Goal: Task Accomplishment & Management: Use online tool/utility

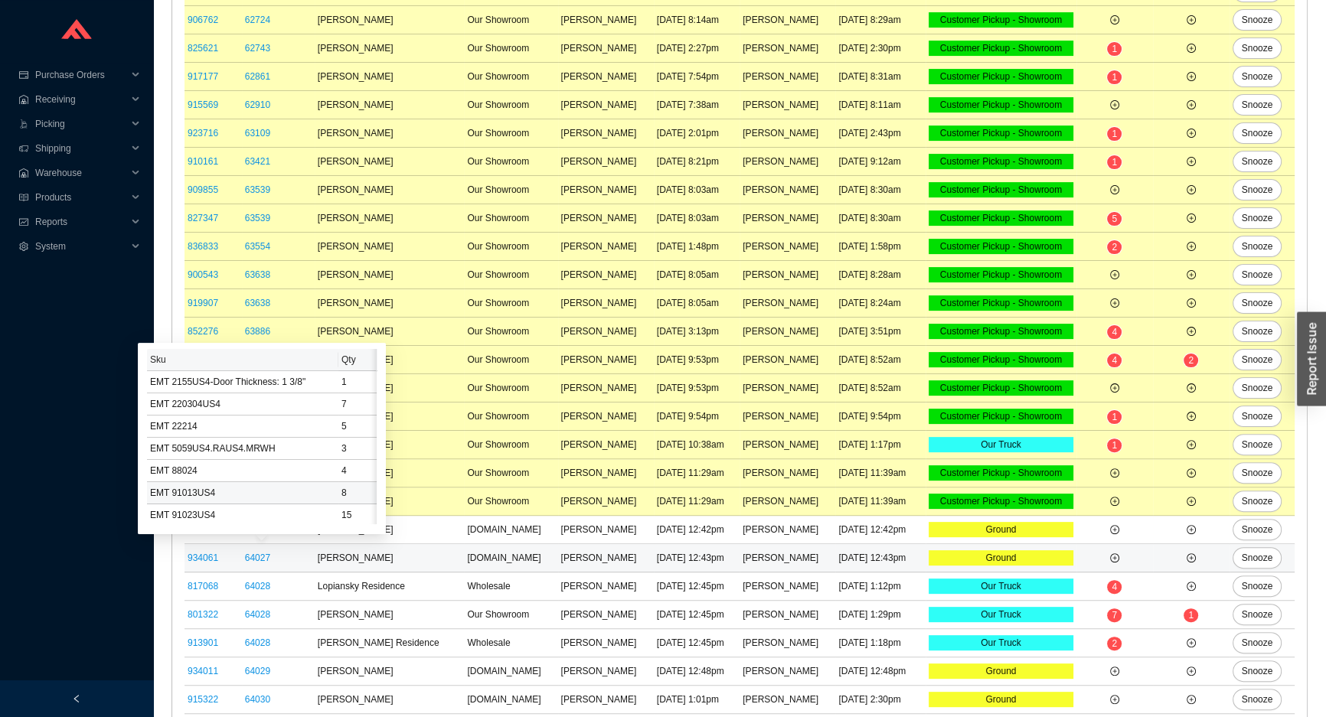
scroll to position [69, 0]
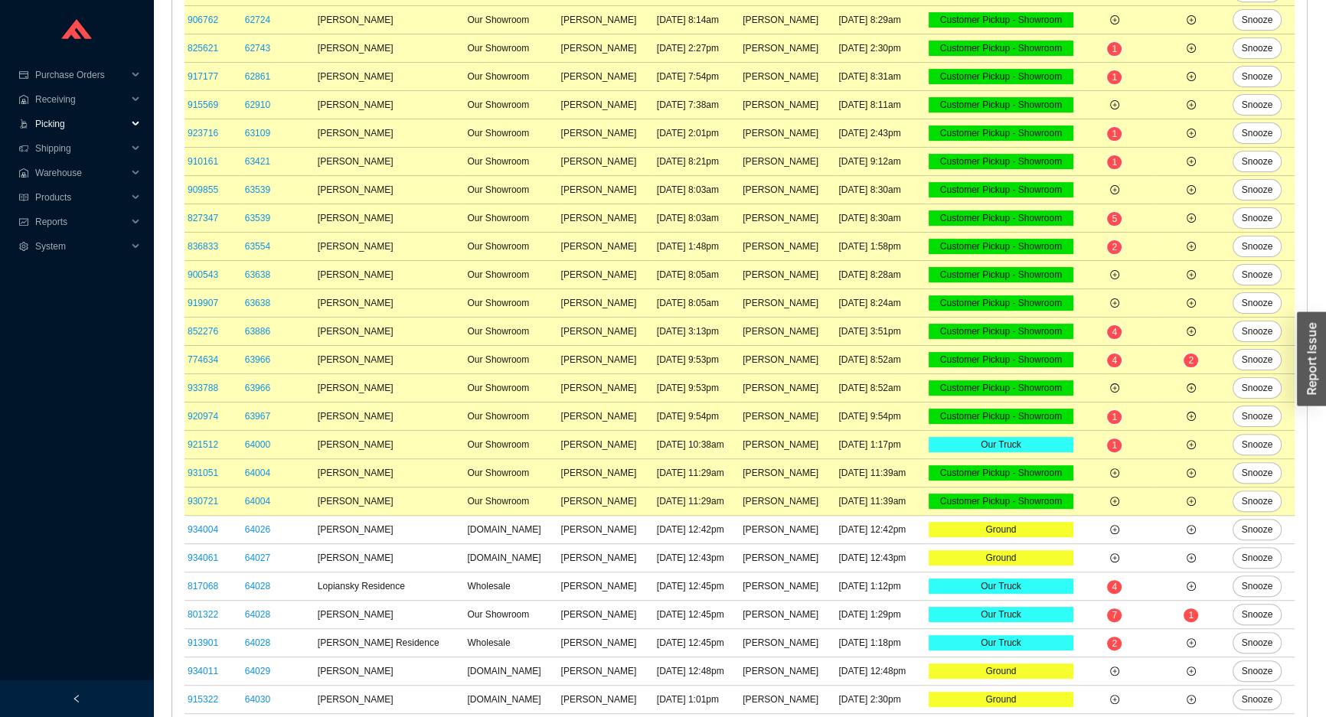
click at [94, 126] on span "Picking" at bounding box center [81, 124] width 92 height 24
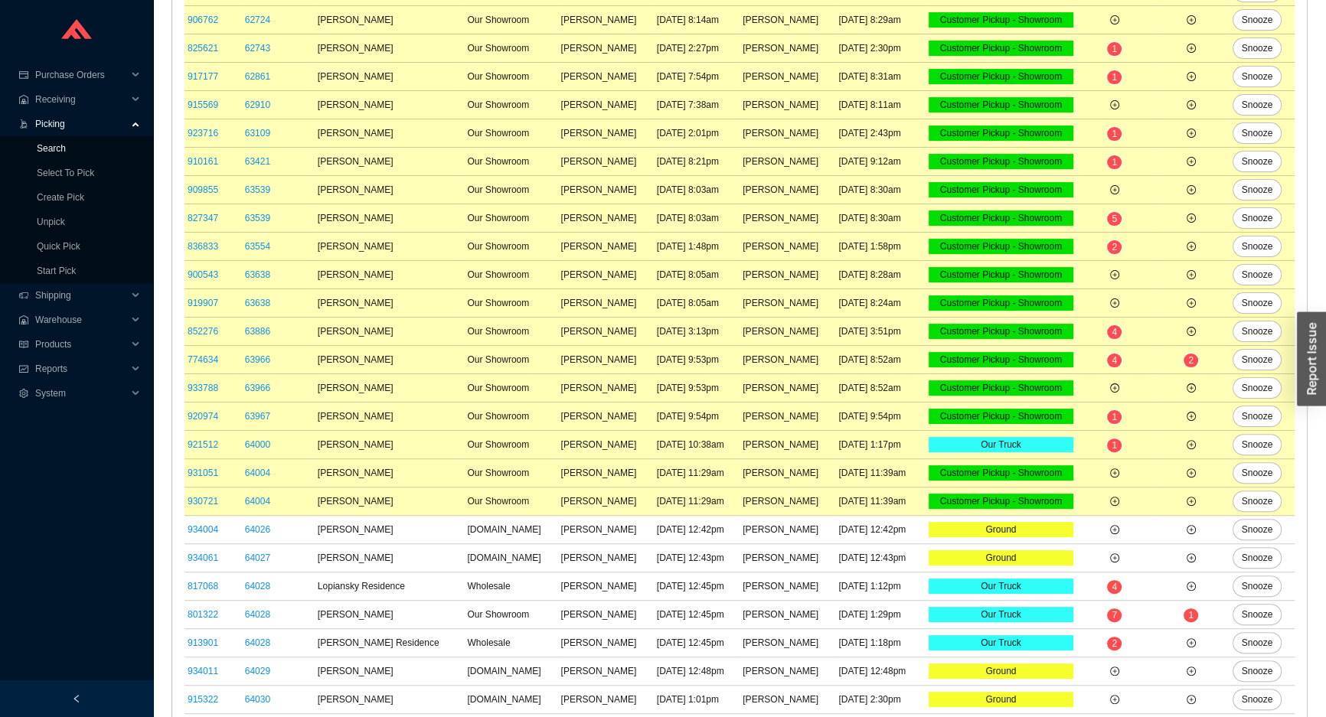
click at [66, 153] on link "Search" at bounding box center [51, 148] width 29 height 11
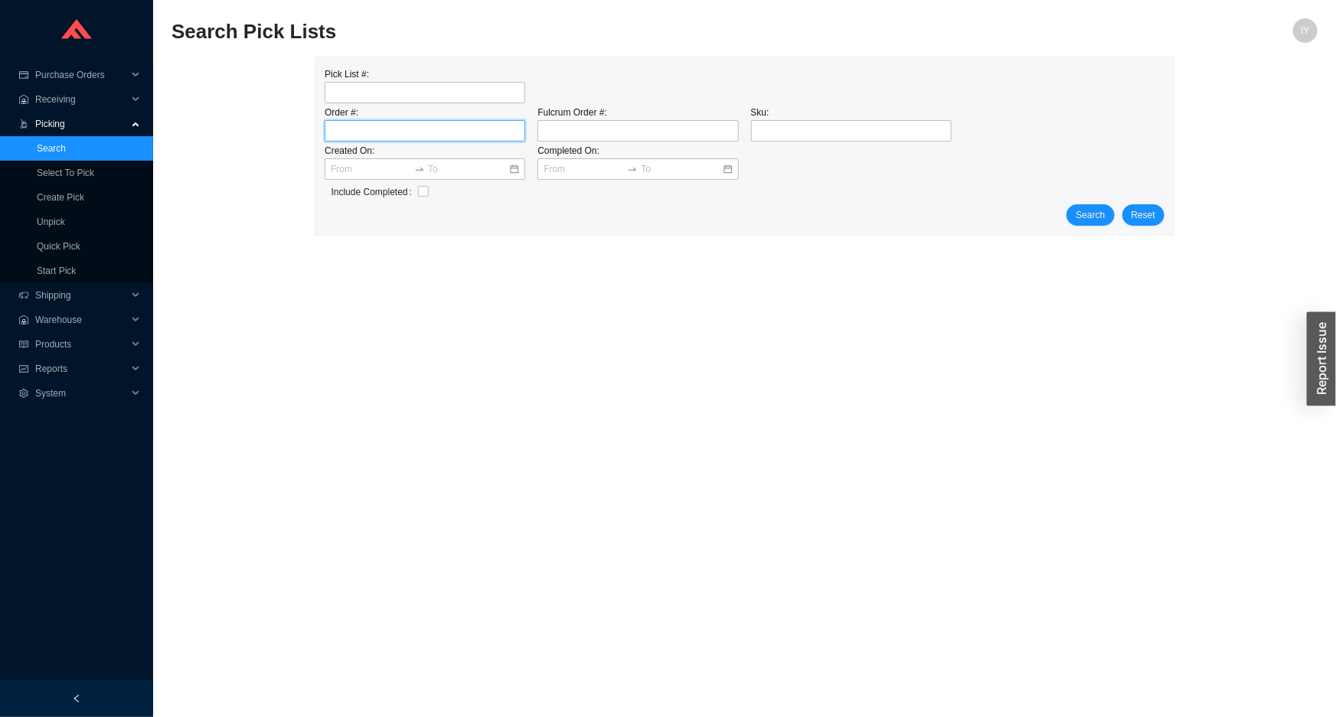
click at [357, 129] on input "tel" at bounding box center [425, 130] width 201 height 21
type input "934011"
click button "Search" at bounding box center [1089, 214] width 47 height 21
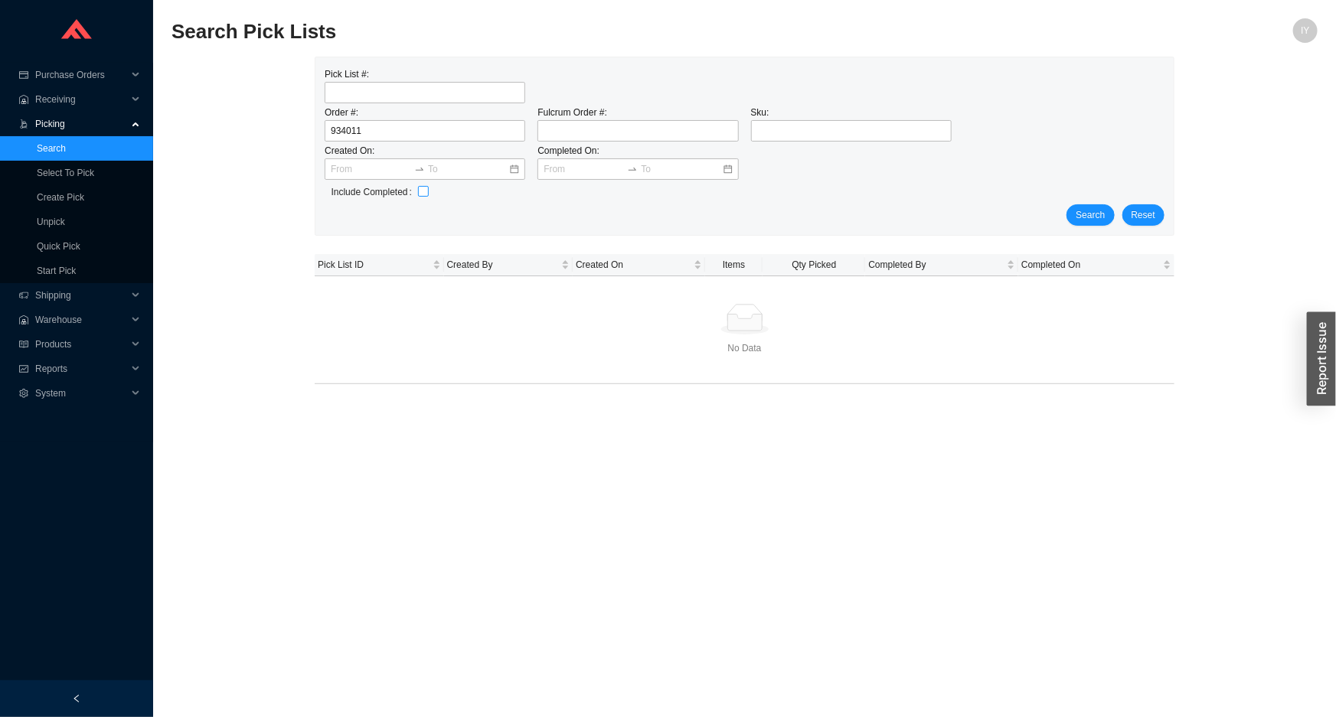
click at [419, 198] on label at bounding box center [423, 191] width 11 height 15
click at [419, 197] on input "checkbox" at bounding box center [423, 191] width 11 height 11
checkbox input "true"
click at [1094, 211] on span "Search" at bounding box center [1090, 214] width 29 height 15
click at [343, 285] on td "64029" at bounding box center [378, 287] width 126 height 22
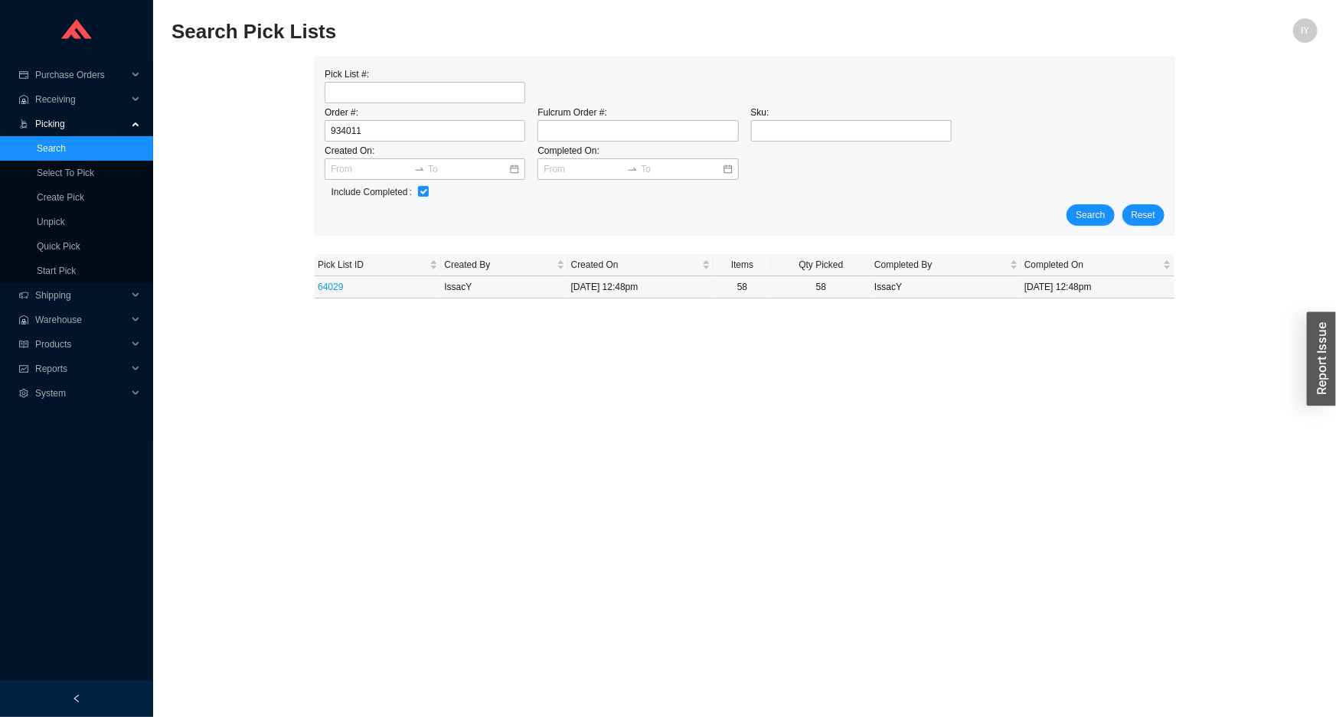
click at [343, 285] on td "64029" at bounding box center [378, 287] width 126 height 22
click at [336, 286] on link "64029" at bounding box center [330, 287] width 25 height 11
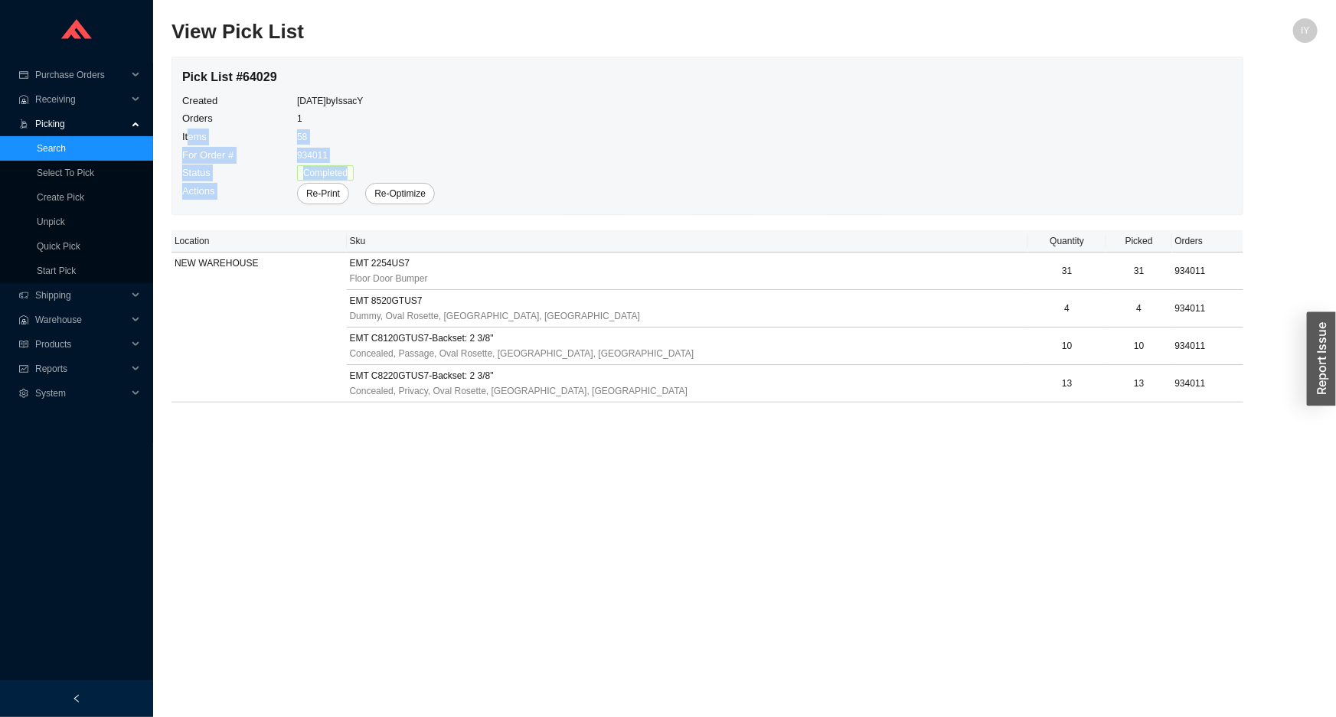
drag, startPoint x: 190, startPoint y: 132, endPoint x: 1163, endPoint y: 429, distance: 1017.1
click at [1163, 429] on main "View Pick List IY Pick List # 64029 Created 8/20/2025 by IssacY Orders 1 Items …" at bounding box center [744, 367] width 1146 height 699
click at [243, 100] on td "Created" at bounding box center [238, 101] width 115 height 18
click at [250, 72] on div "Pick List # 64029" at bounding box center [308, 77] width 253 height 21
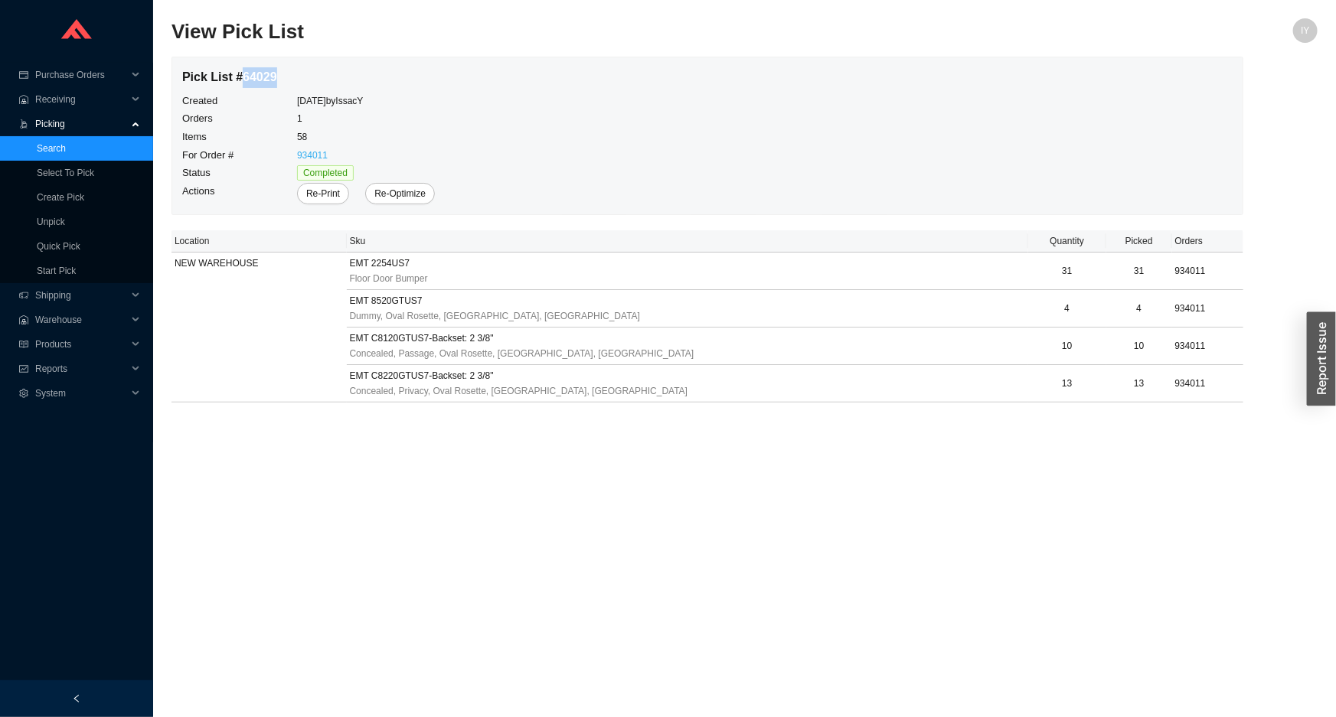
click at [312, 152] on link "934011" at bounding box center [312, 155] width 31 height 11
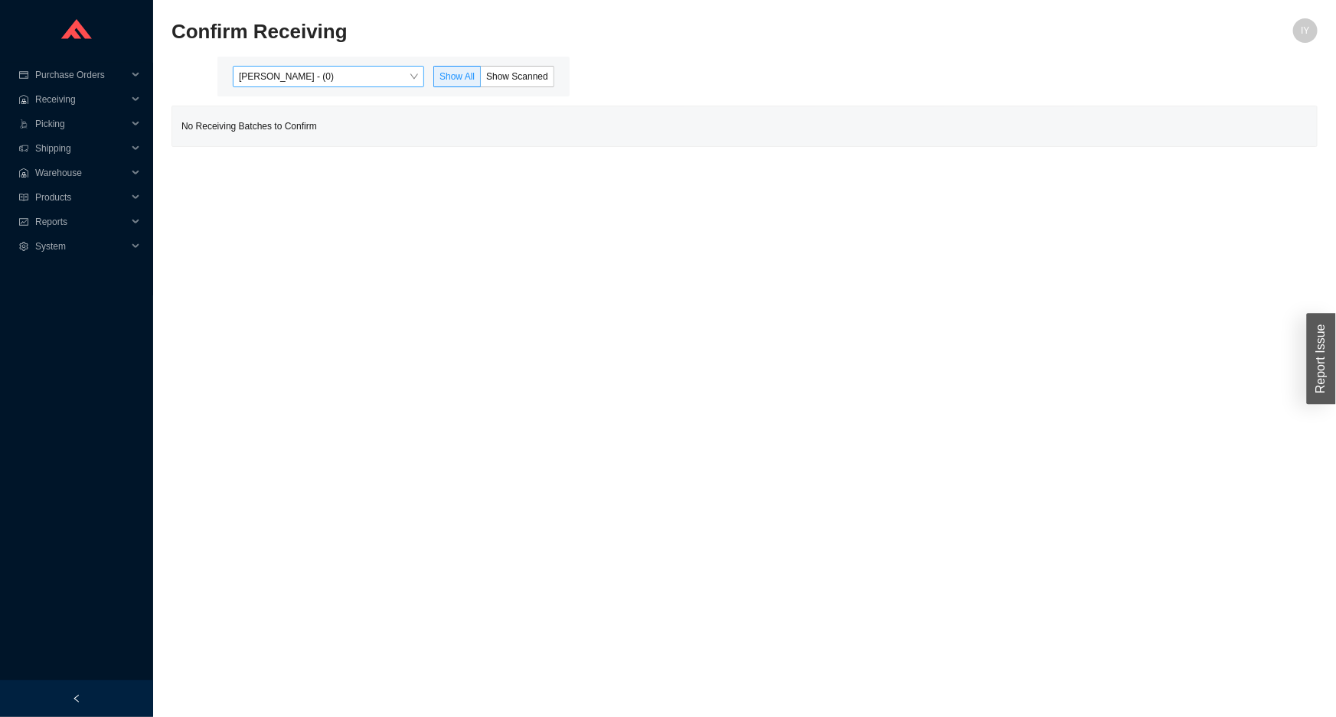
click at [366, 74] on span "[PERSON_NAME] - (0)" at bounding box center [328, 77] width 179 height 20
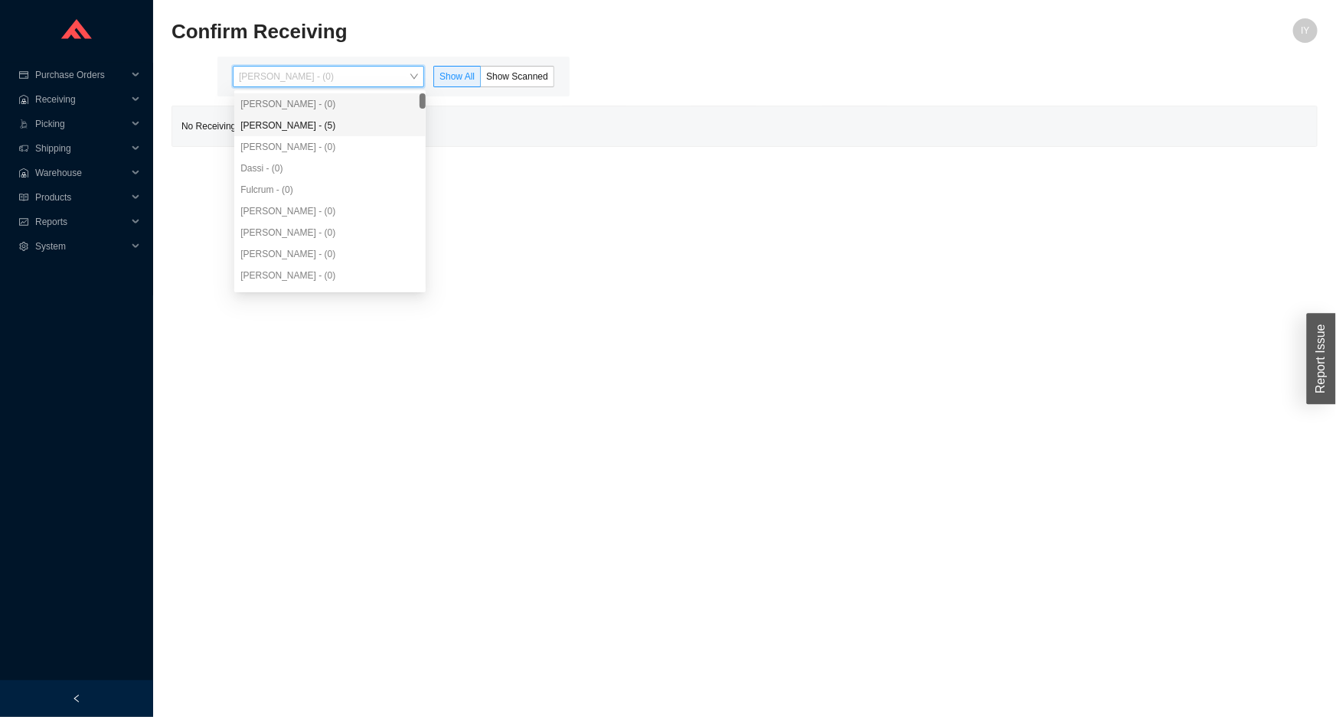
click at [360, 116] on div "Angel Negron - (5)" at bounding box center [329, 125] width 191 height 21
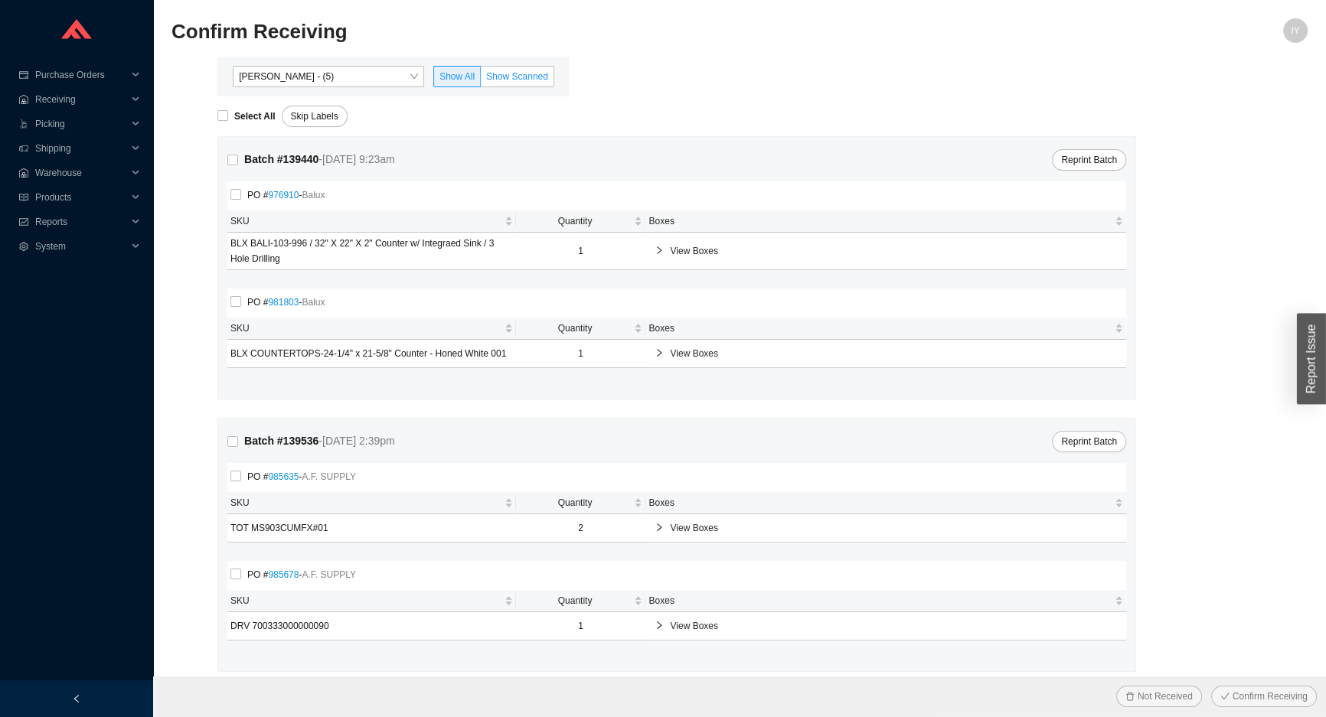
click at [507, 74] on span "Show Scanned" at bounding box center [517, 76] width 62 height 11
click at [481, 80] on input "Show Scanned" at bounding box center [481, 80] width 0 height 0
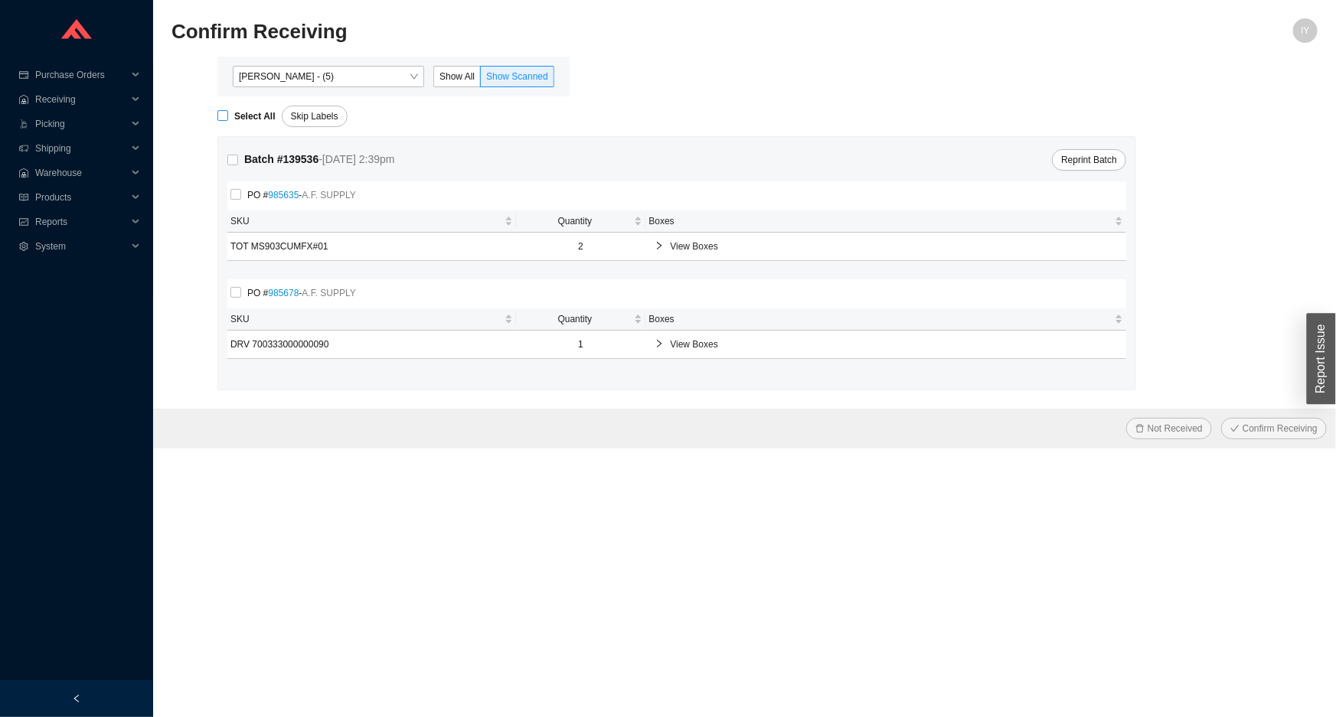
click at [225, 118] on input "Select All" at bounding box center [222, 115] width 11 height 11
checkbox input "true"
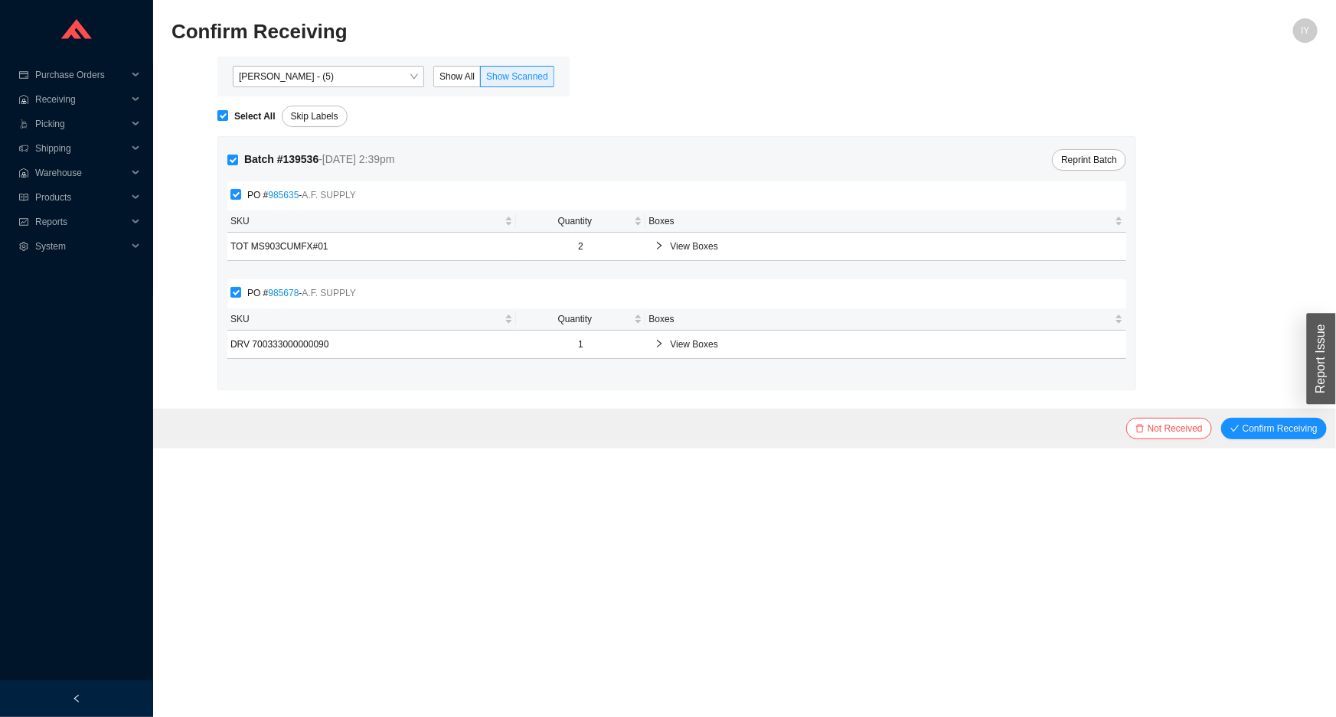
click at [1221, 418] on button "Confirm Receiving" at bounding box center [1274, 428] width 106 height 21
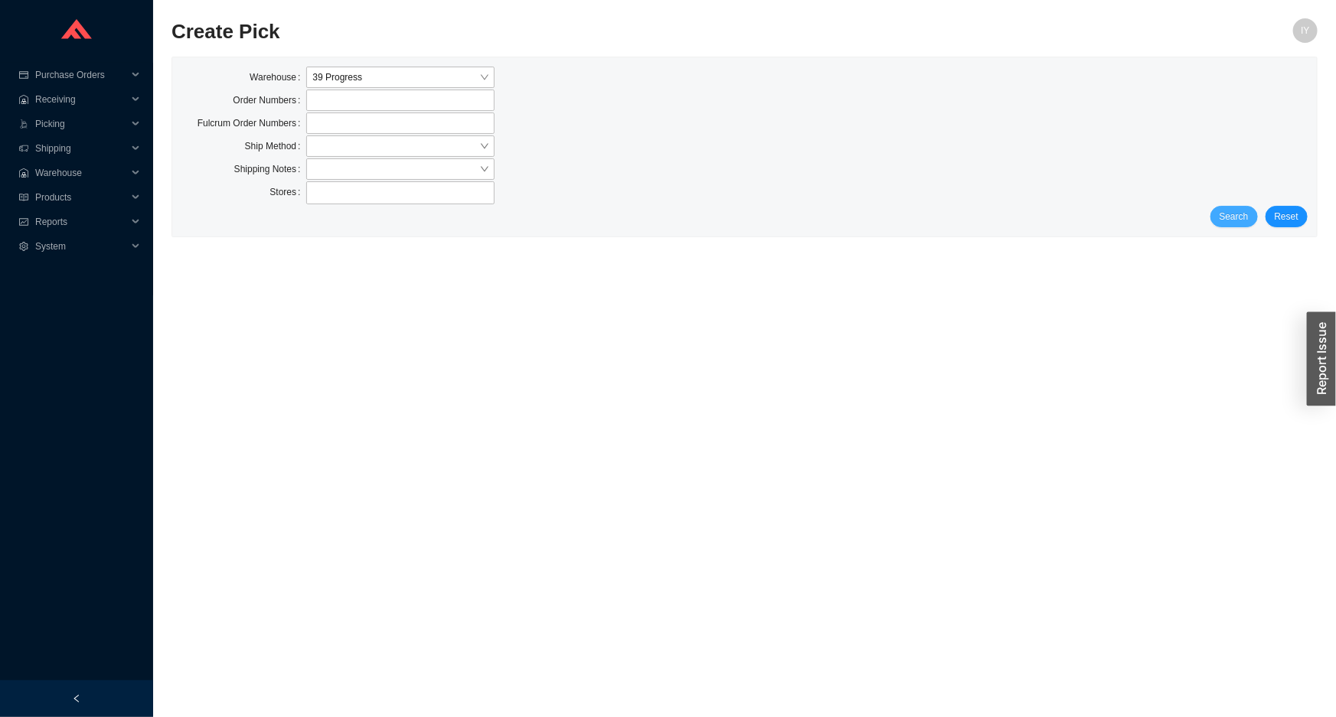
click at [1228, 211] on span "Search" at bounding box center [1233, 216] width 29 height 15
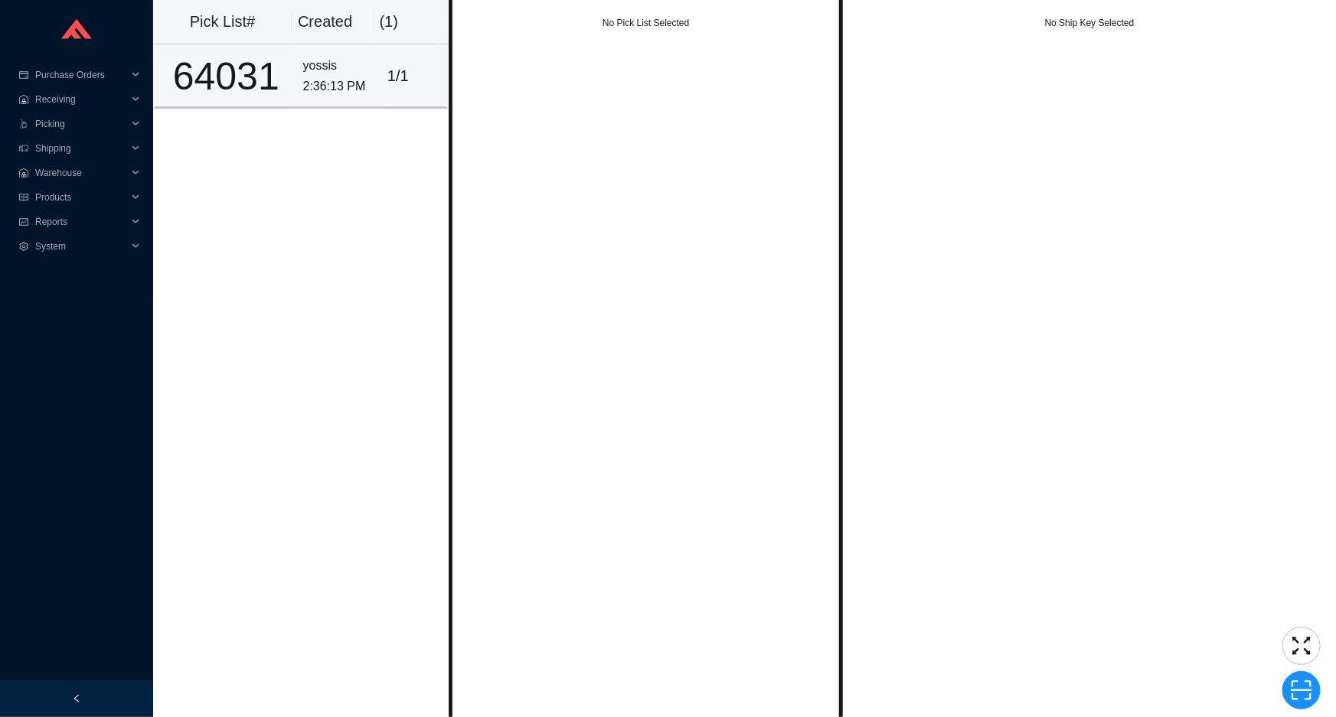
click at [354, 90] on div "2:36:13 PM" at bounding box center [339, 87] width 72 height 21
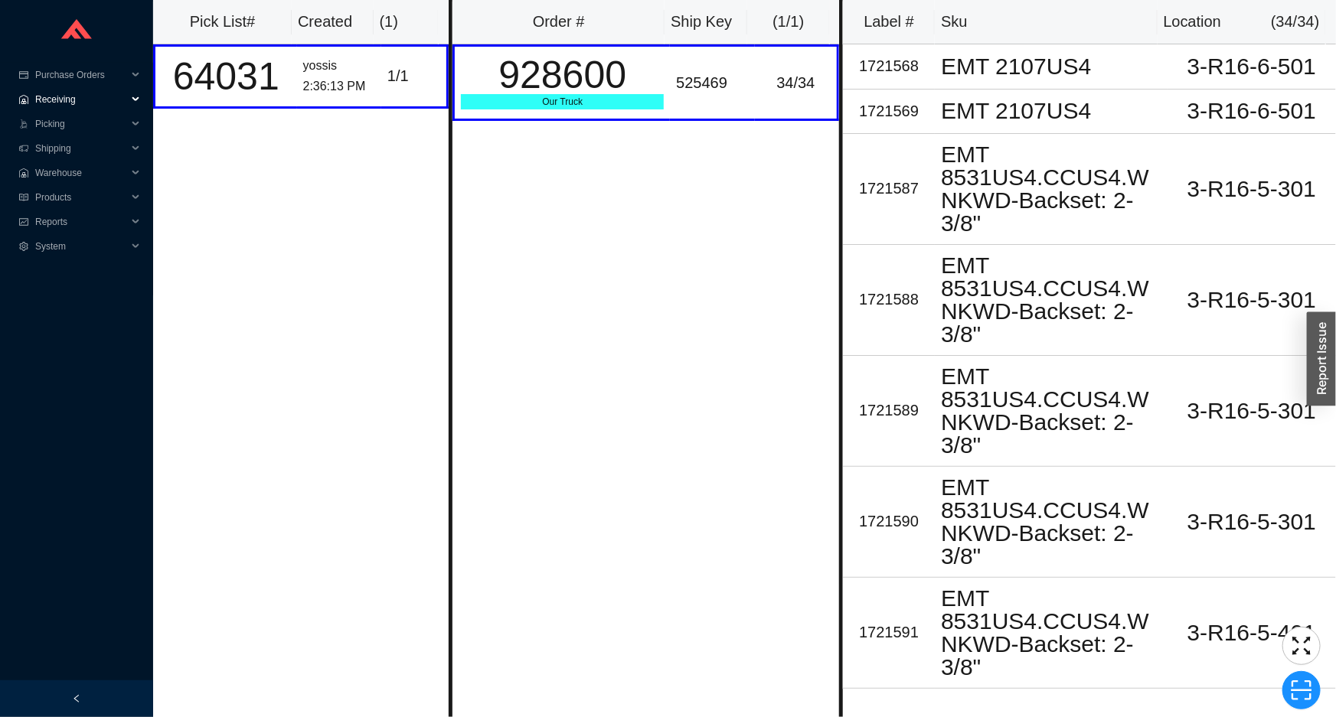
click at [95, 101] on span "Receiving" at bounding box center [81, 99] width 92 height 24
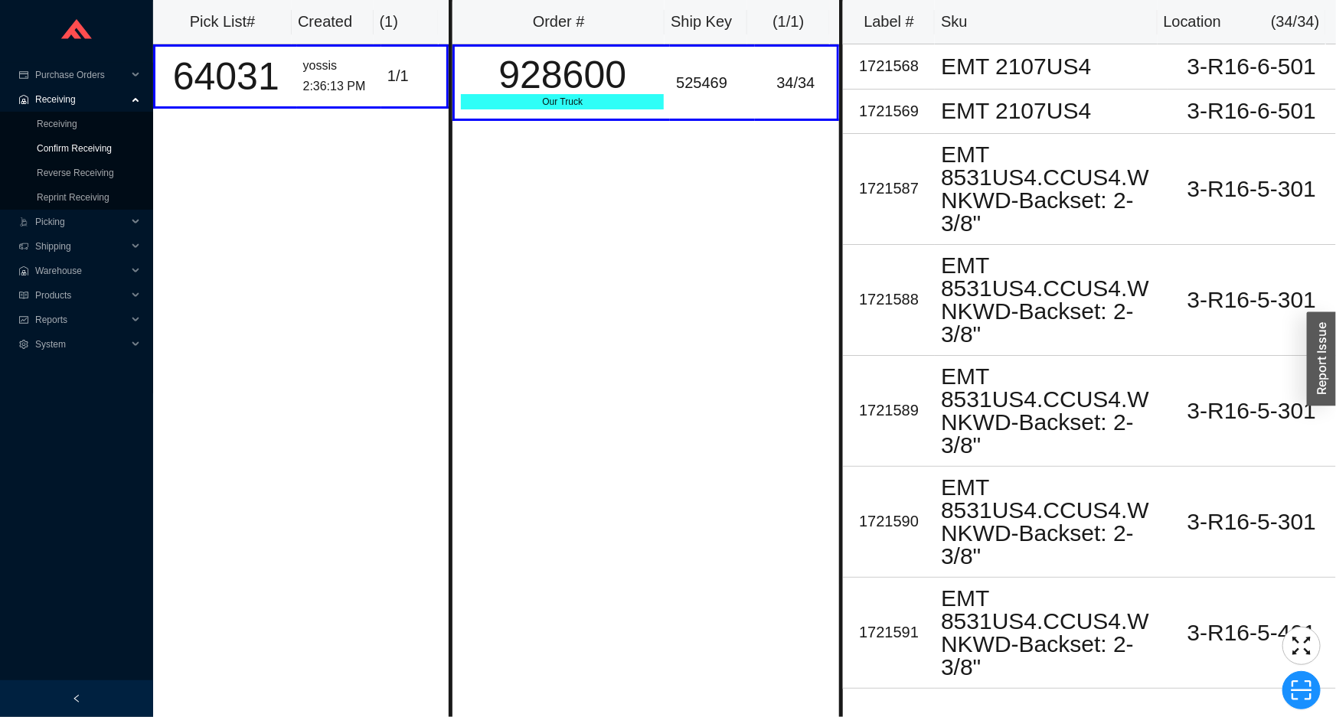
click at [88, 150] on link "Confirm Receiving" at bounding box center [74, 148] width 75 height 11
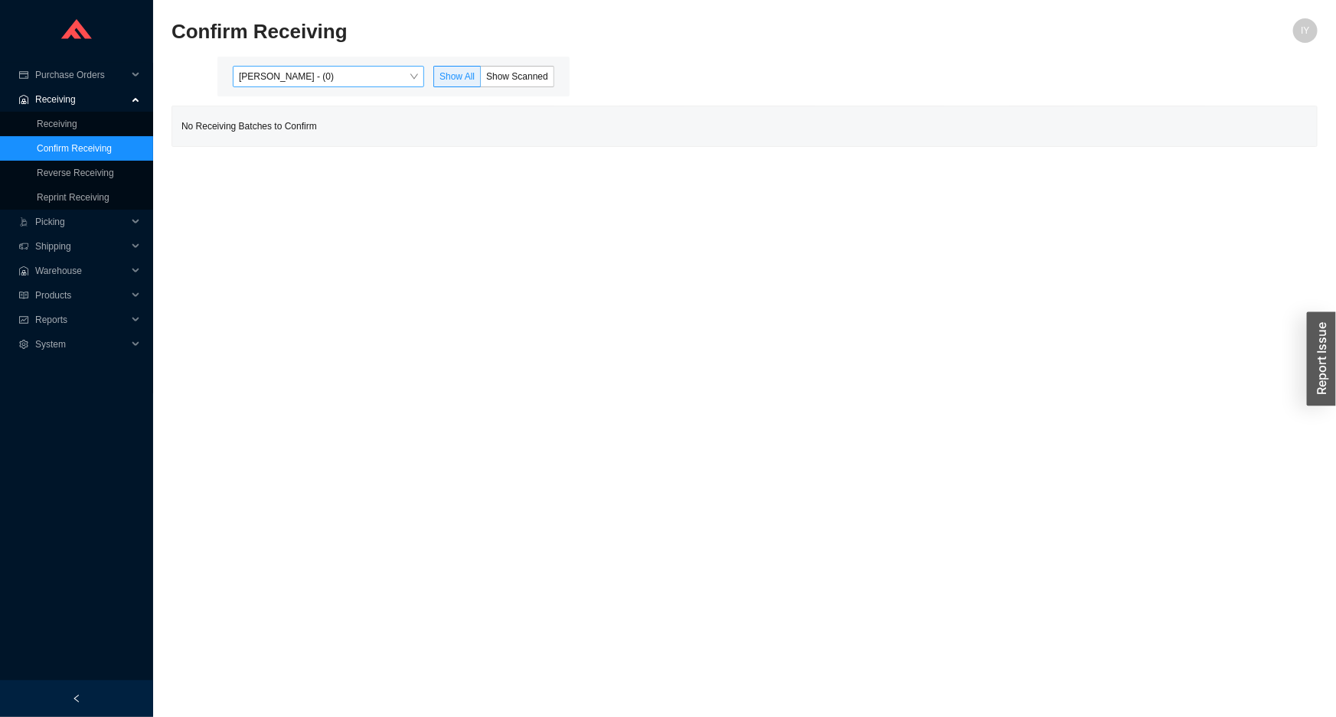
click at [319, 72] on span "Issac Yoselovsky - (0)" at bounding box center [328, 77] width 179 height 20
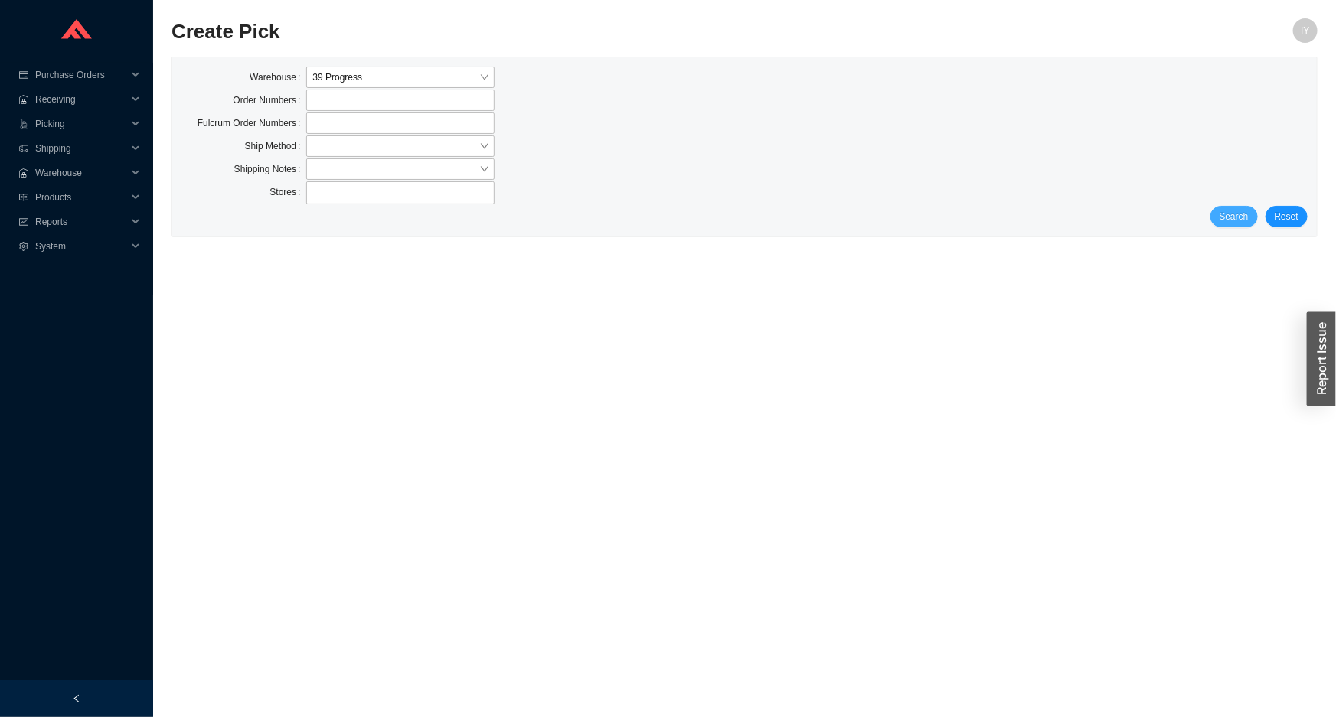
click at [1221, 224] on button "Search" at bounding box center [1233, 216] width 47 height 21
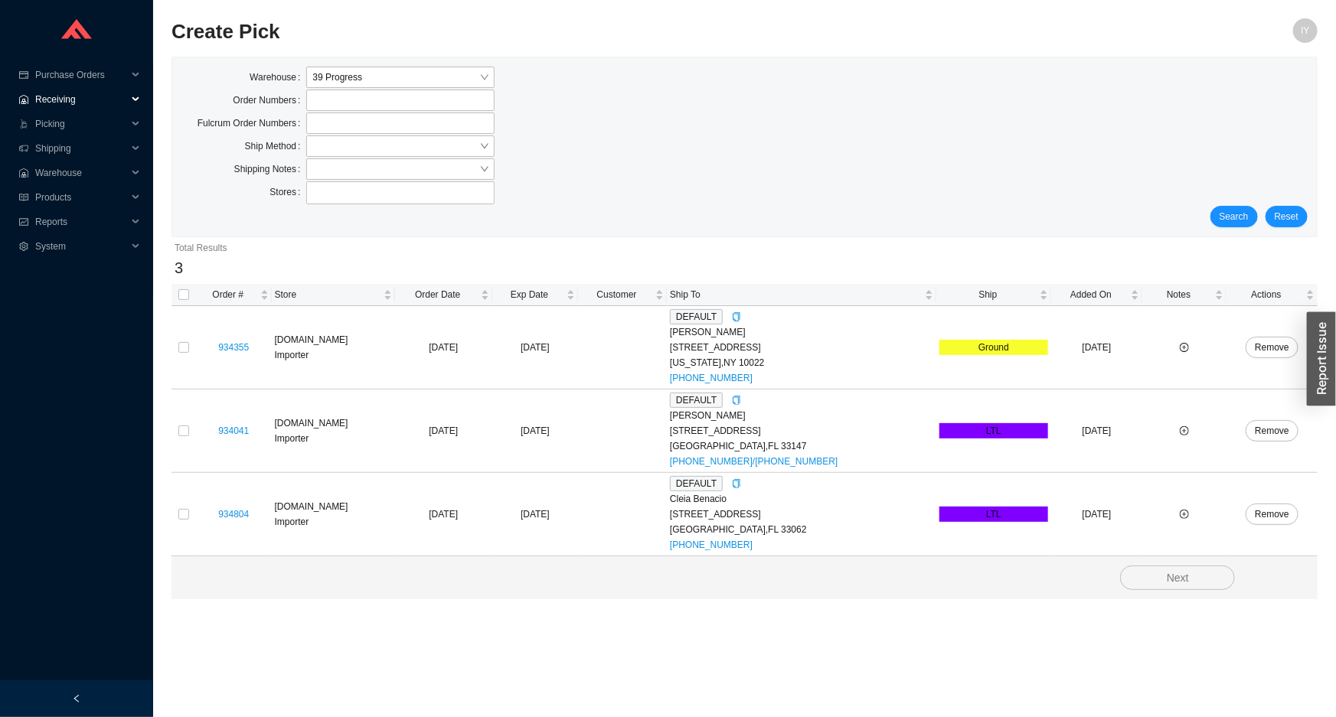
click at [115, 100] on span "Receiving" at bounding box center [81, 99] width 92 height 24
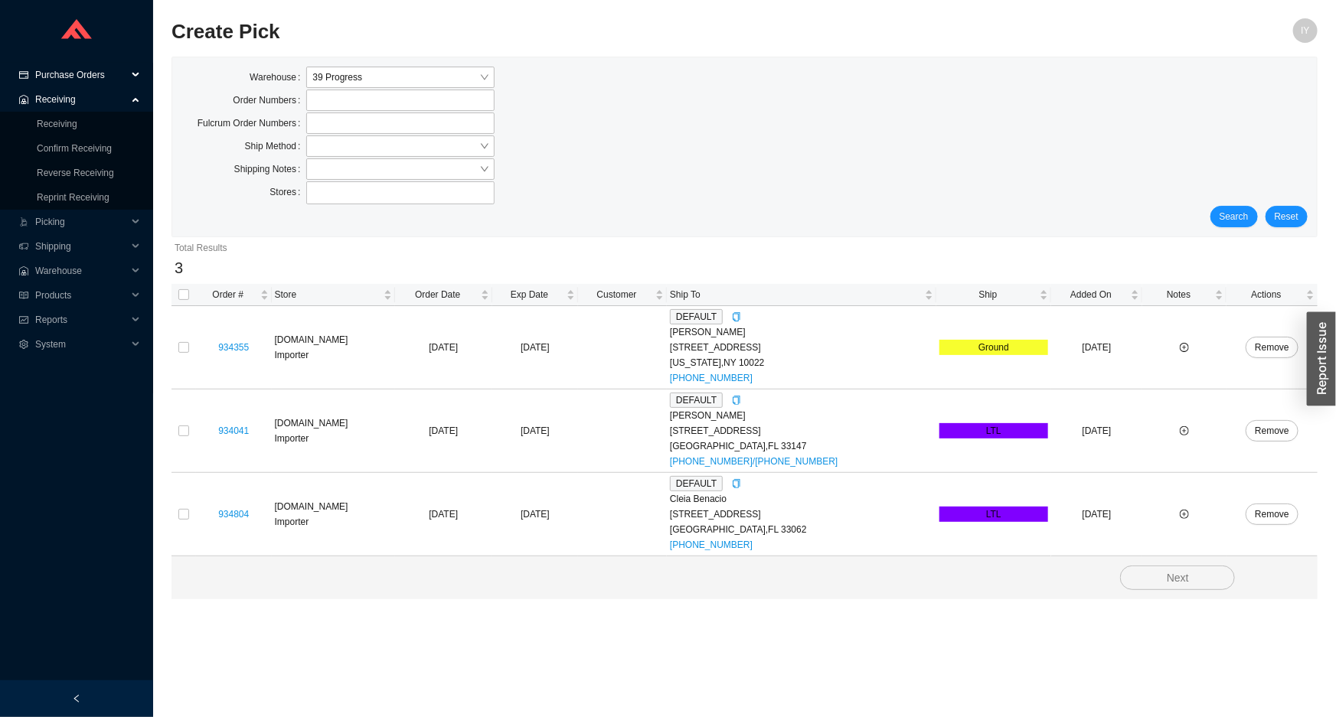
click at [113, 80] on span "Purchase Orders" at bounding box center [81, 75] width 92 height 24
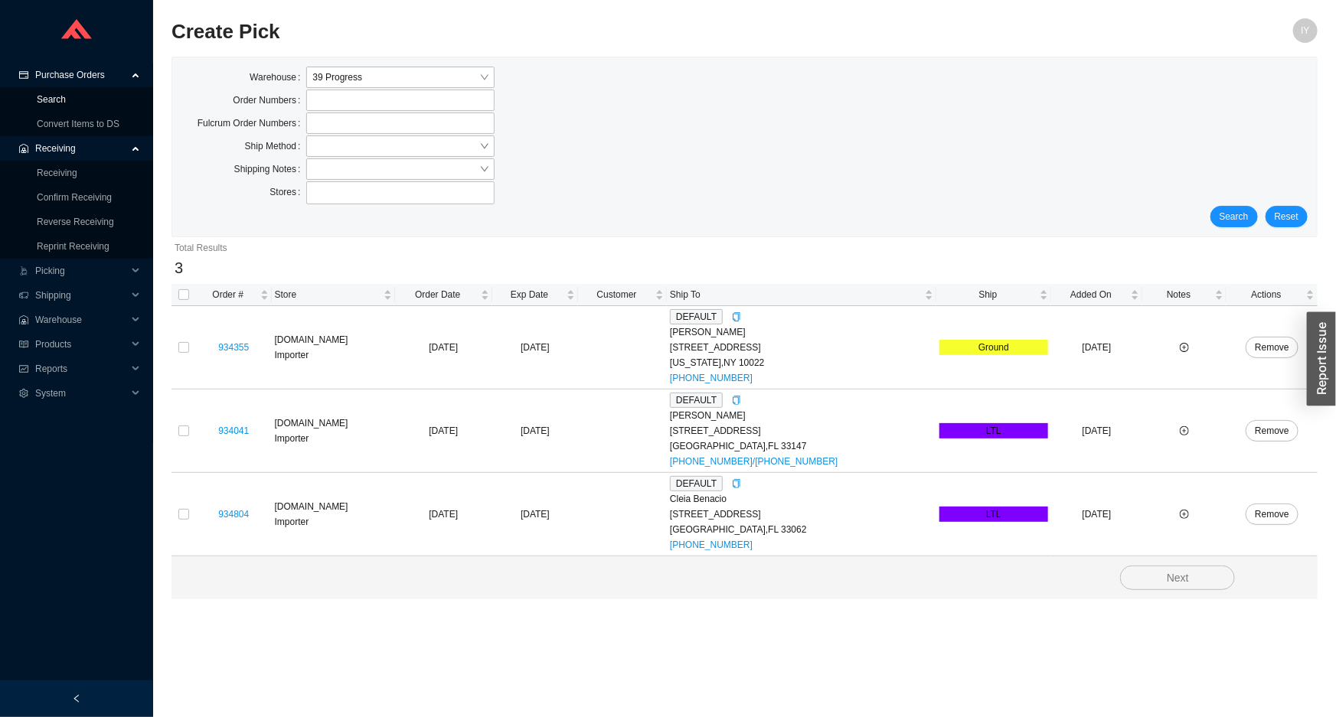
click at [66, 99] on link "Search" at bounding box center [51, 99] width 29 height 11
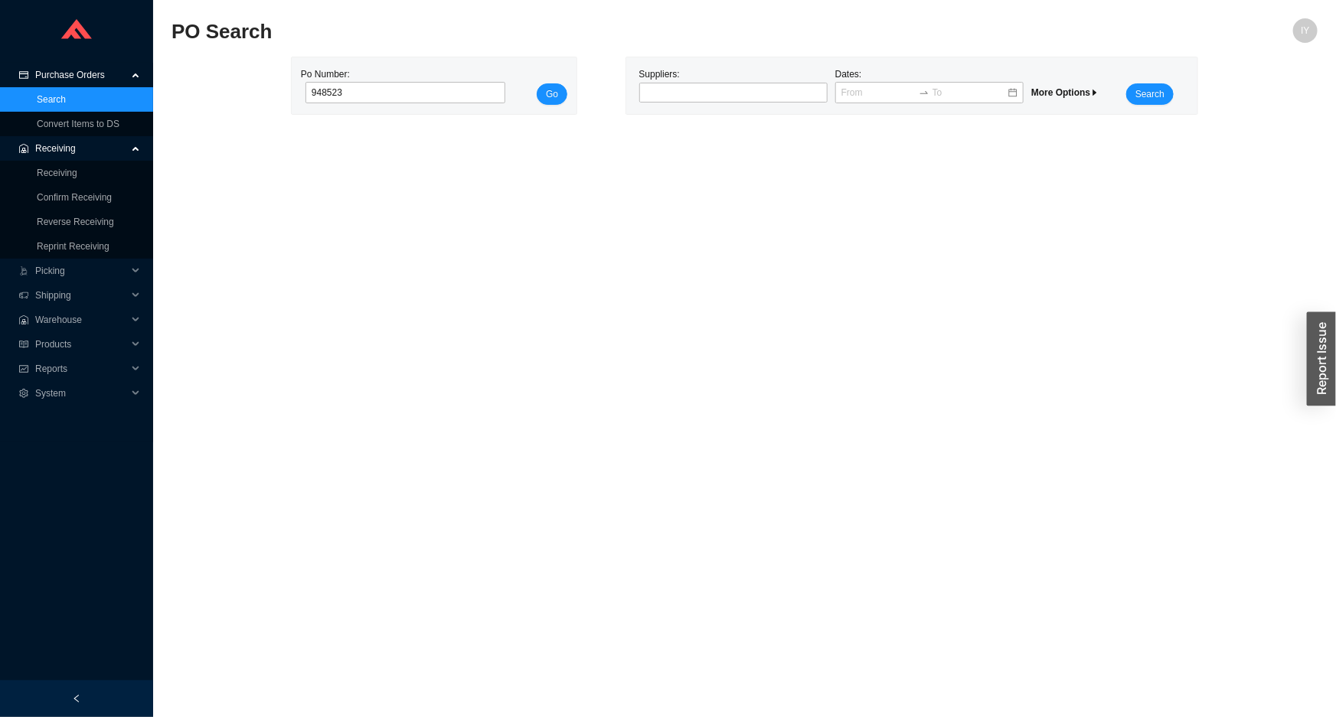
type input "948523"
click at [537, 83] on button "Go" at bounding box center [552, 93] width 31 height 21
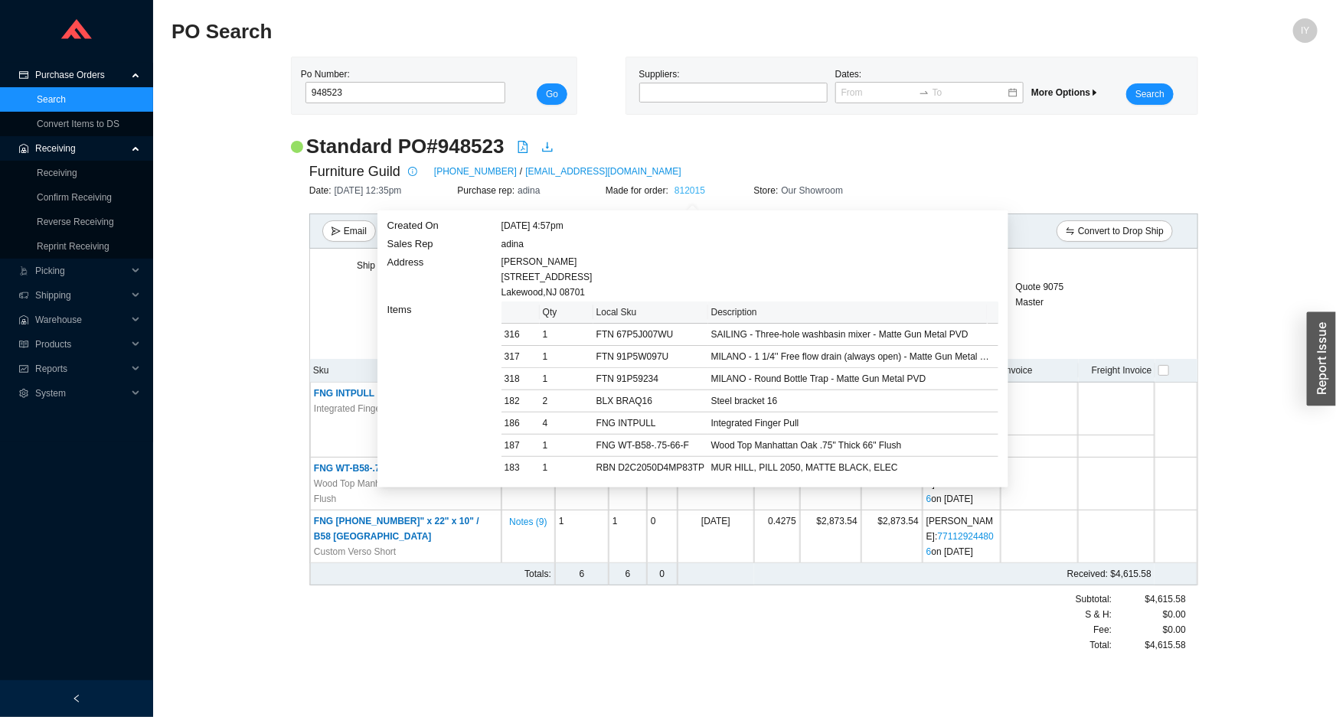
click at [696, 191] on link "812015" at bounding box center [689, 190] width 31 height 11
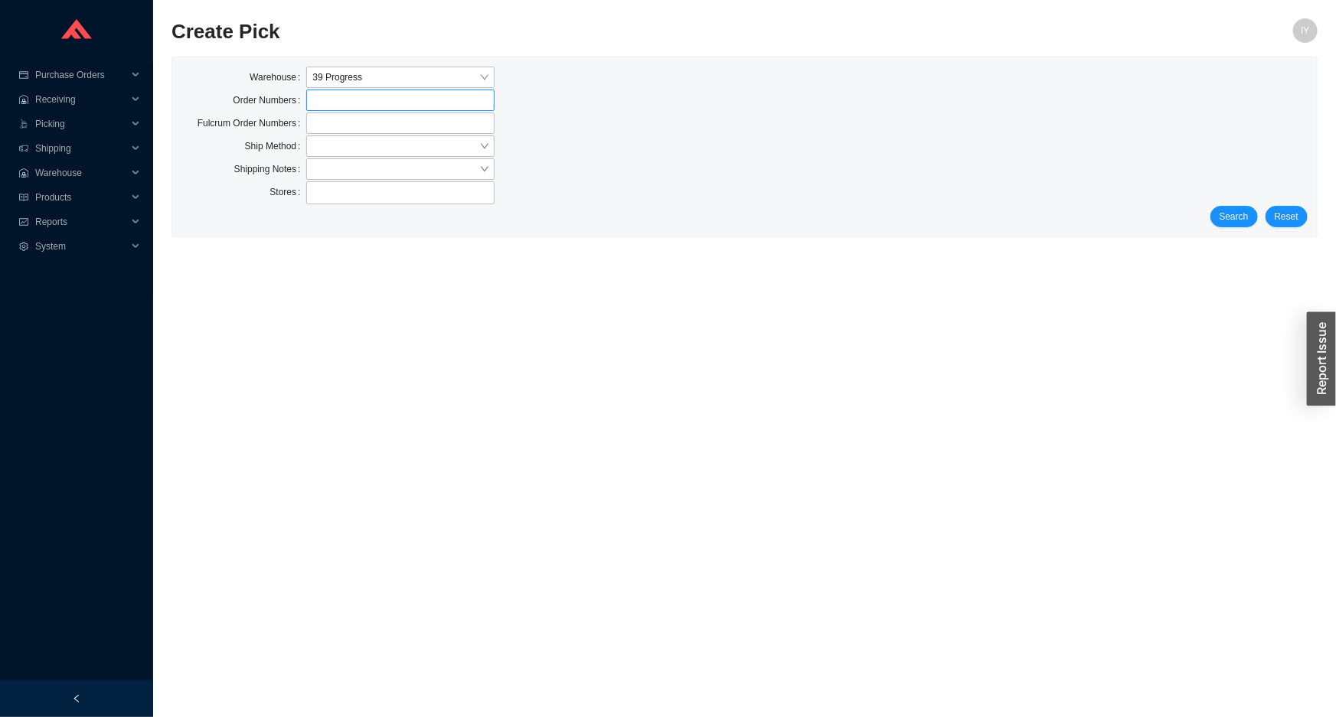
click at [422, 106] on label at bounding box center [400, 100] width 188 height 21
click at [319, 106] on input at bounding box center [313, 100] width 11 height 17
click button "Search" at bounding box center [1233, 217] width 47 height 21
click at [1258, 214] on button "Search" at bounding box center [1233, 216] width 47 height 21
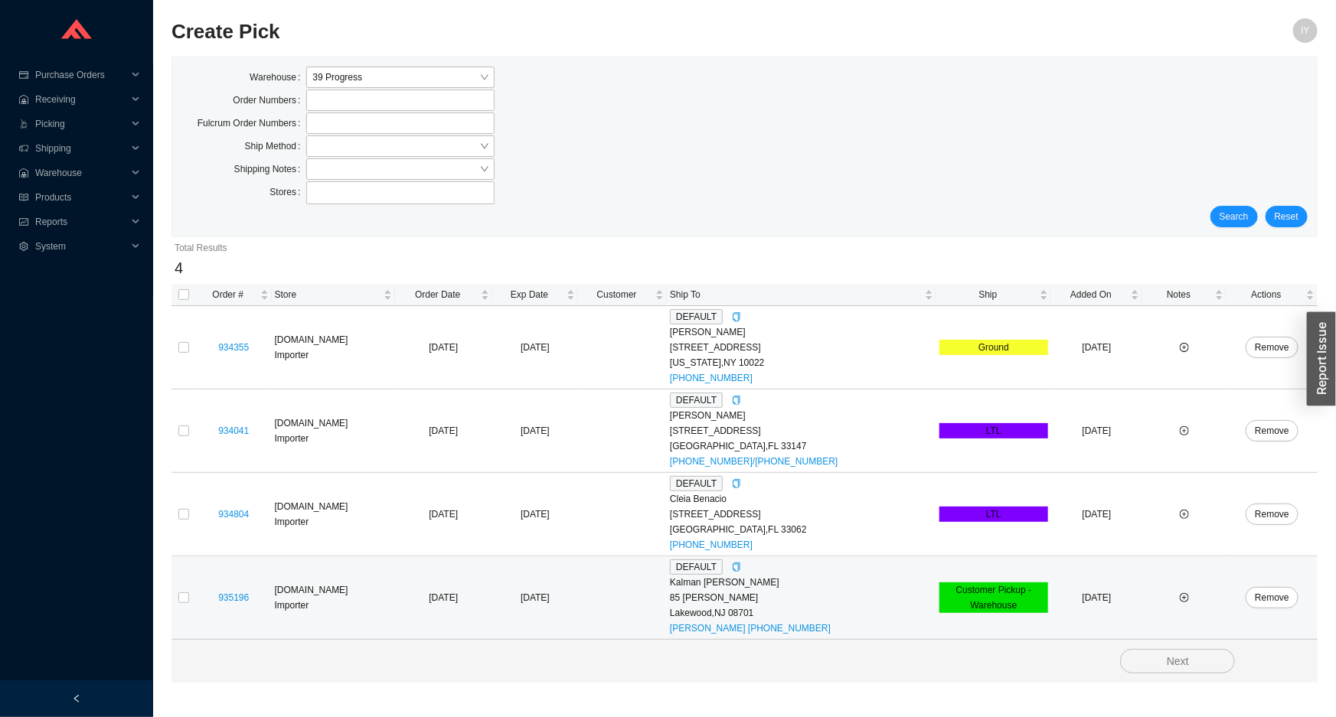
click at [176, 595] on td at bounding box center [183, 598] width 24 height 83
click at [183, 599] on input "checkbox" at bounding box center [183, 598] width 11 height 11
checkbox input "true"
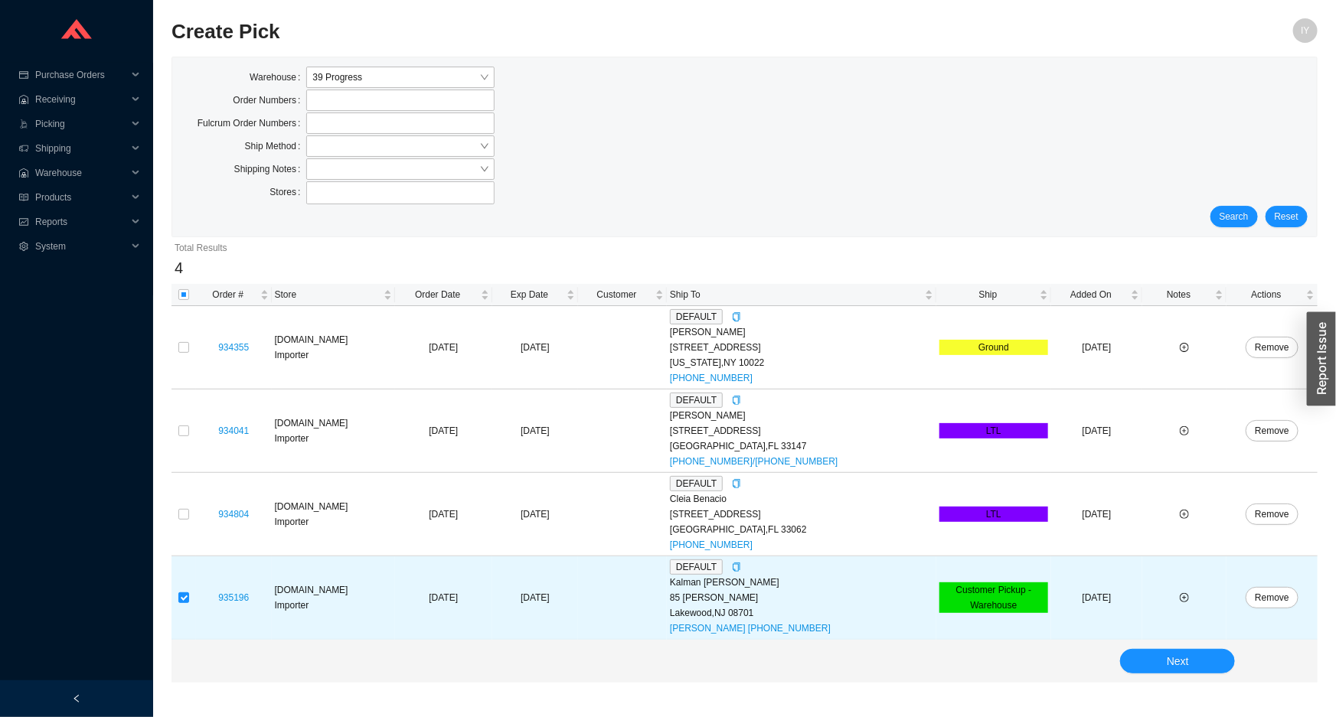
click at [1202, 674] on div "Next" at bounding box center [744, 661] width 1146 height 43
click at [1198, 665] on button "Next" at bounding box center [1177, 661] width 115 height 24
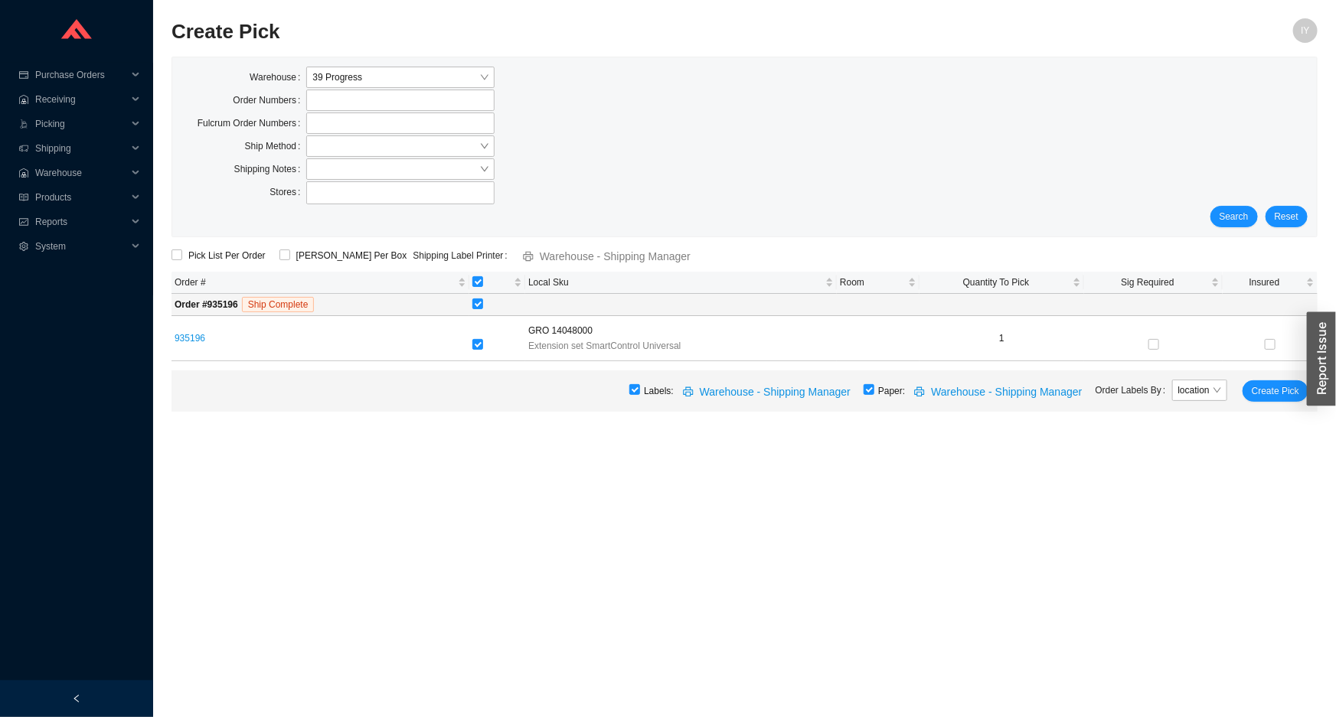
click at [883, 390] on div "Labels: Warehouse - Shipping Manager Paper: Warehouse - Shipping Manager Order …" at bounding box center [744, 391] width 1146 height 41
click at [874, 390] on input "checkbox" at bounding box center [868, 389] width 11 height 11
checkbox input "false"
click at [1269, 384] on span "Create Pick" at bounding box center [1275, 391] width 47 height 15
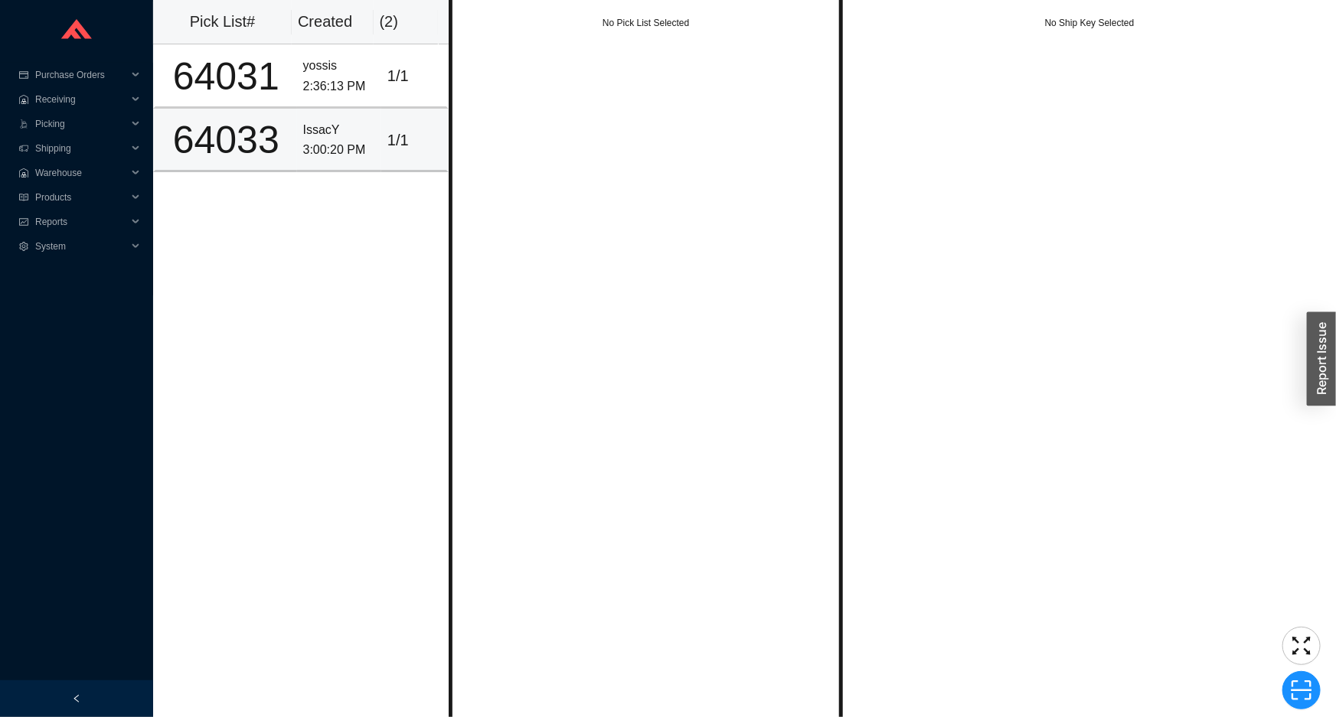
click at [230, 125] on div "64033" at bounding box center [226, 140] width 129 height 38
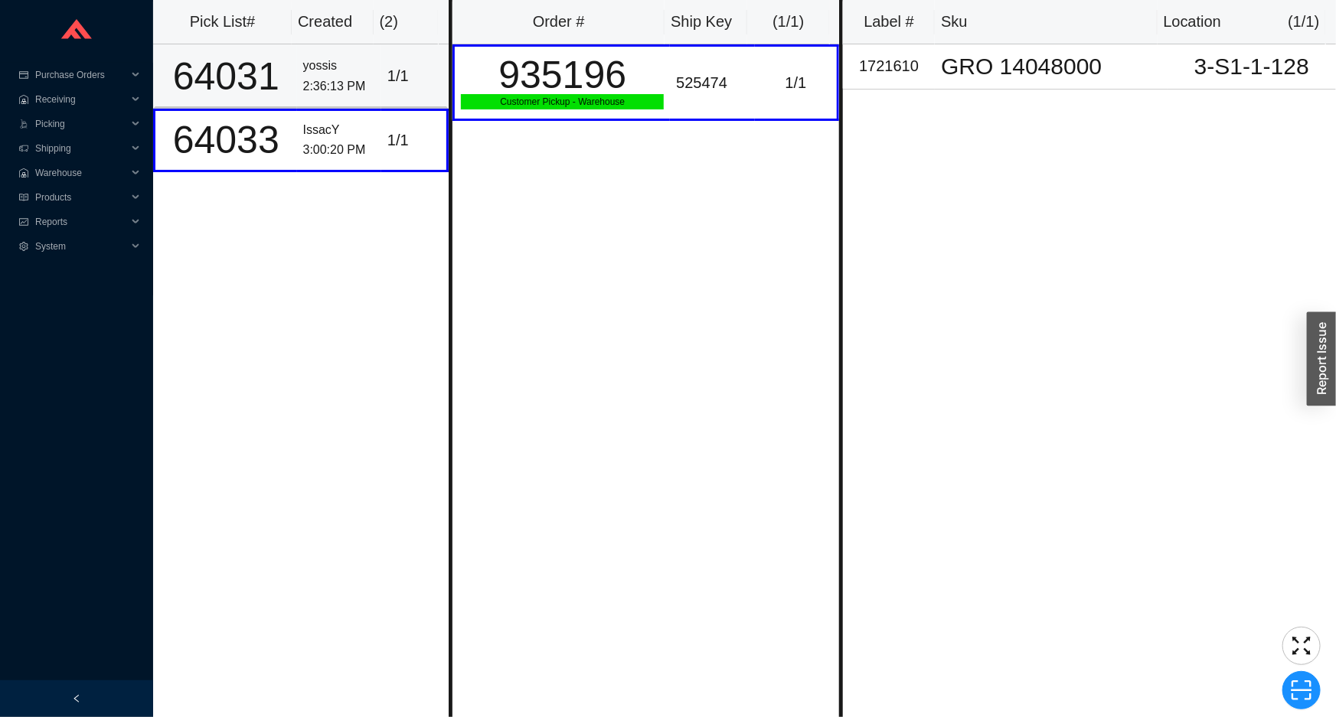
click at [276, 76] on div "64031" at bounding box center [226, 76] width 129 height 38
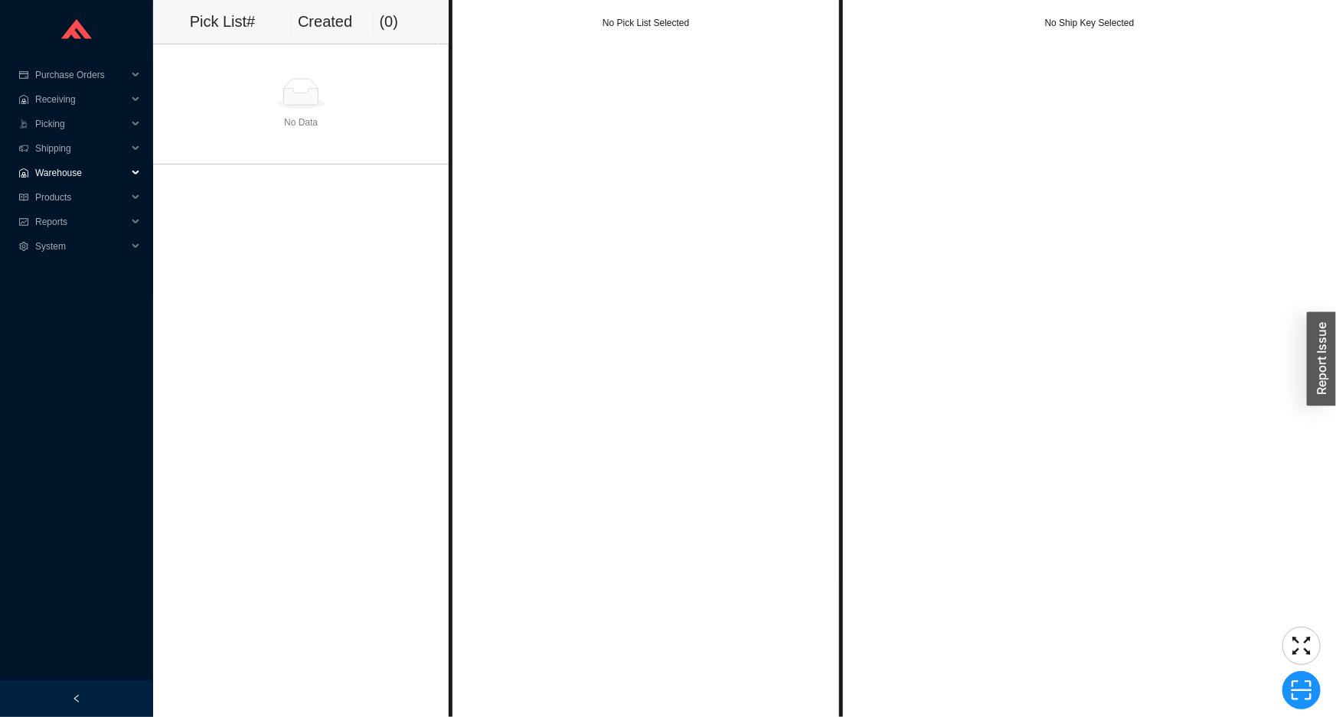
click at [104, 161] on span "Warehouse" at bounding box center [81, 173] width 92 height 24
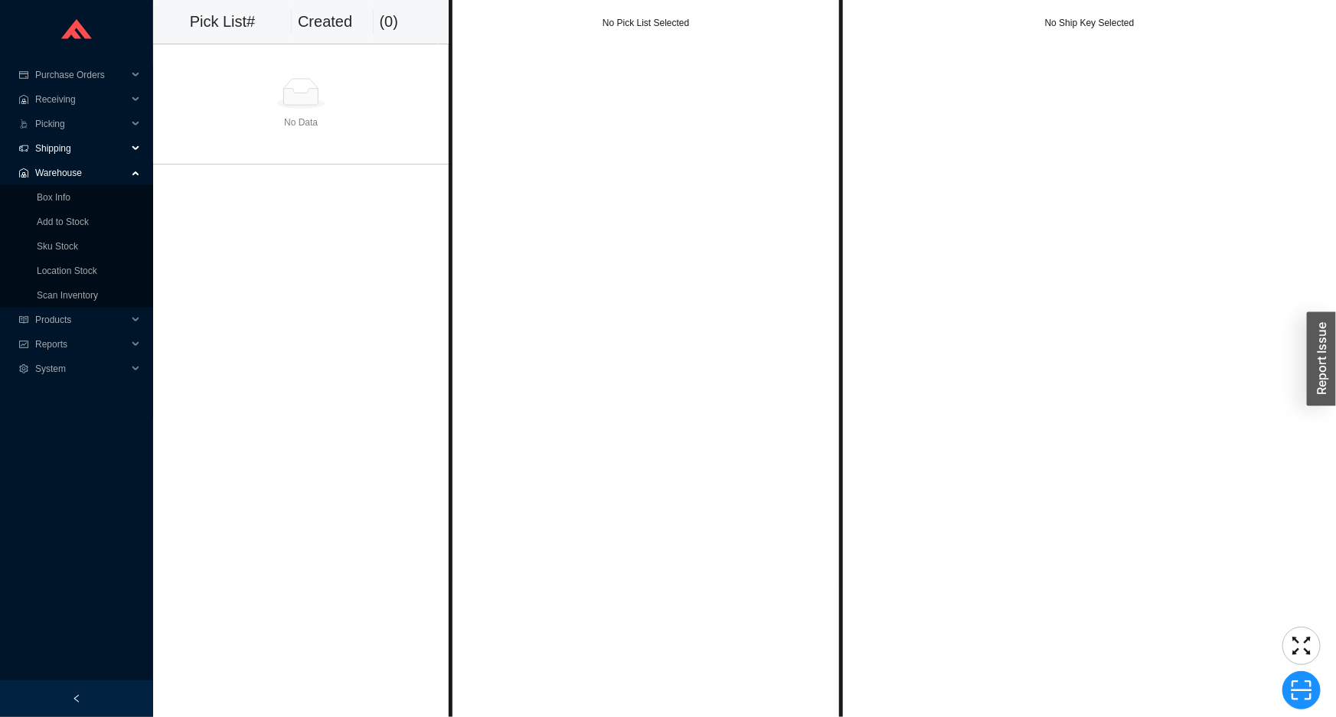
click at [94, 151] on span "Shipping" at bounding box center [81, 148] width 92 height 24
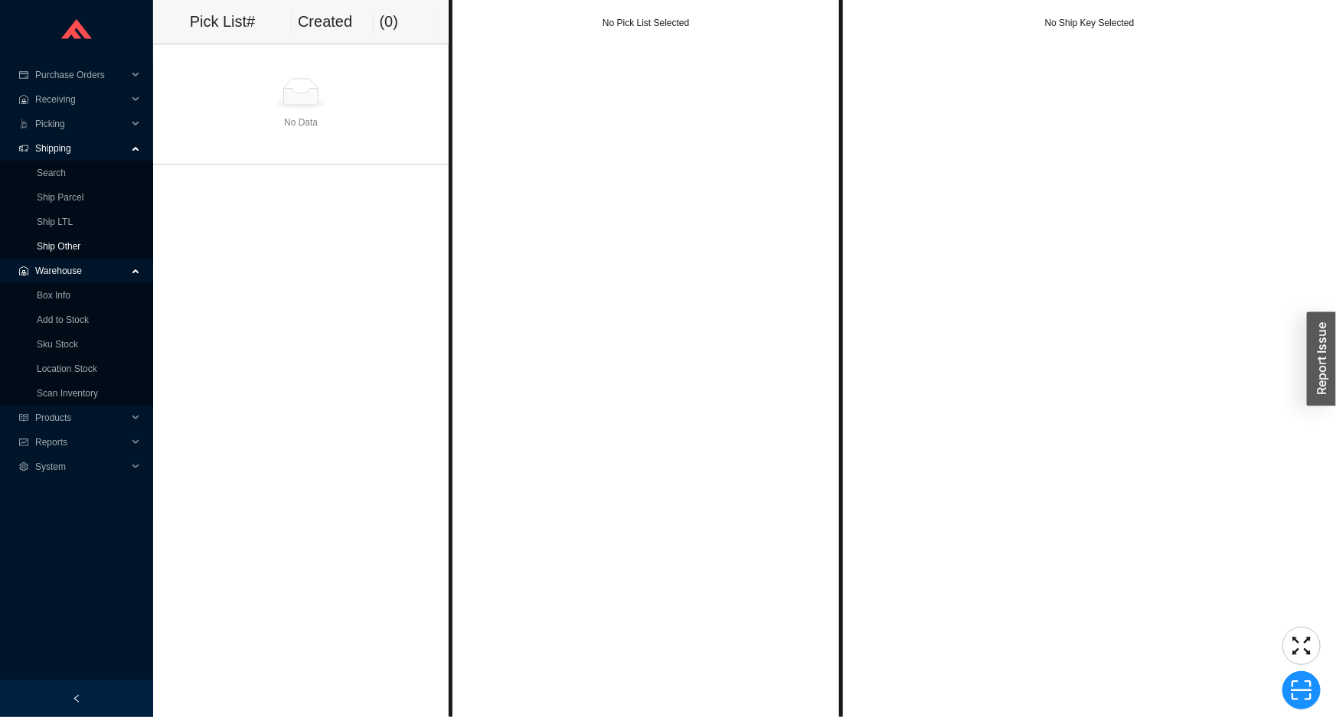
click at [70, 246] on link "Ship Other" at bounding box center [59, 246] width 44 height 11
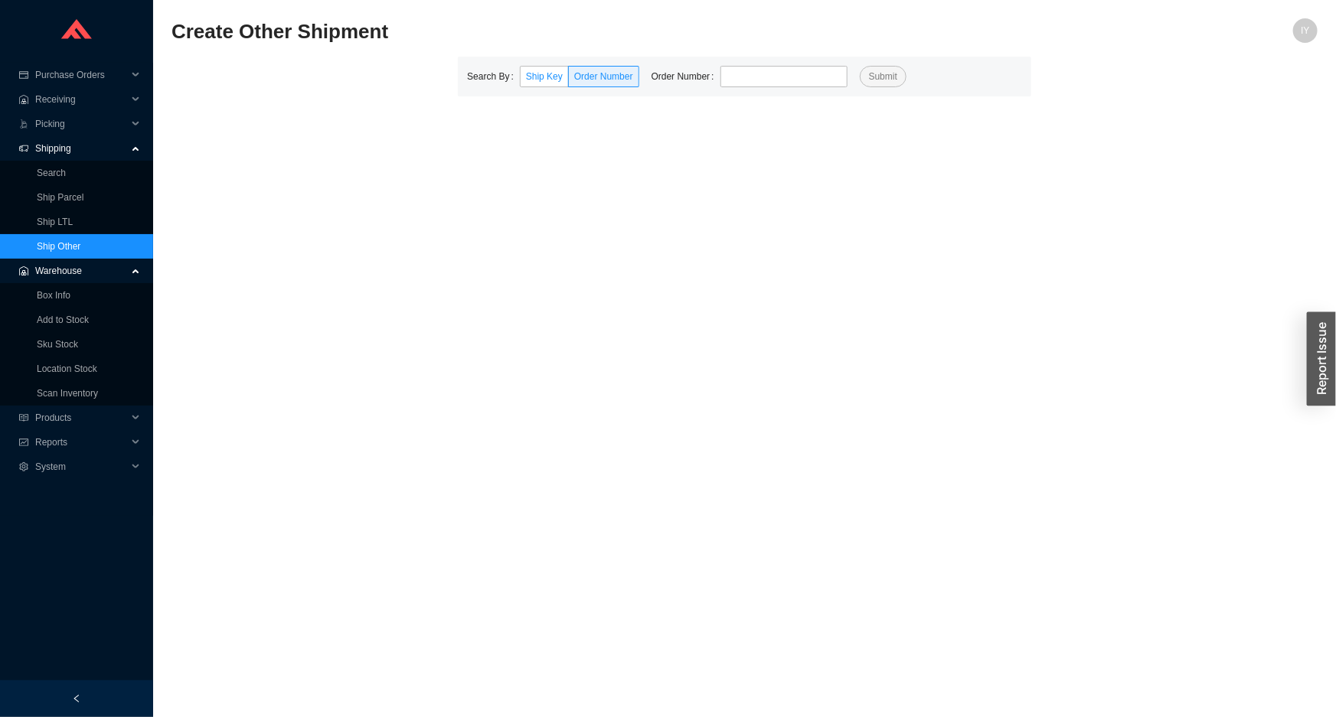
click at [526, 77] on span "Ship Key" at bounding box center [544, 76] width 37 height 11
click at [521, 80] on input "Ship Key" at bounding box center [521, 80] width 0 height 0
type input "525474"
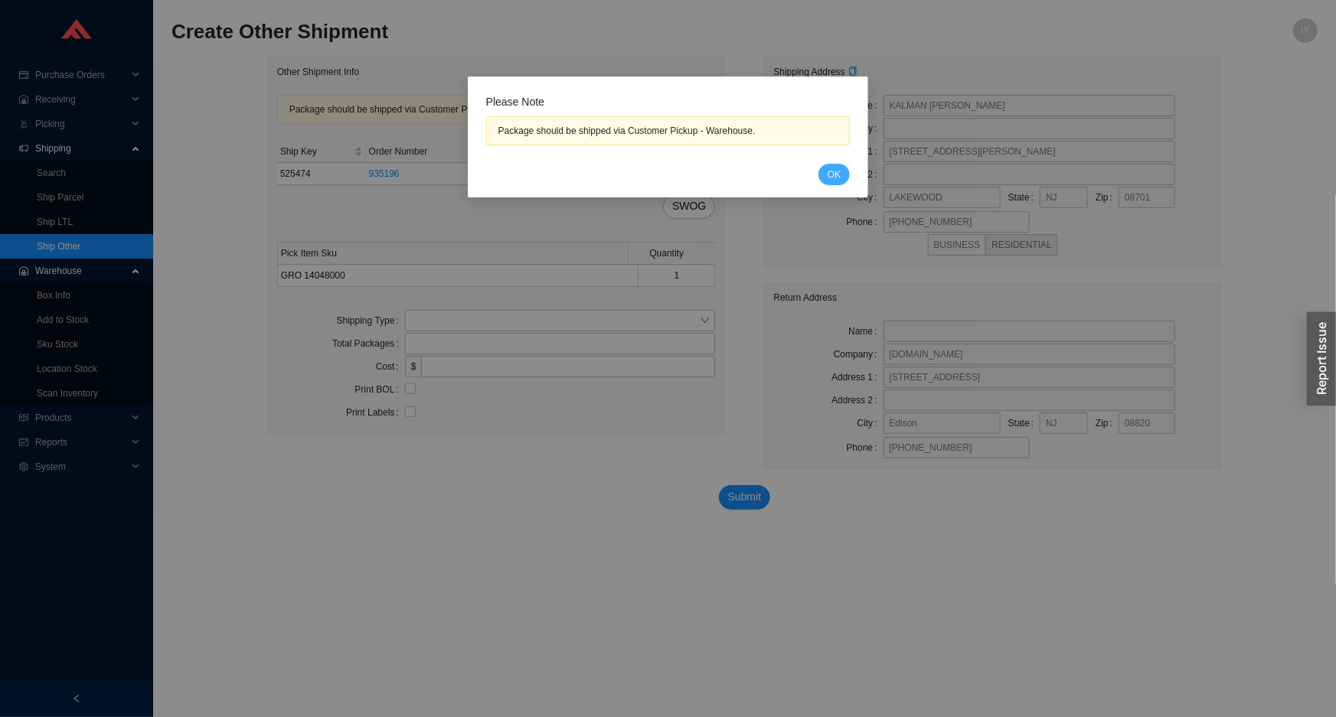
click at [829, 175] on span "OK" at bounding box center [834, 174] width 13 height 15
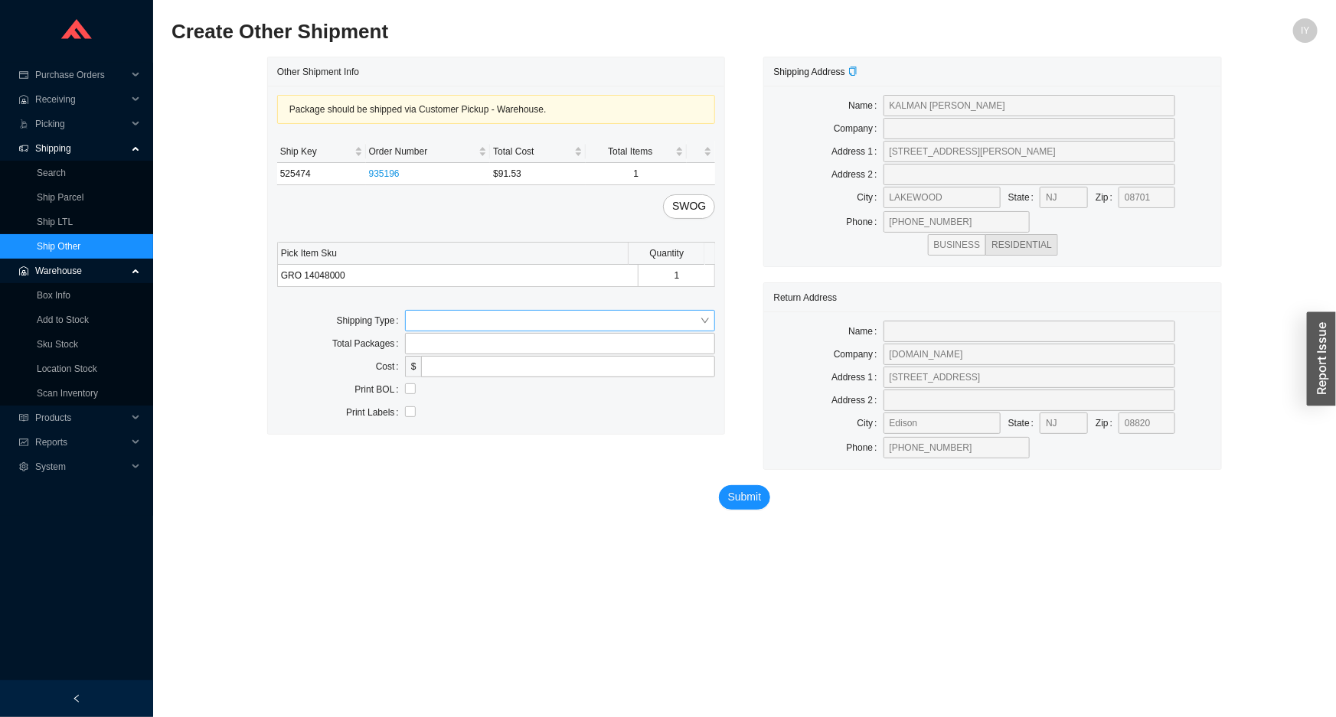
click at [423, 320] on input "search" at bounding box center [555, 321] width 289 height 20
click at [449, 372] on div "Customer Pickup" at bounding box center [560, 369] width 299 height 14
click at [449, 372] on input "text" at bounding box center [560, 366] width 311 height 21
type input "OFFICE"
click at [742, 495] on span "Submit" at bounding box center [745, 497] width 34 height 18
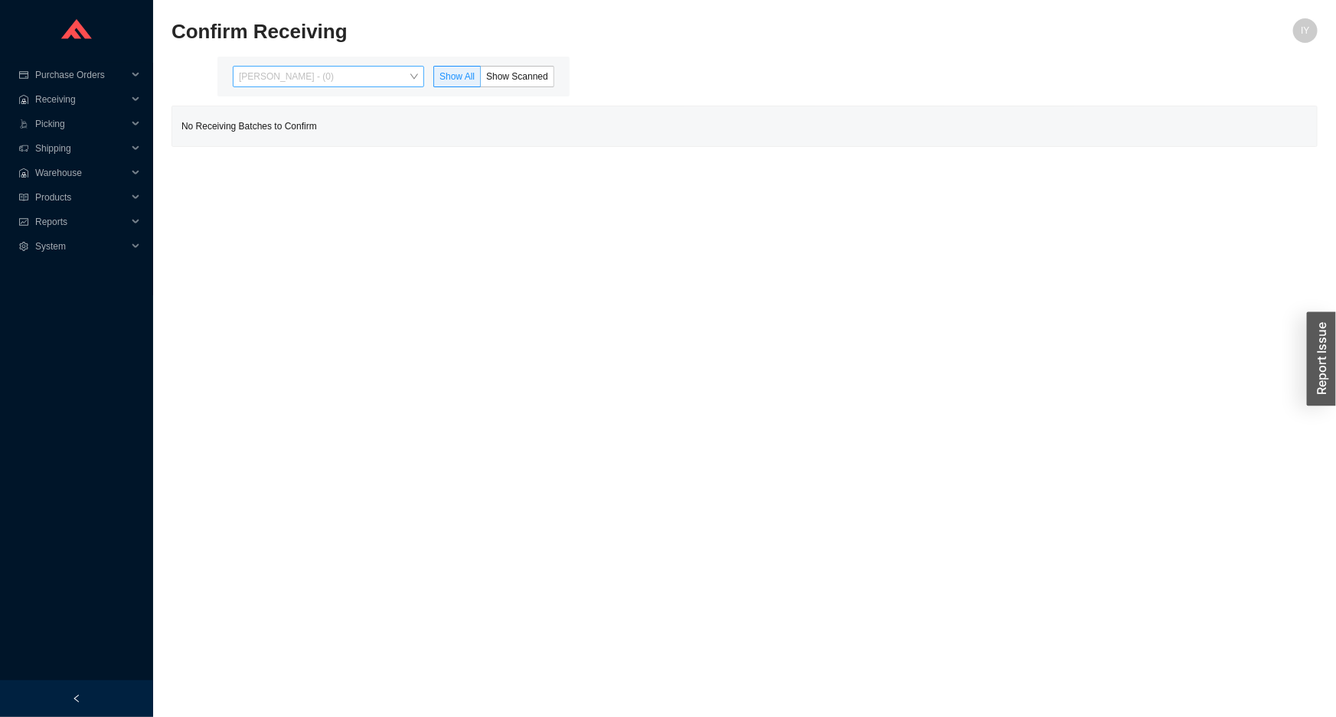
click at [406, 80] on span "[PERSON_NAME] - (0)" at bounding box center [328, 77] width 179 height 20
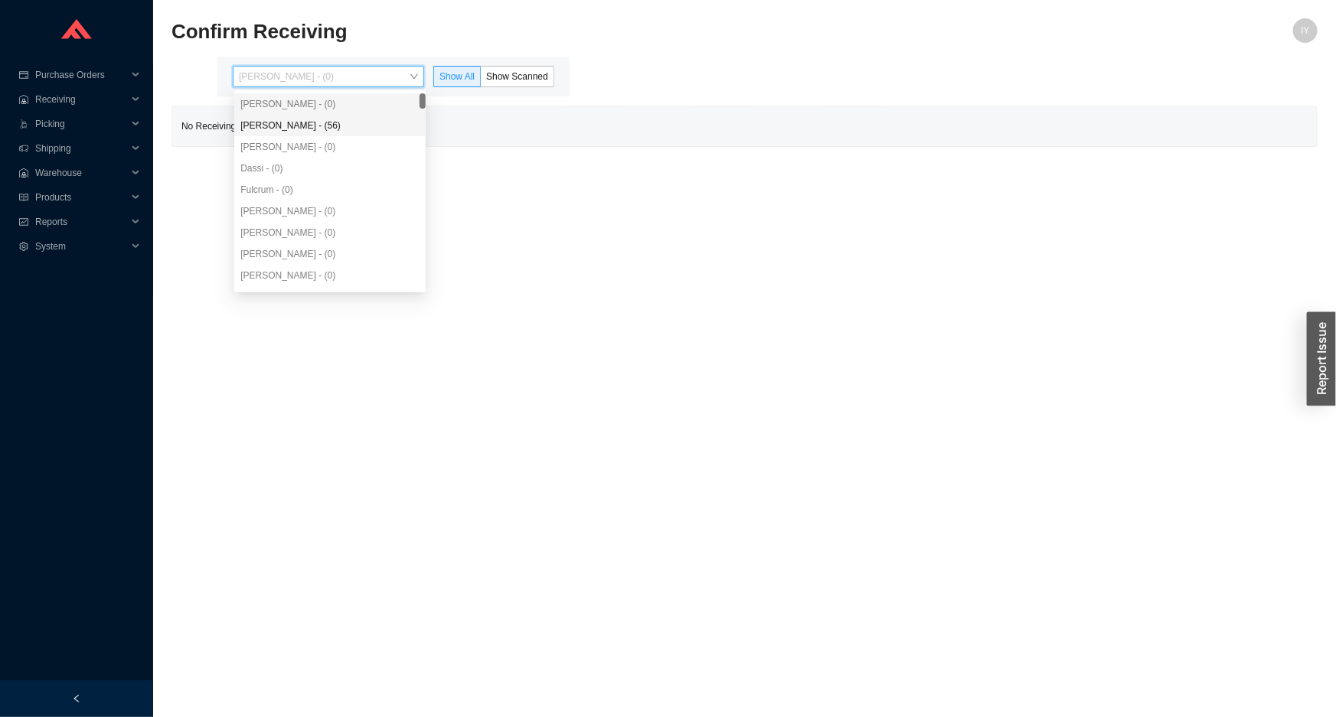
click at [367, 127] on div "[PERSON_NAME] - (56)" at bounding box center [329, 126] width 179 height 14
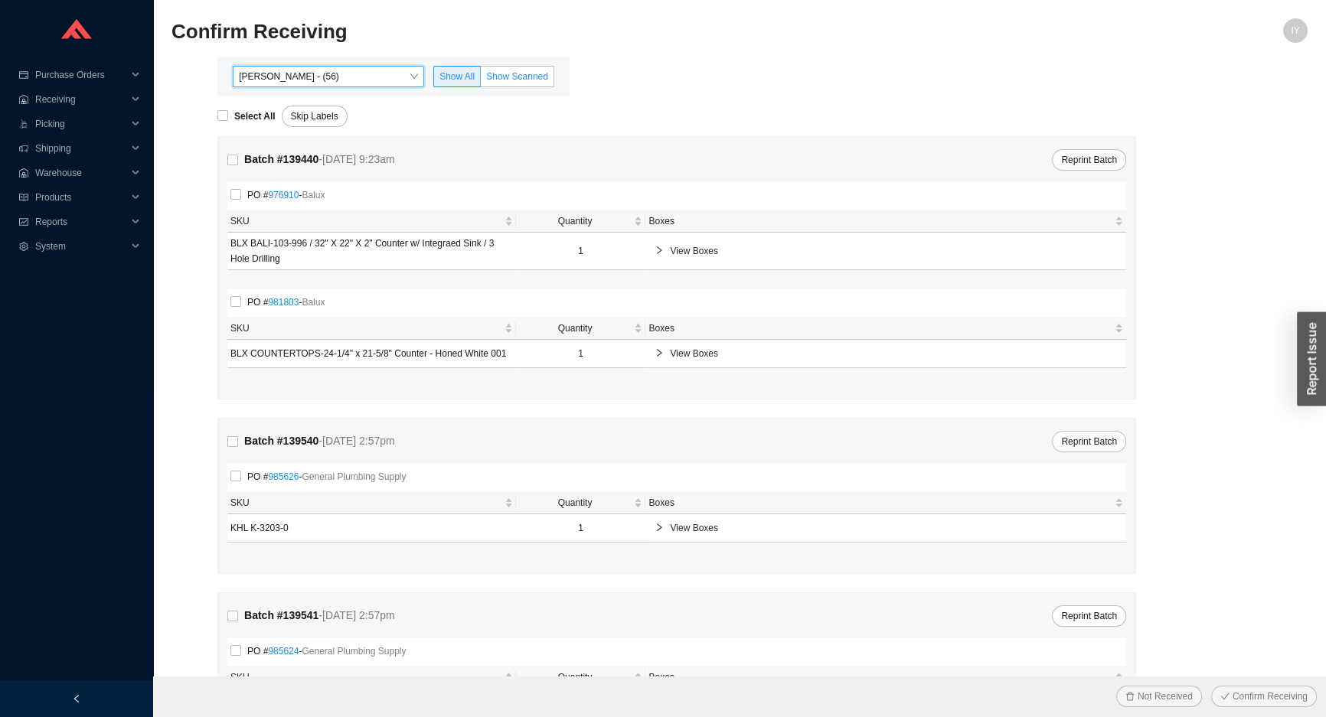
click at [505, 69] on label "Show Scanned" at bounding box center [517, 76] width 73 height 21
click at [481, 80] on input "Show Scanned" at bounding box center [481, 80] width 0 height 0
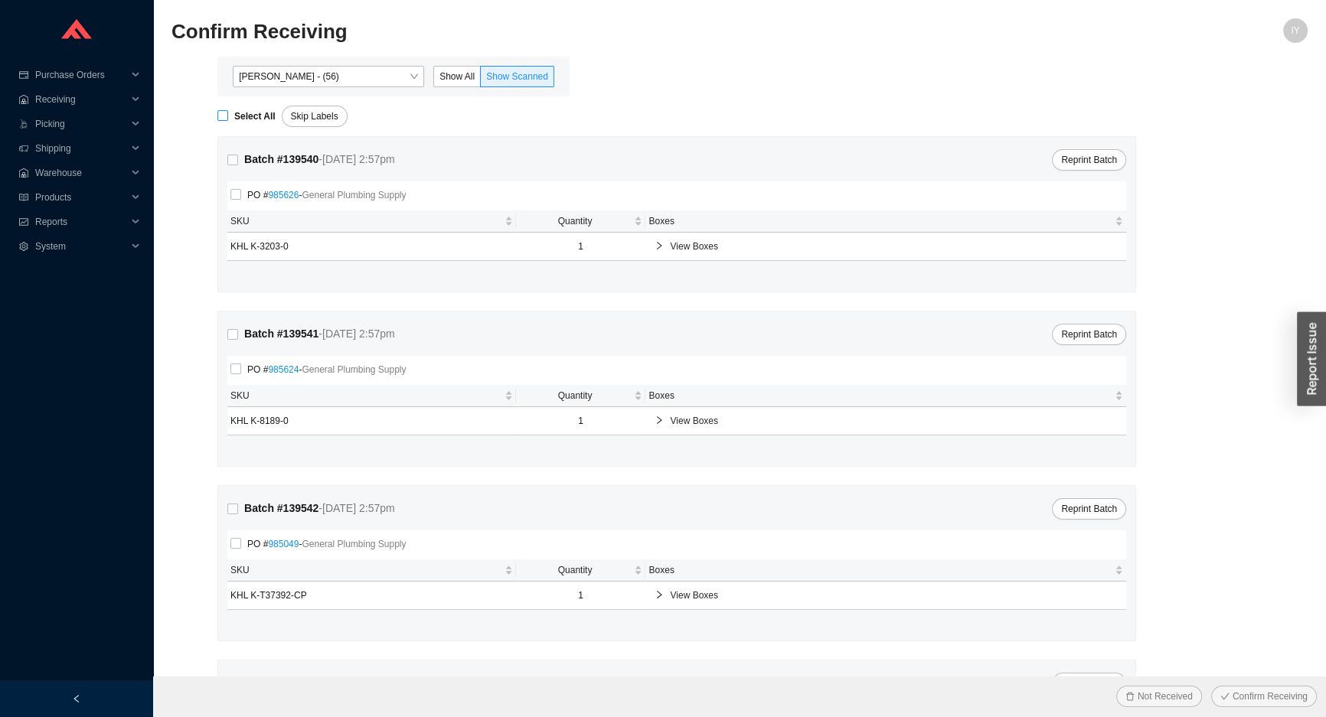
click at [227, 119] on input "Select All" at bounding box center [222, 115] width 11 height 11
checkbox input "true"
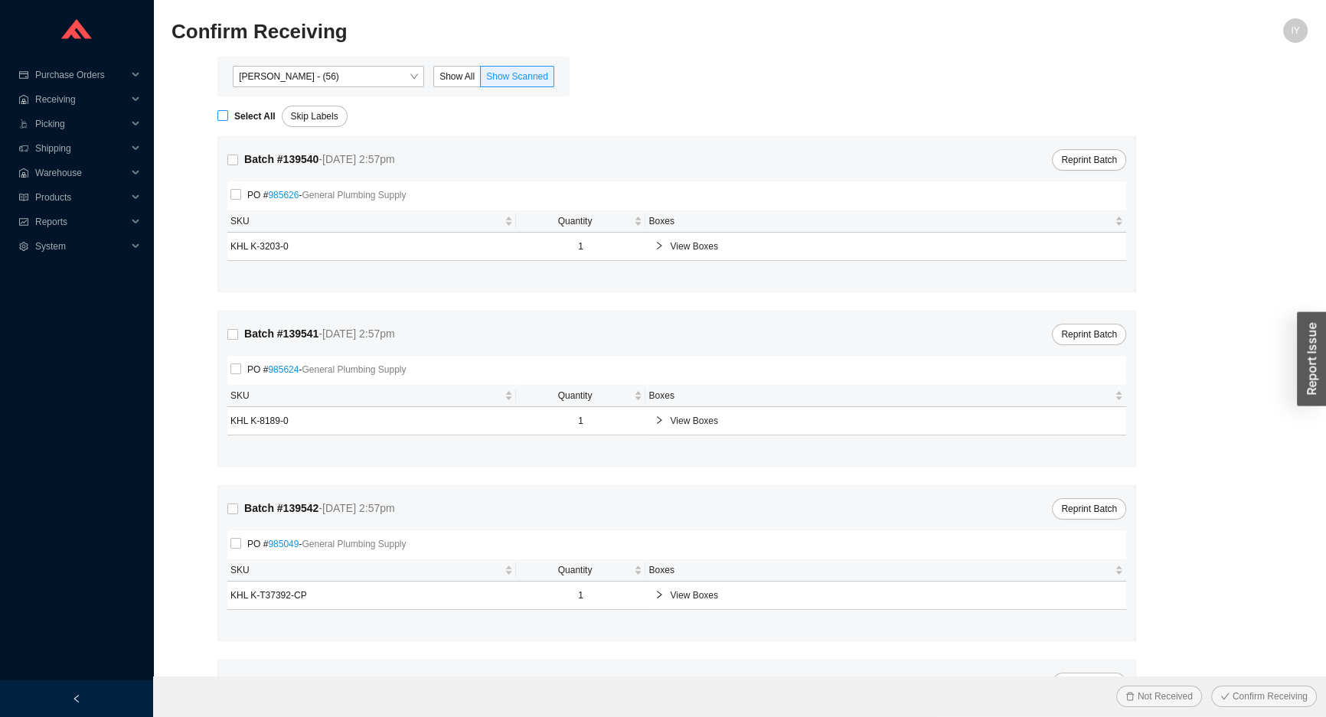
checkbox input "true"
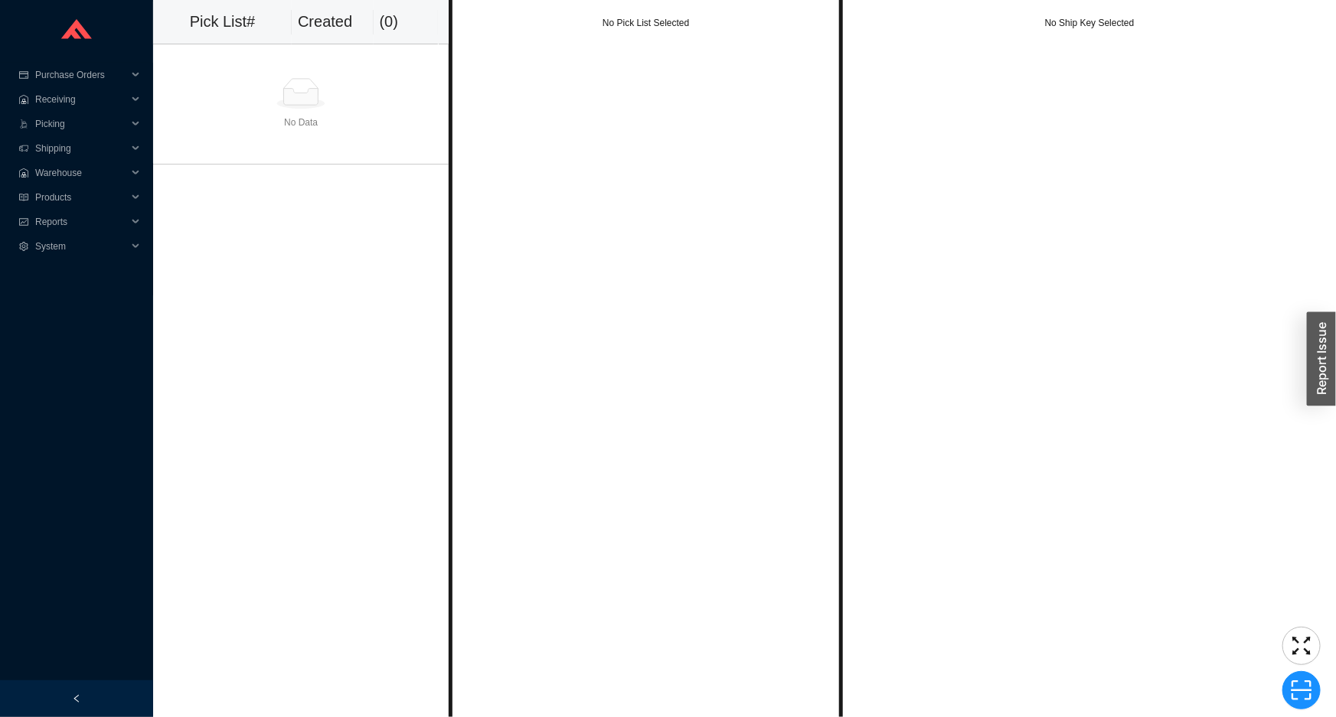
click at [329, 126] on div "No Data" at bounding box center [300, 122] width 283 height 15
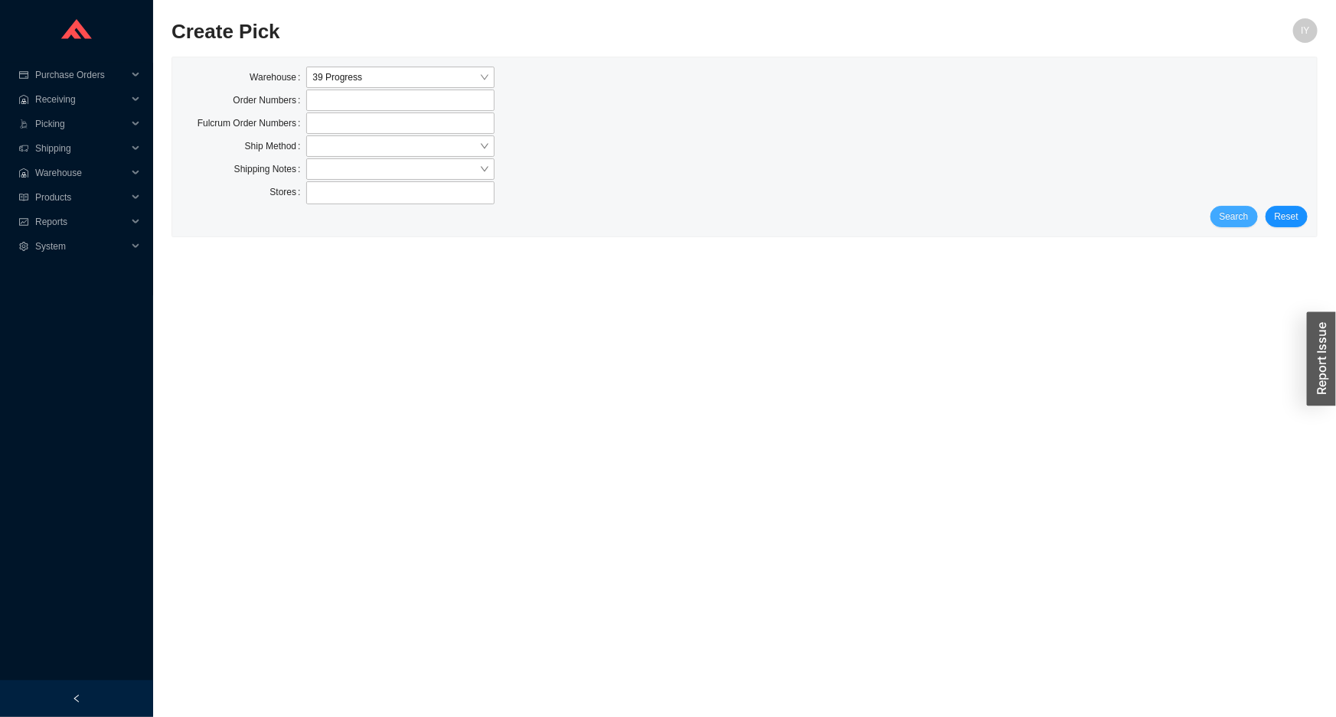
click at [1240, 217] on span "Search" at bounding box center [1233, 216] width 29 height 15
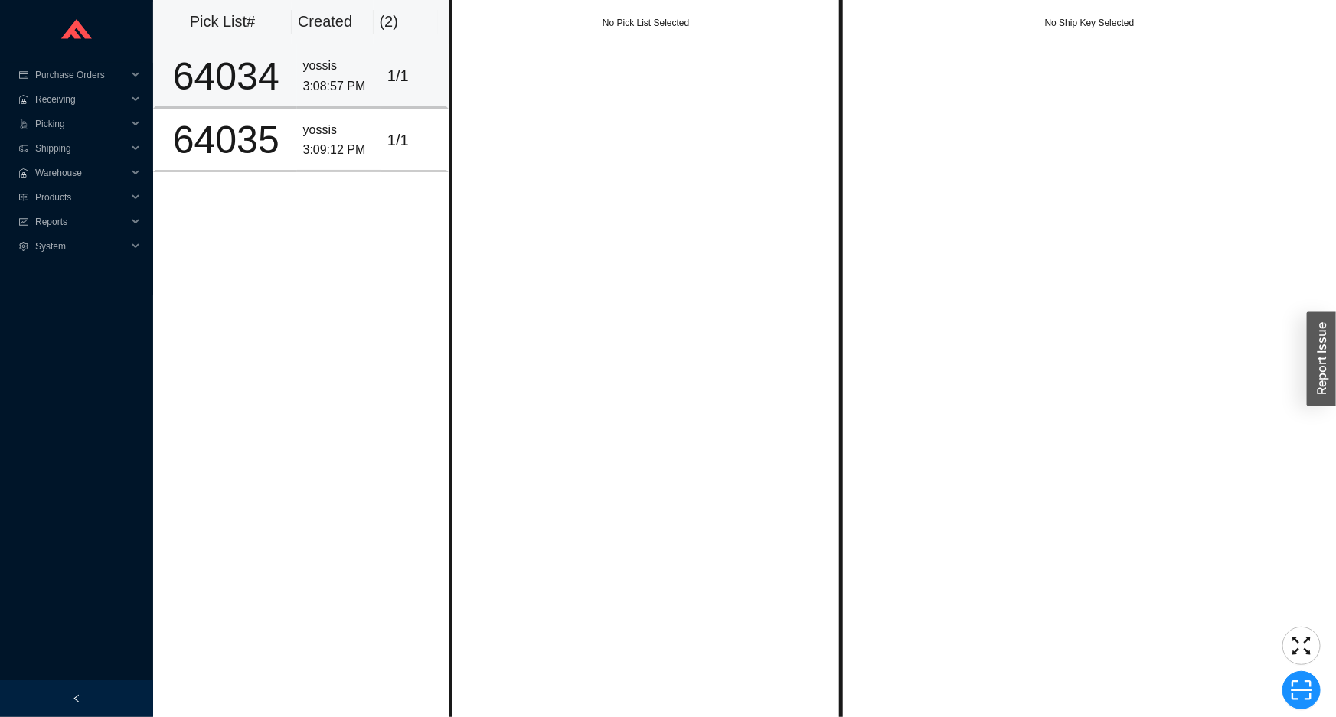
click at [291, 56] on td "64034" at bounding box center [225, 76] width 144 height 64
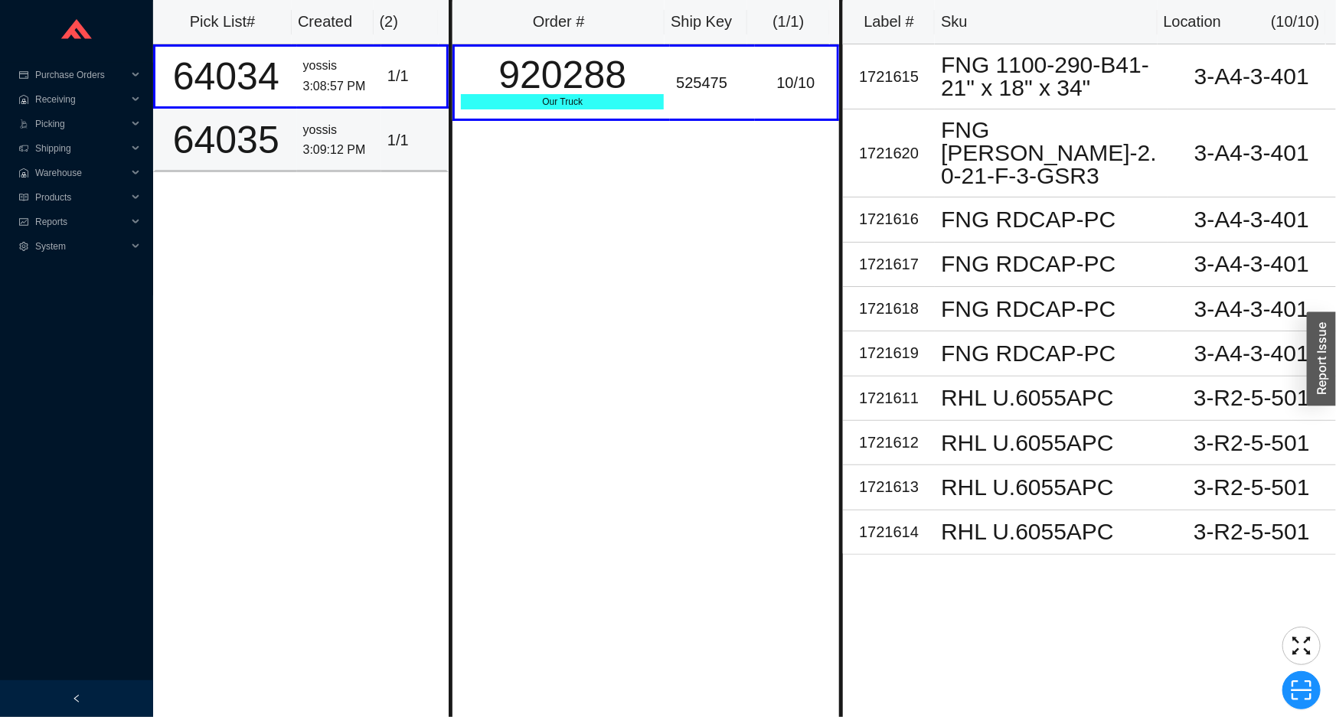
click at [410, 117] on td "1 / 1" at bounding box center [414, 141] width 67 height 64
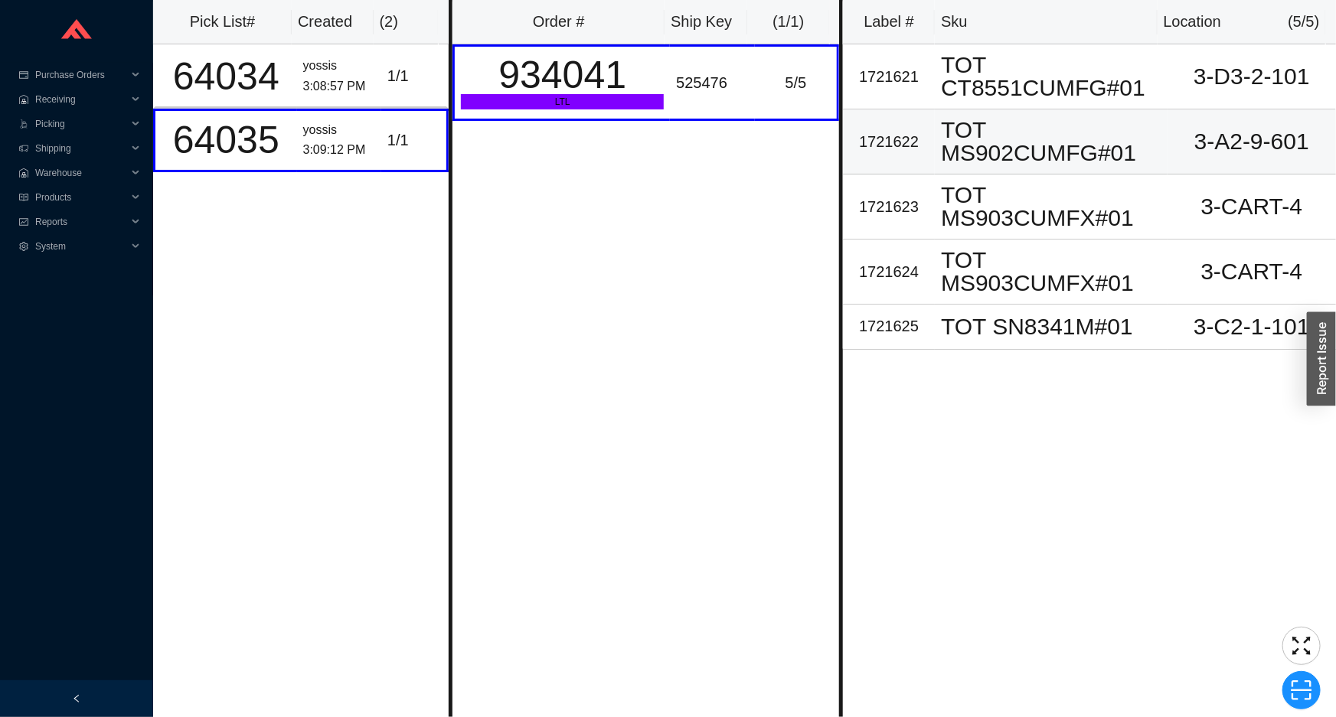
click at [970, 113] on td "TOT MS902CUMFG#01" at bounding box center [1051, 141] width 233 height 65
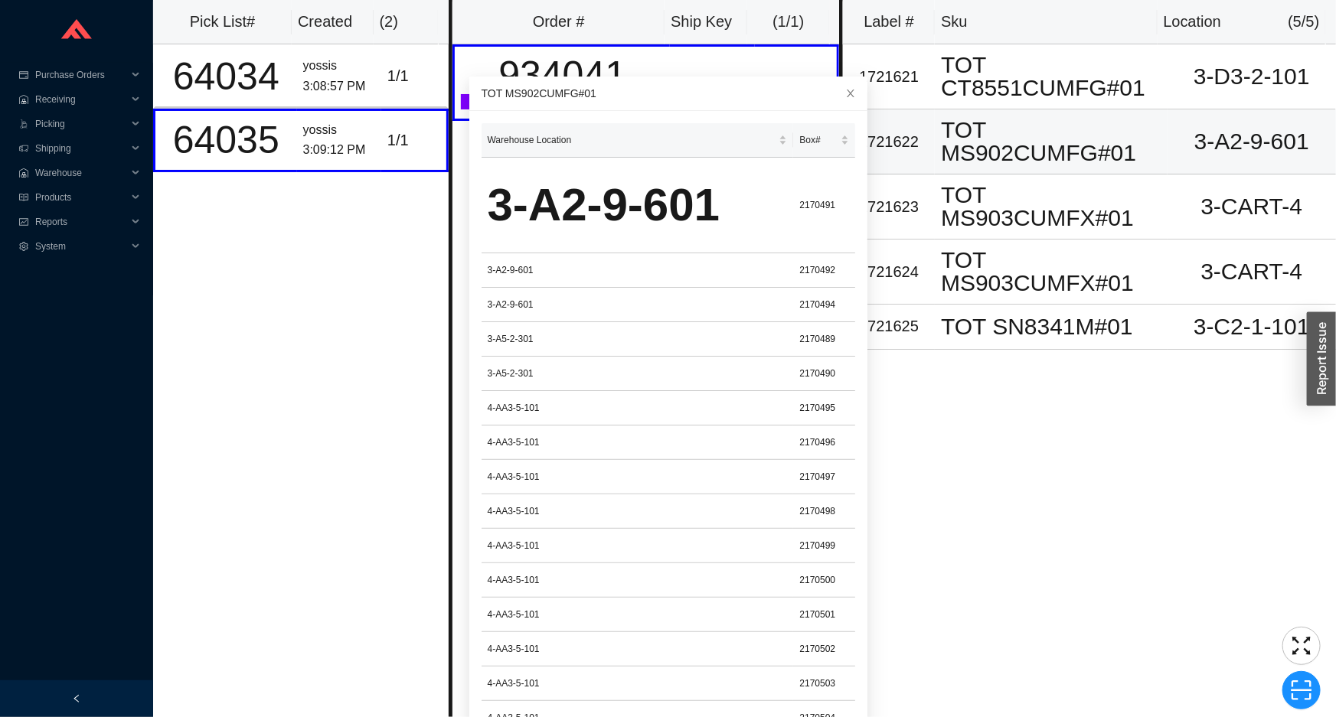
click at [954, 164] on div "TOT MS902CUMFG#01" at bounding box center [1051, 142] width 220 height 46
click at [845, 97] on icon "close" at bounding box center [850, 93] width 11 height 11
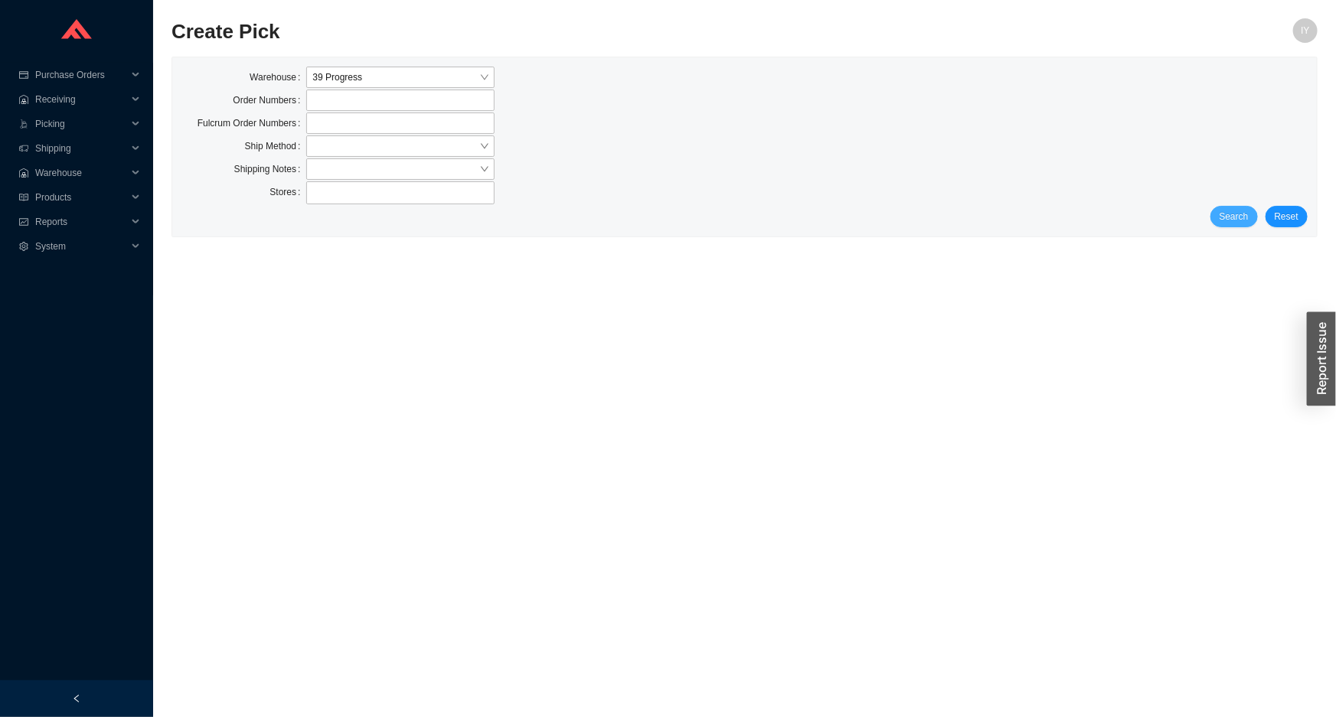
drag, startPoint x: 1240, startPoint y: 218, endPoint x: 945, endPoint y: 280, distance: 301.9
click at [1237, 217] on span "Search" at bounding box center [1233, 216] width 29 height 15
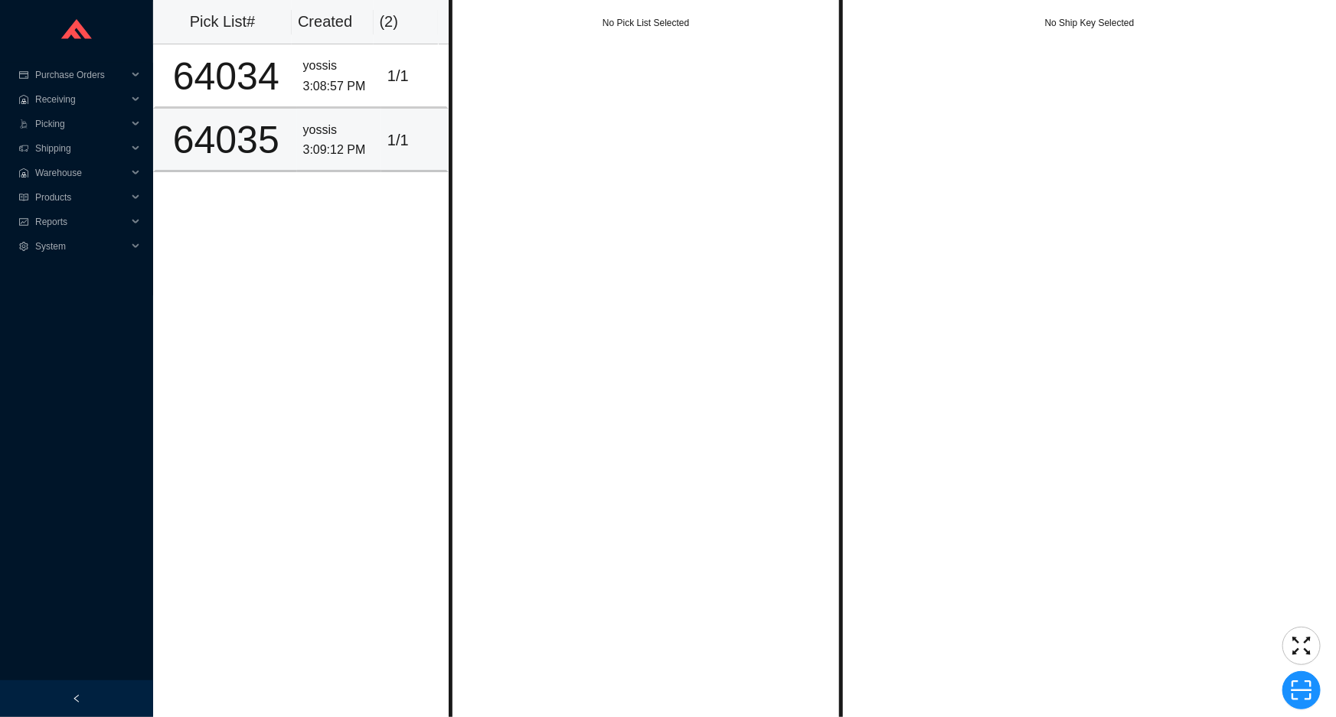
click at [323, 135] on div "yossis" at bounding box center [339, 130] width 72 height 21
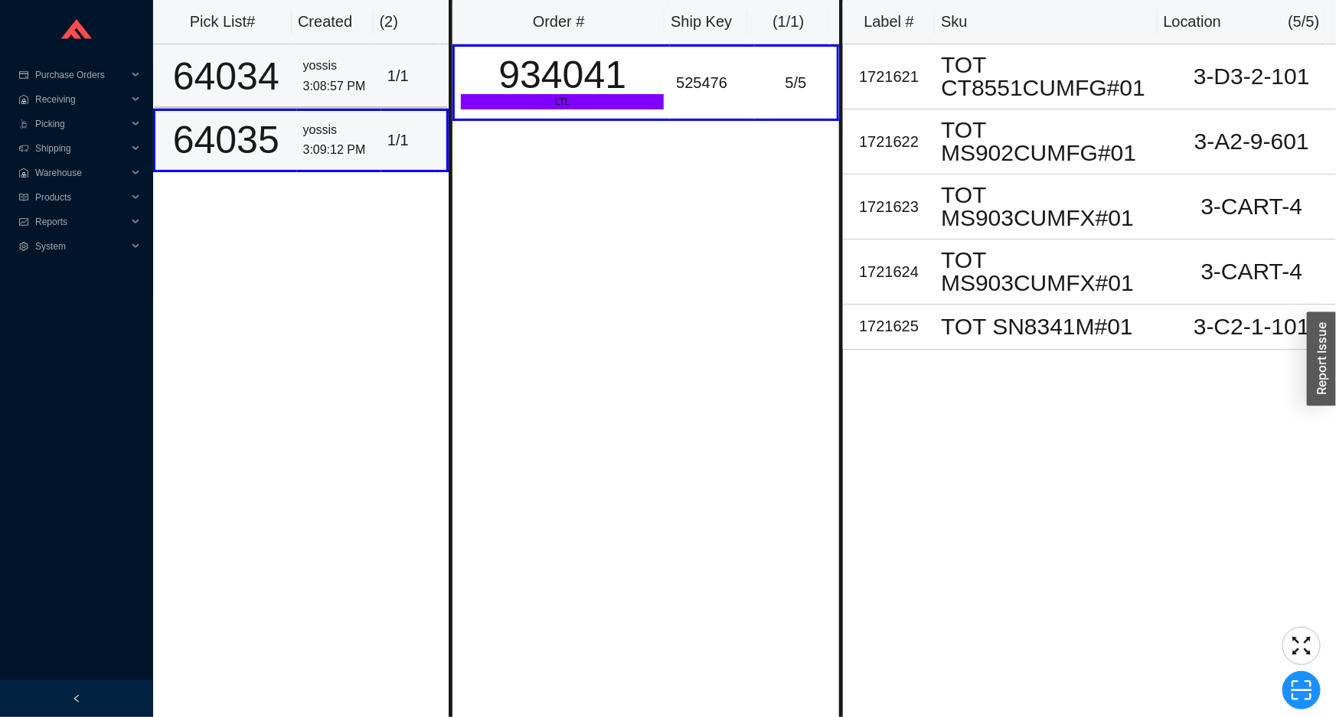
click at [348, 106] on td "yossis 3:08:57 PM" at bounding box center [339, 76] width 84 height 64
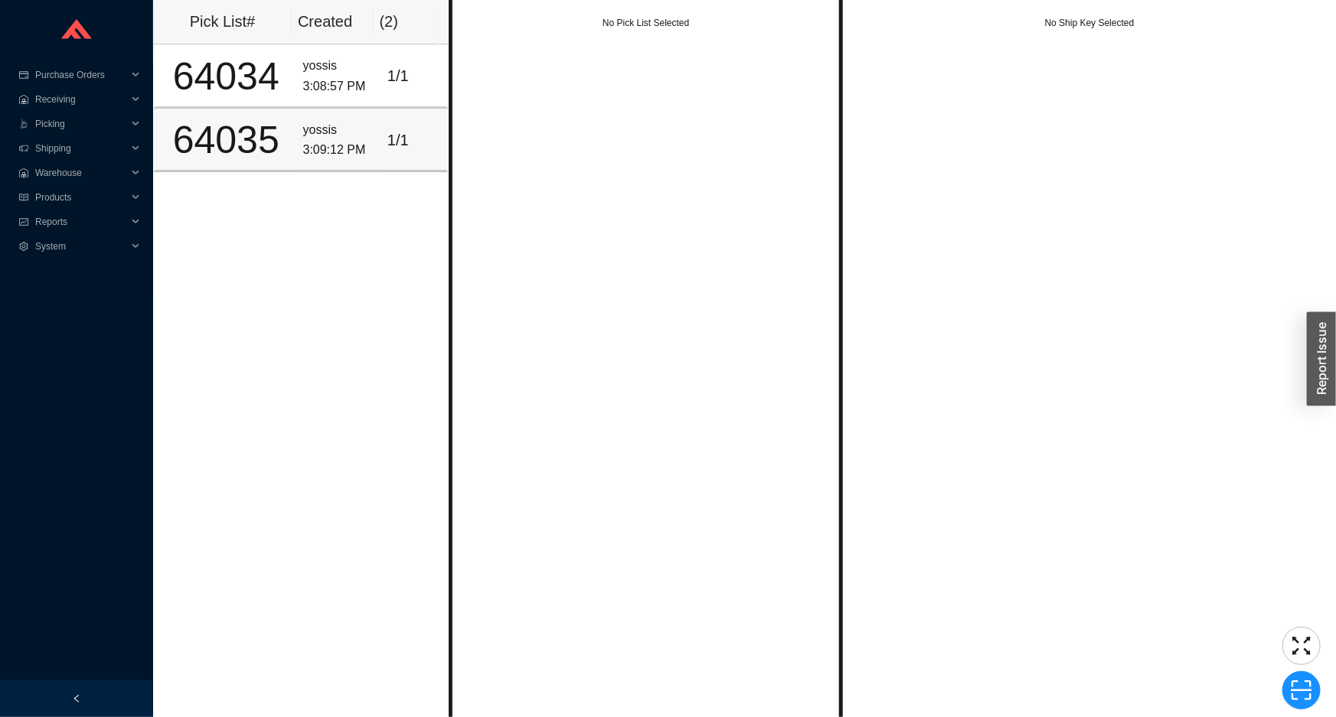
click at [342, 137] on div "yossis" at bounding box center [339, 130] width 72 height 21
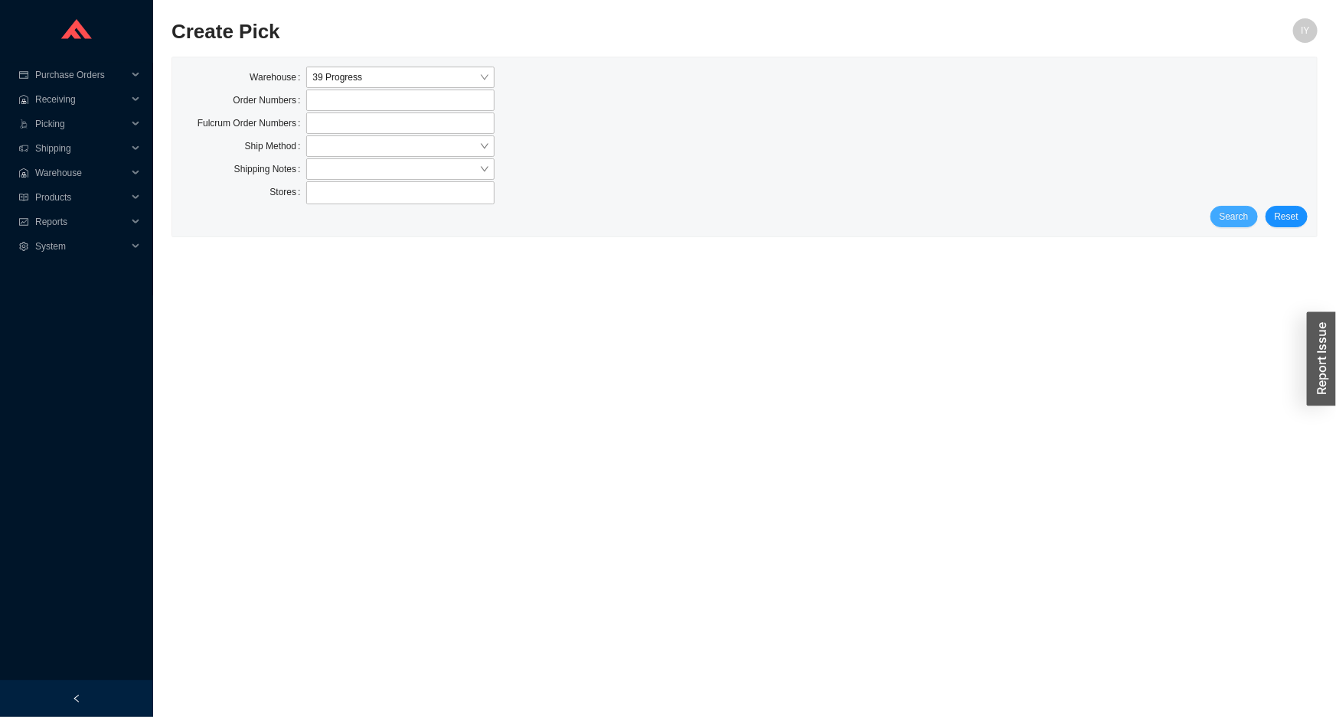
click at [1240, 220] on span "Search" at bounding box center [1233, 216] width 29 height 15
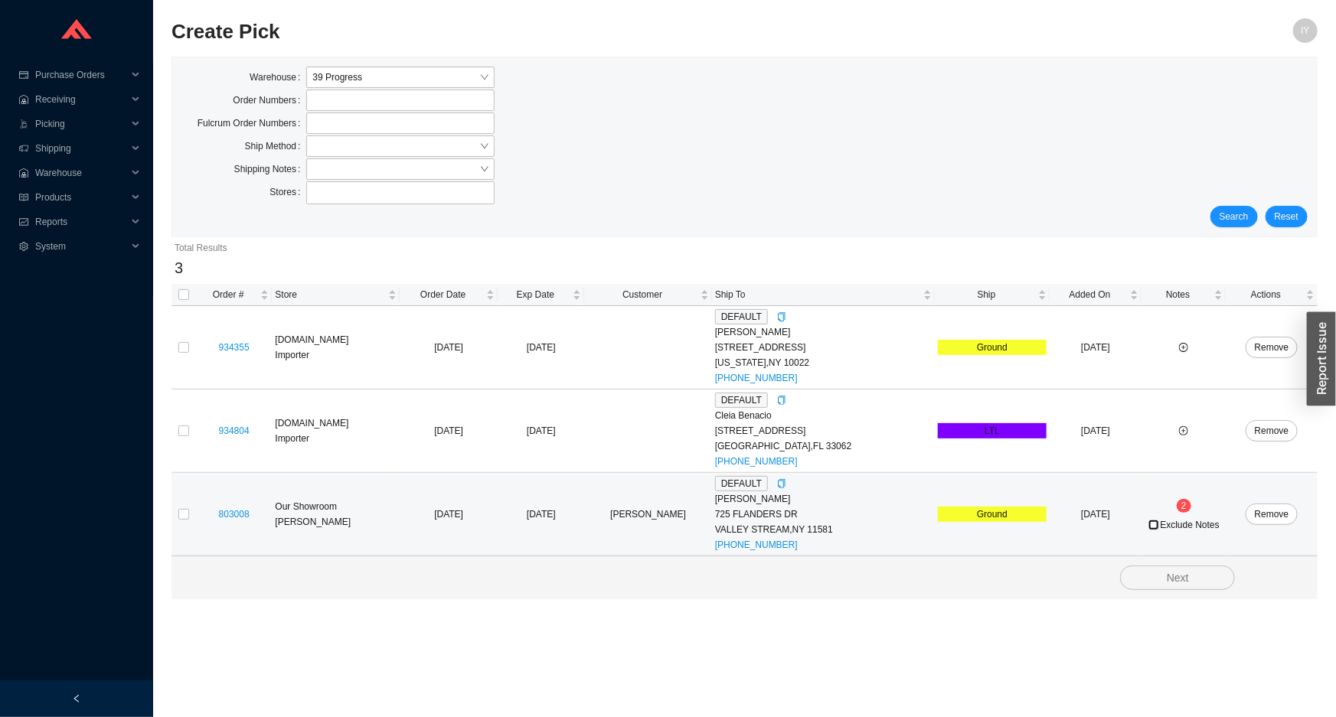
click at [1148, 527] on input "Exclude Notes" at bounding box center [1153, 525] width 11 height 11
checkbox input "true"
click at [179, 516] on input "checkbox" at bounding box center [183, 514] width 11 height 11
checkbox input "true"
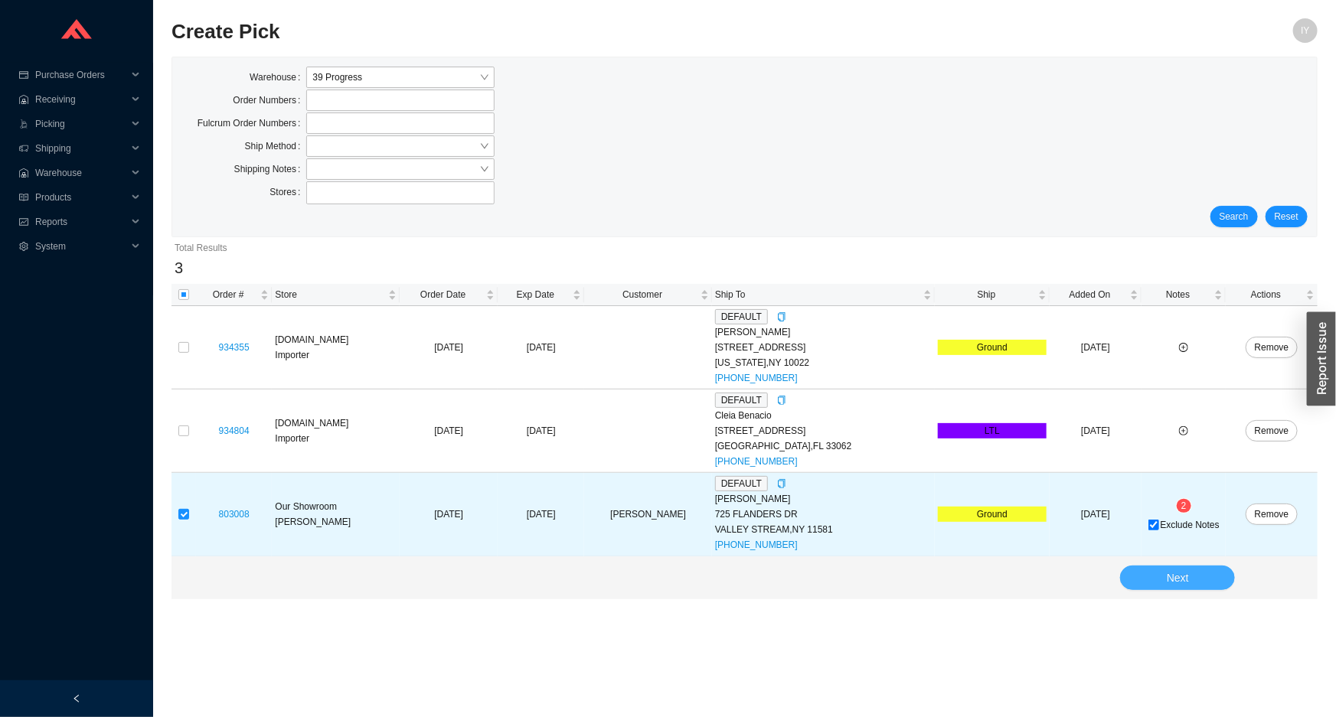
click at [1143, 576] on button "Next" at bounding box center [1177, 578] width 115 height 24
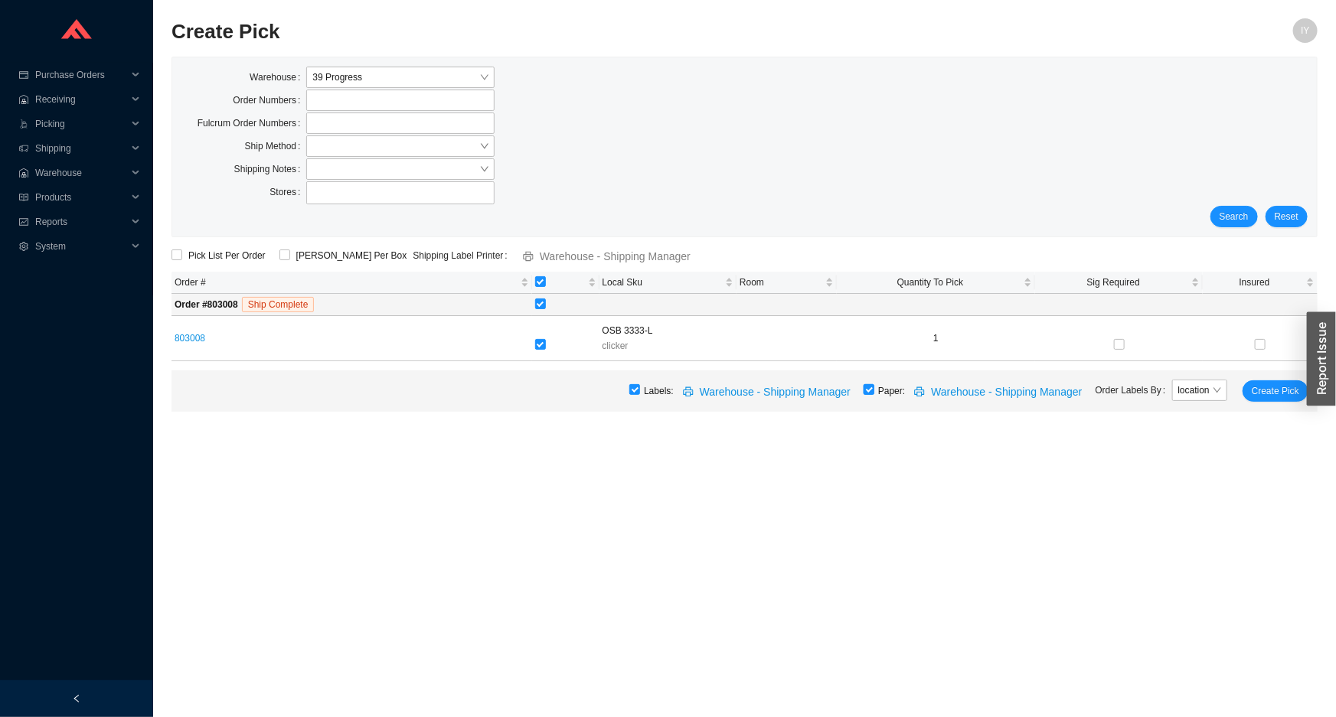
click at [874, 392] on input "checkbox" at bounding box center [868, 389] width 11 height 11
checkbox input "false"
click at [1267, 385] on span "Create Pick" at bounding box center [1275, 391] width 47 height 15
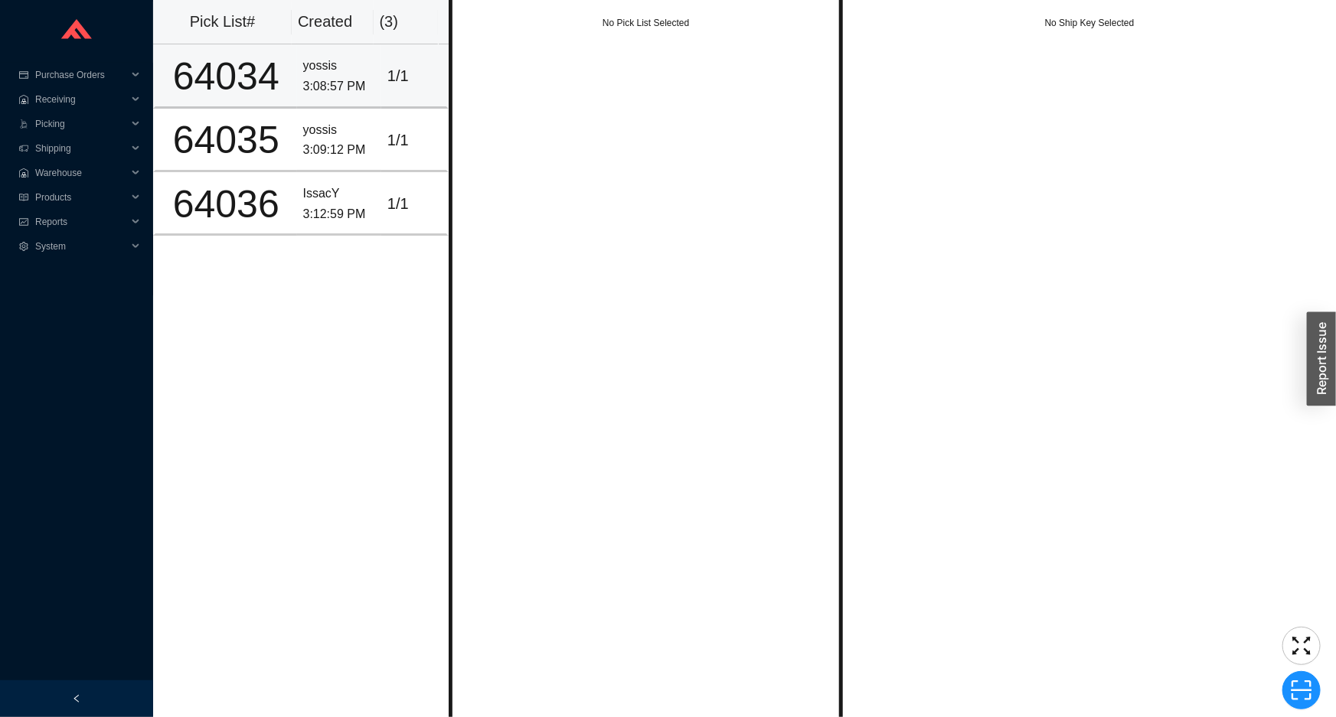
click at [267, 106] on td "64034" at bounding box center [225, 76] width 144 height 64
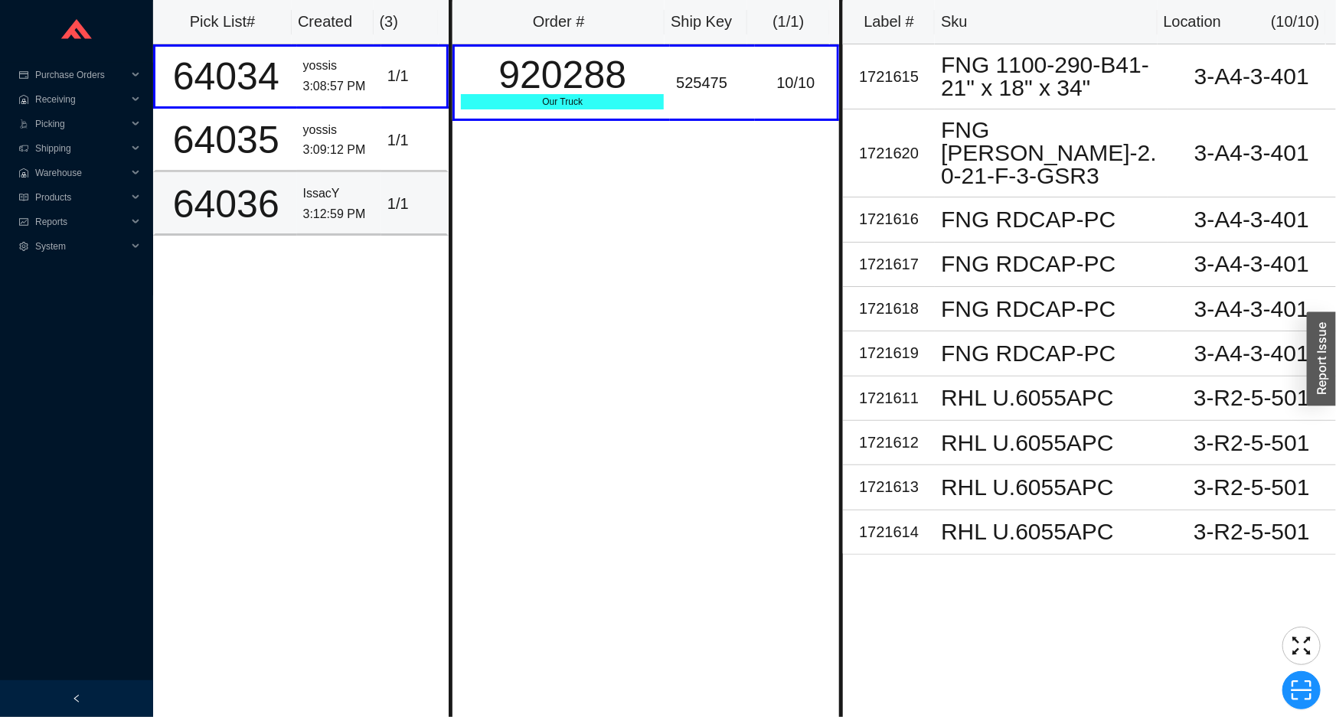
click at [278, 191] on div "64036" at bounding box center [226, 204] width 129 height 38
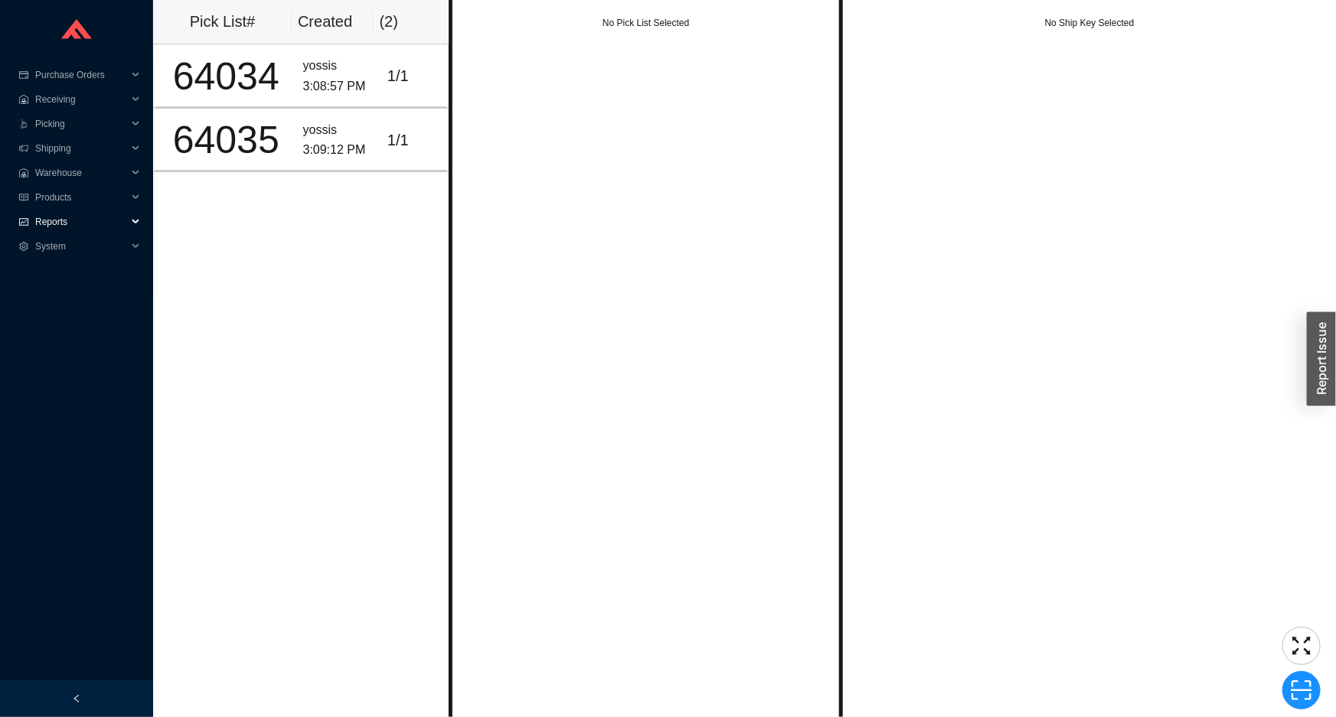
drag, startPoint x: 96, startPoint y: 220, endPoint x: 94, endPoint y: 245, distance: 25.3
click at [96, 223] on span "Reports" at bounding box center [81, 222] width 92 height 24
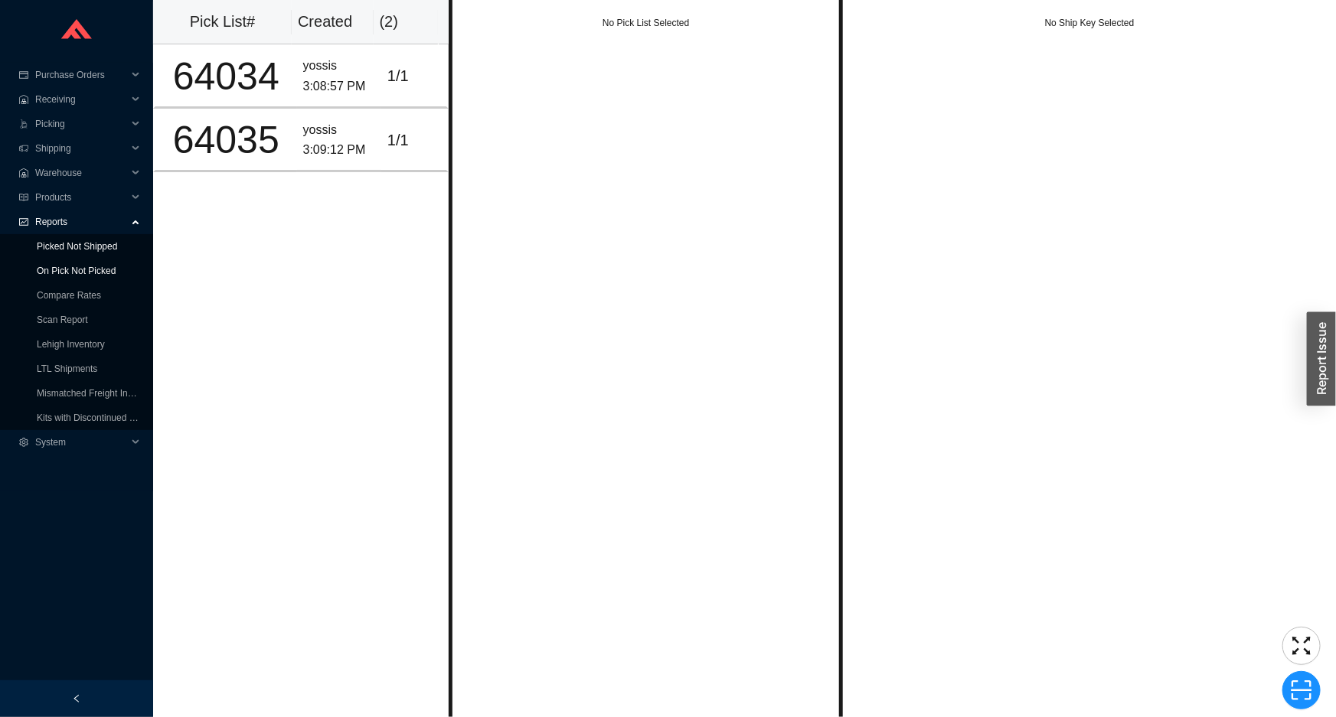
click at [95, 252] on link "Picked Not Shipped" at bounding box center [77, 246] width 80 height 11
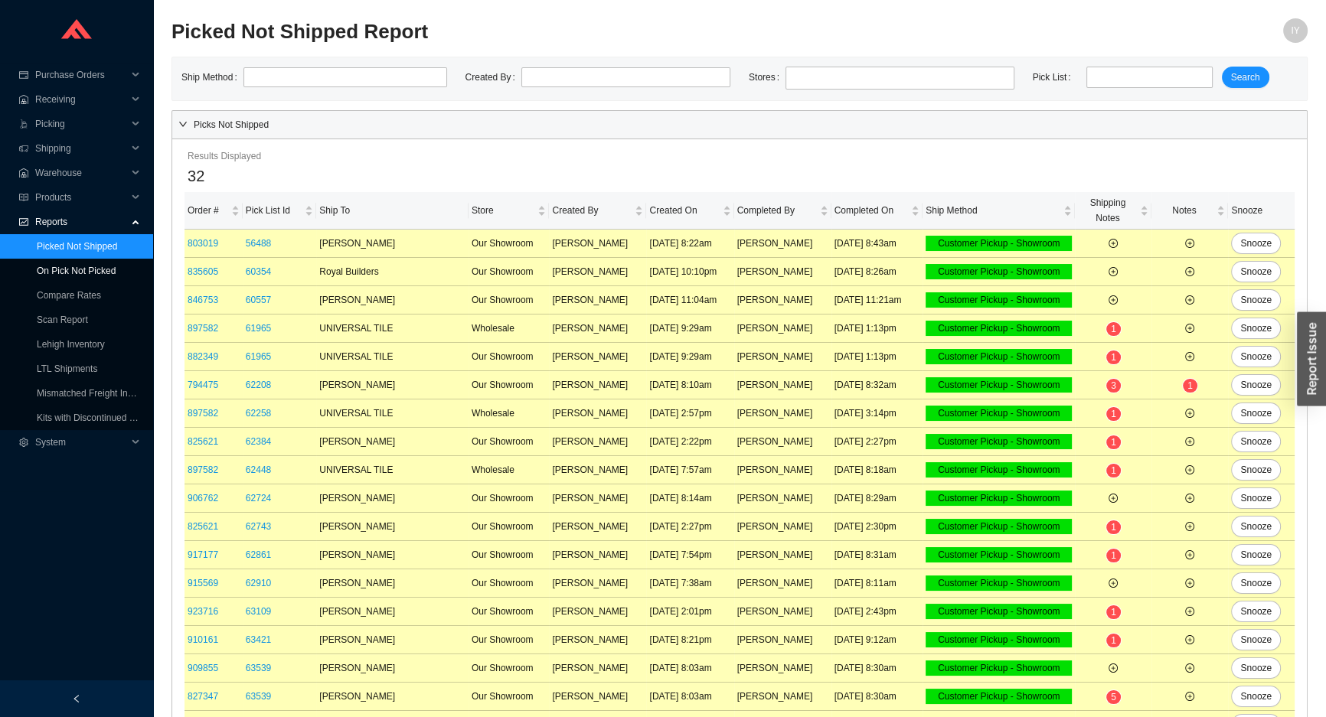
click at [107, 267] on link "On Pick Not Picked" at bounding box center [76, 271] width 79 height 11
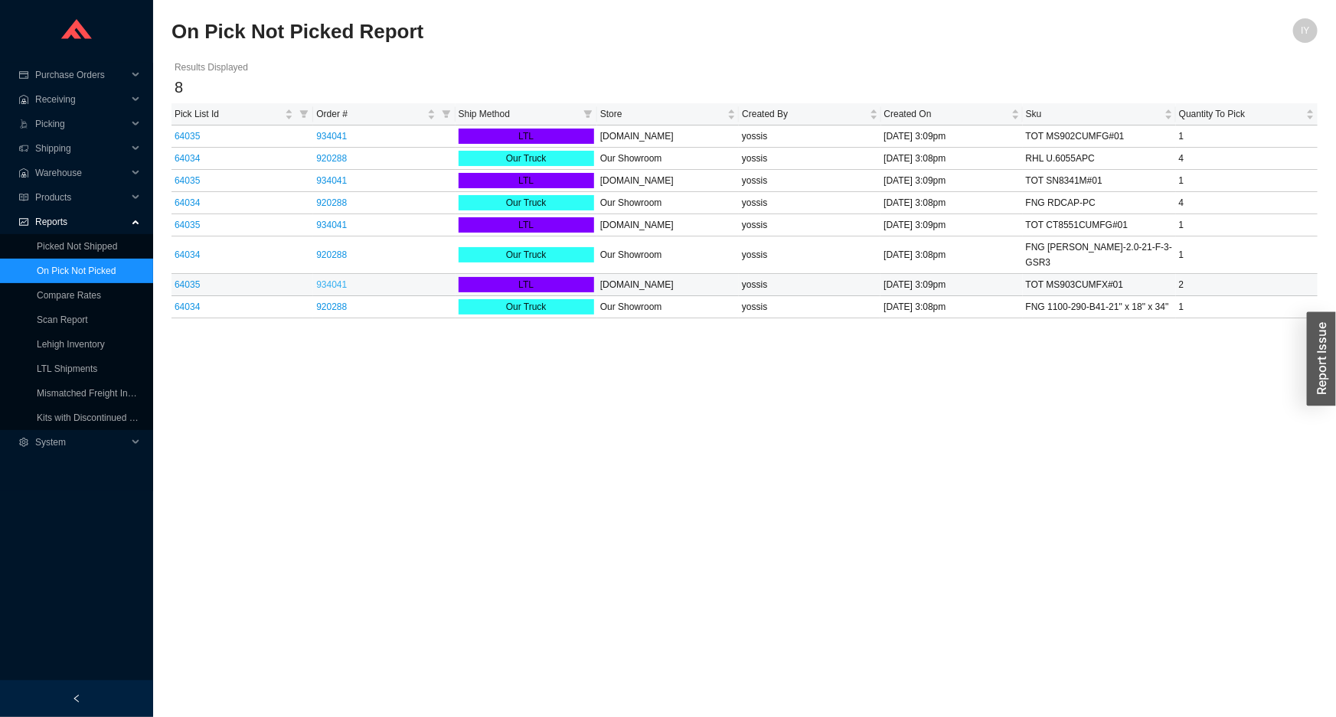
click at [325, 279] on link "934041" at bounding box center [331, 284] width 31 height 11
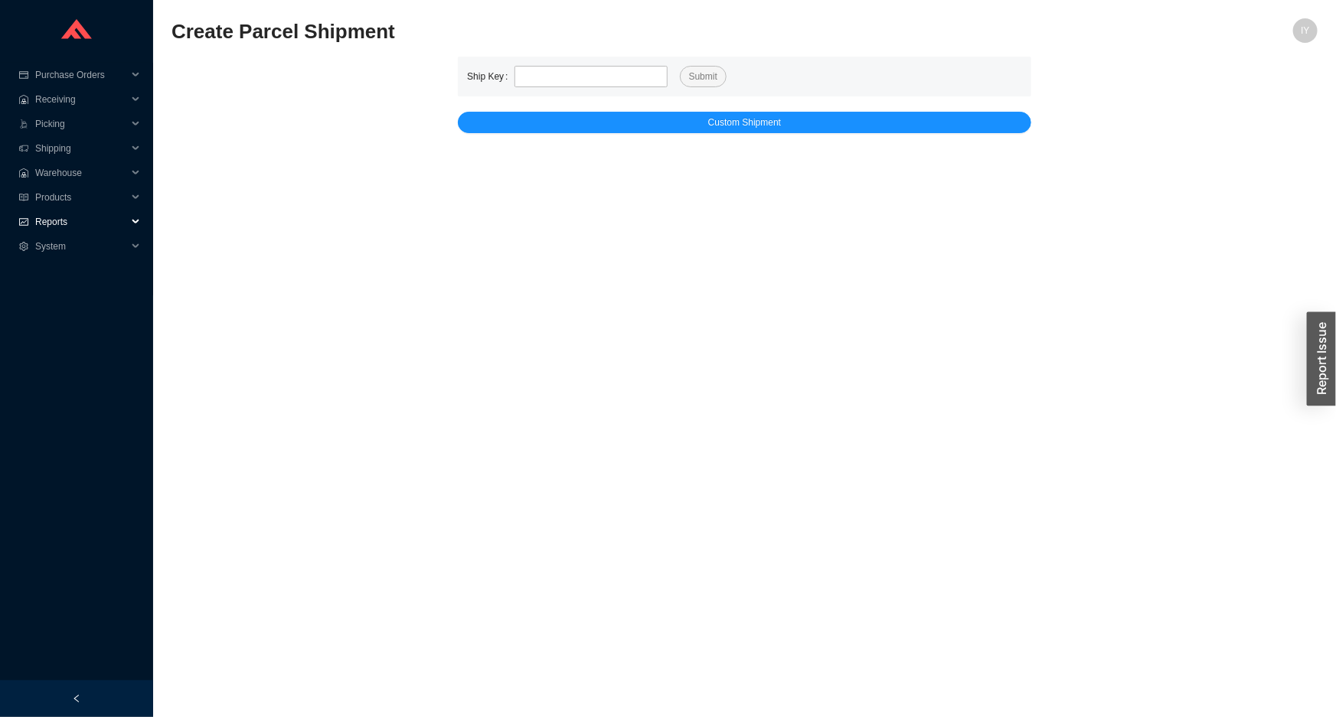
click at [68, 217] on span "Reports" at bounding box center [81, 222] width 92 height 24
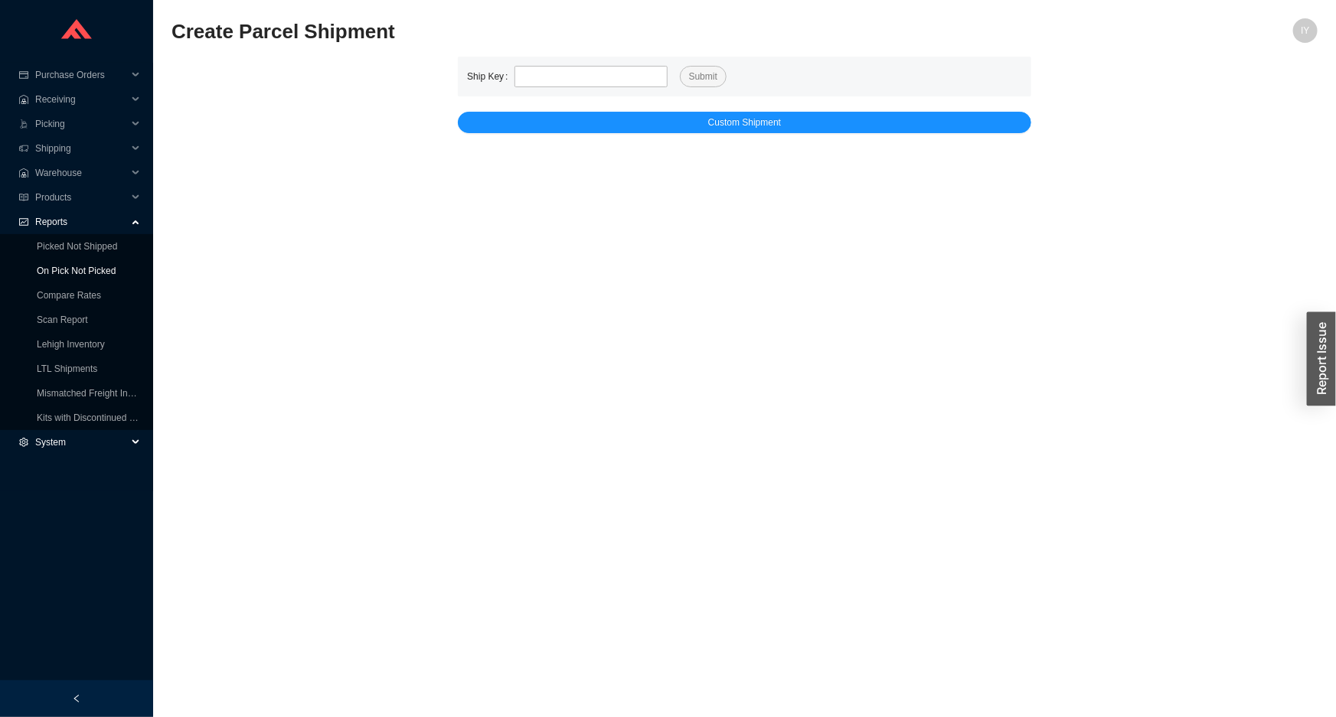
click at [76, 276] on link "On Pick Not Picked" at bounding box center [76, 271] width 79 height 11
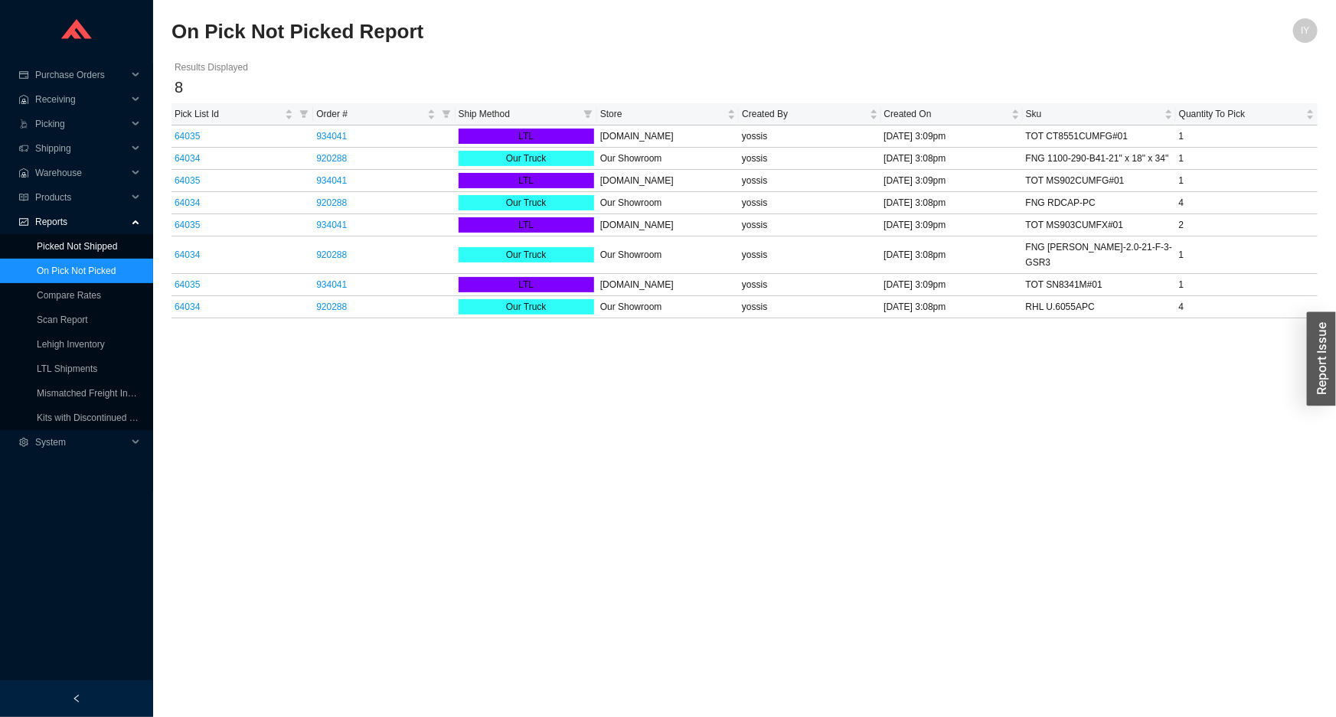
click at [75, 241] on link "Picked Not Shipped" at bounding box center [77, 246] width 80 height 11
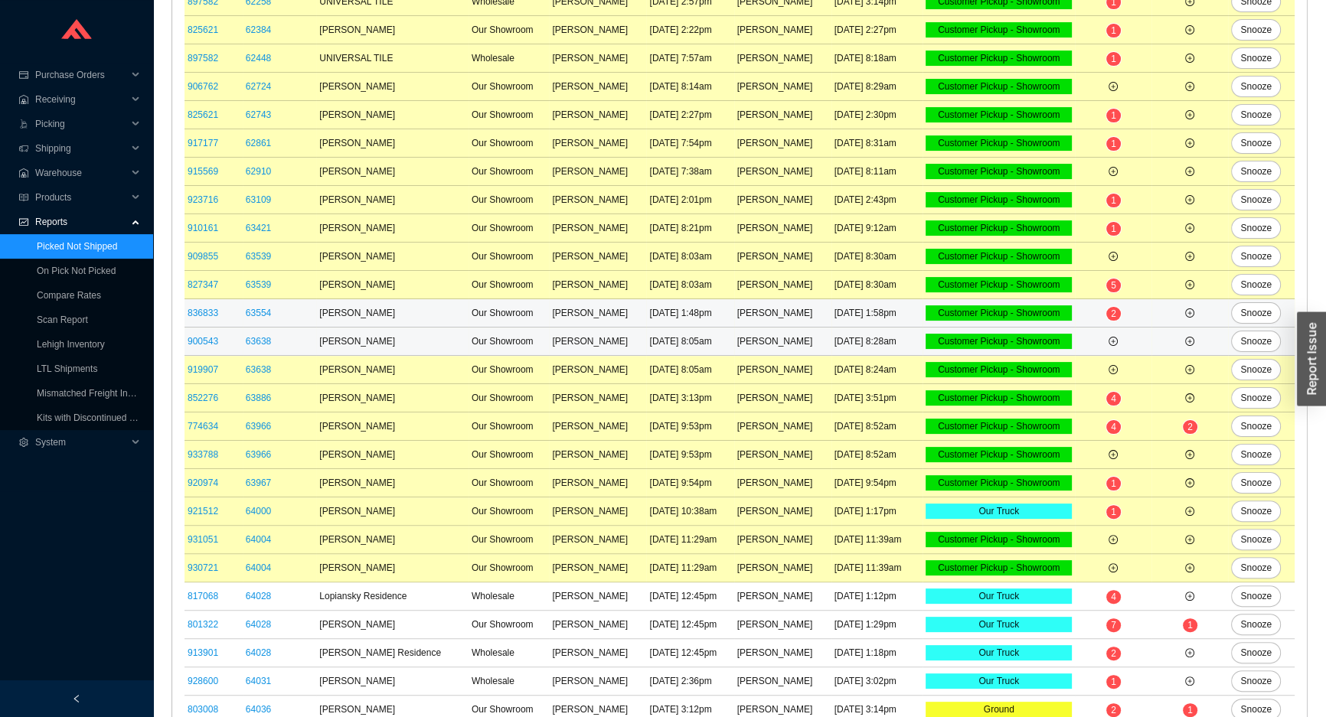
scroll to position [422, 0]
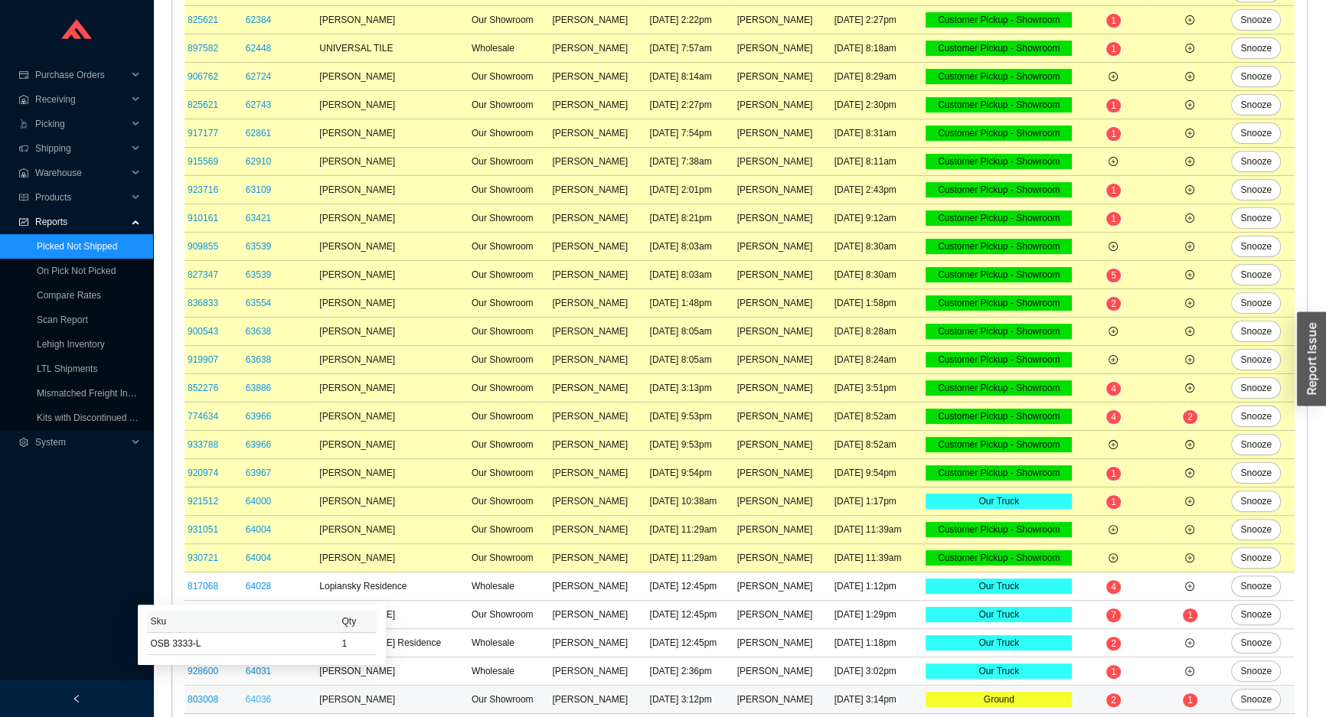
click at [260, 697] on link "64036" at bounding box center [258, 699] width 25 height 11
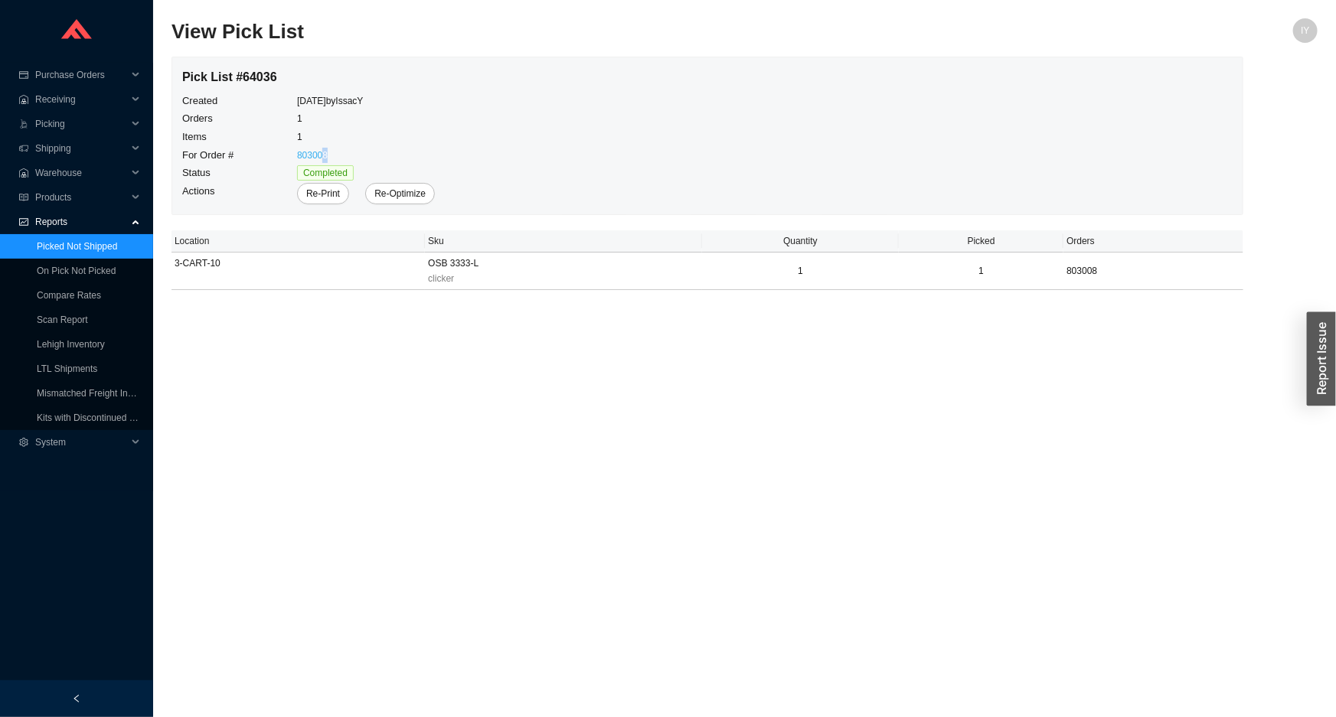
drag, startPoint x: 338, startPoint y: 155, endPoint x: 320, endPoint y: 155, distance: 18.4
click at [320, 155] on td "803008" at bounding box center [365, 155] width 139 height 18
click at [307, 194] on span "Re-Print" at bounding box center [323, 193] width 34 height 15
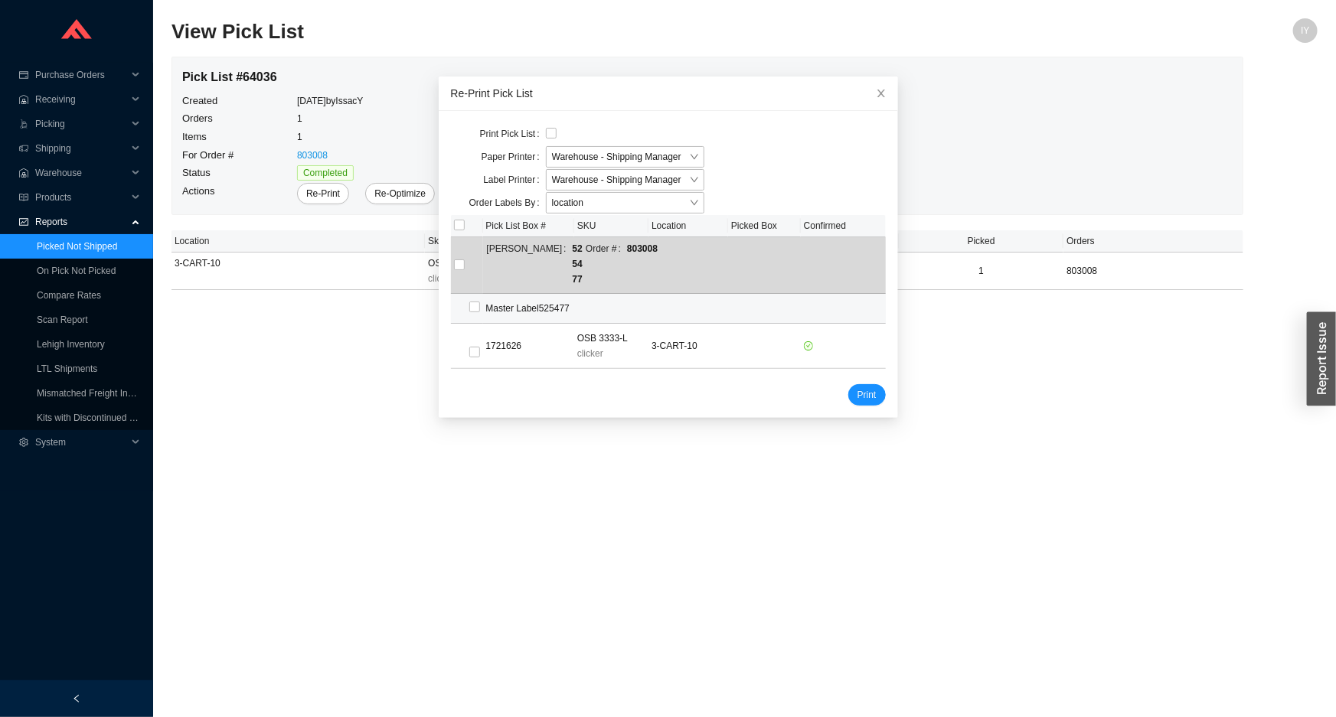
click at [546, 301] on div "Master Label 525477" at bounding box center [585, 308] width 198 height 15
click at [404, 253] on td "3-CART-10" at bounding box center [297, 272] width 253 height 38
click at [537, 301] on div "Master Label 525477" at bounding box center [585, 308] width 198 height 15
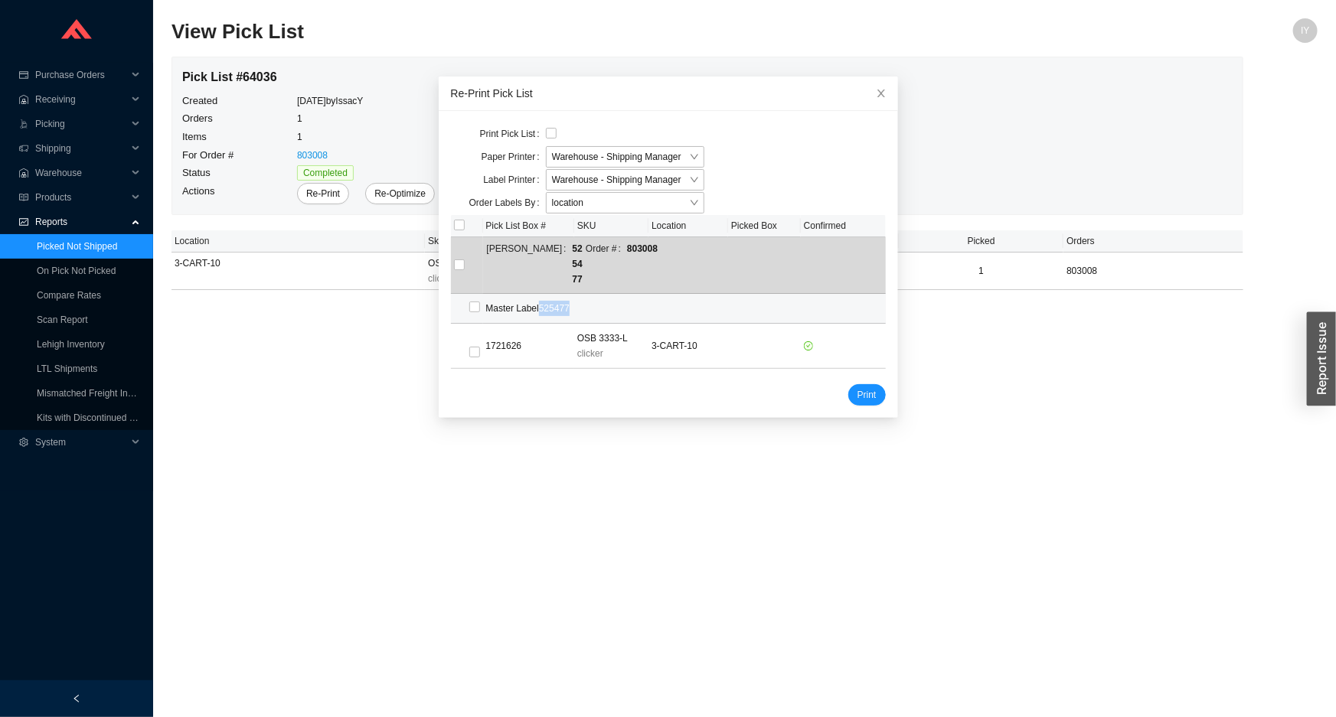
copy div "525477"
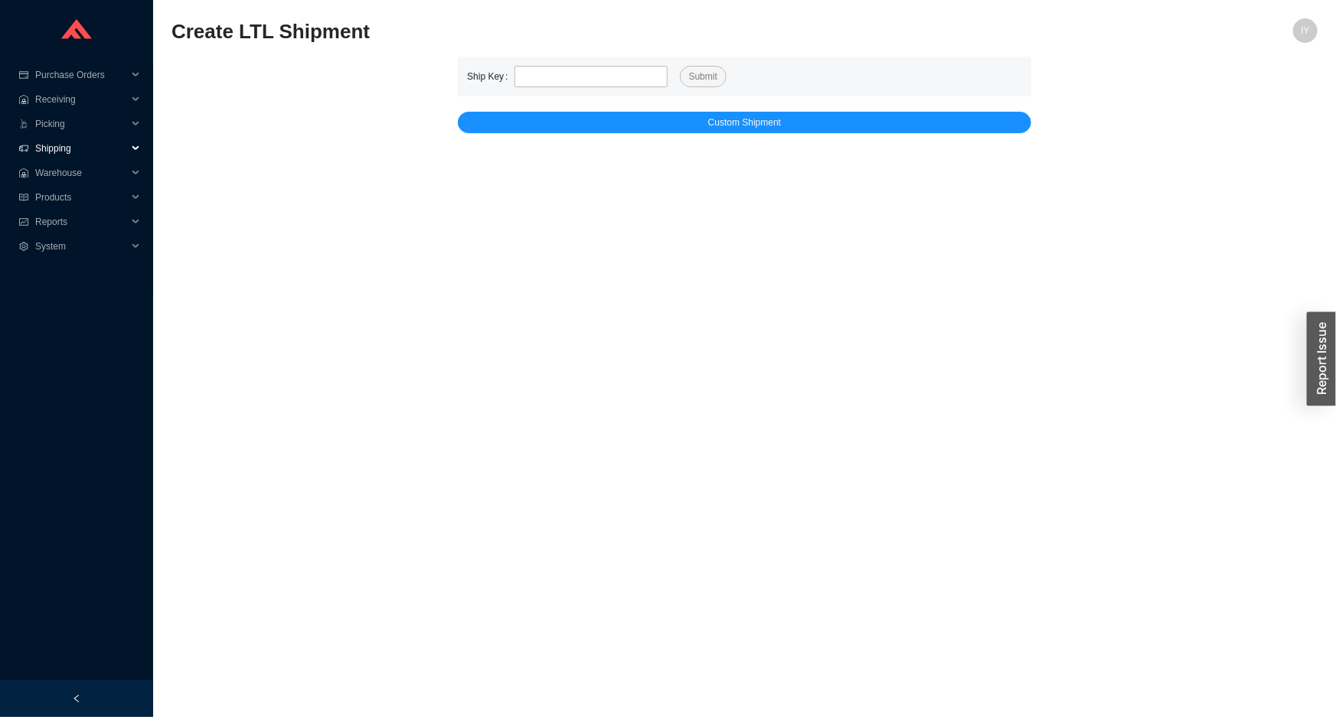
click at [79, 142] on span "Shipping" at bounding box center [81, 148] width 92 height 24
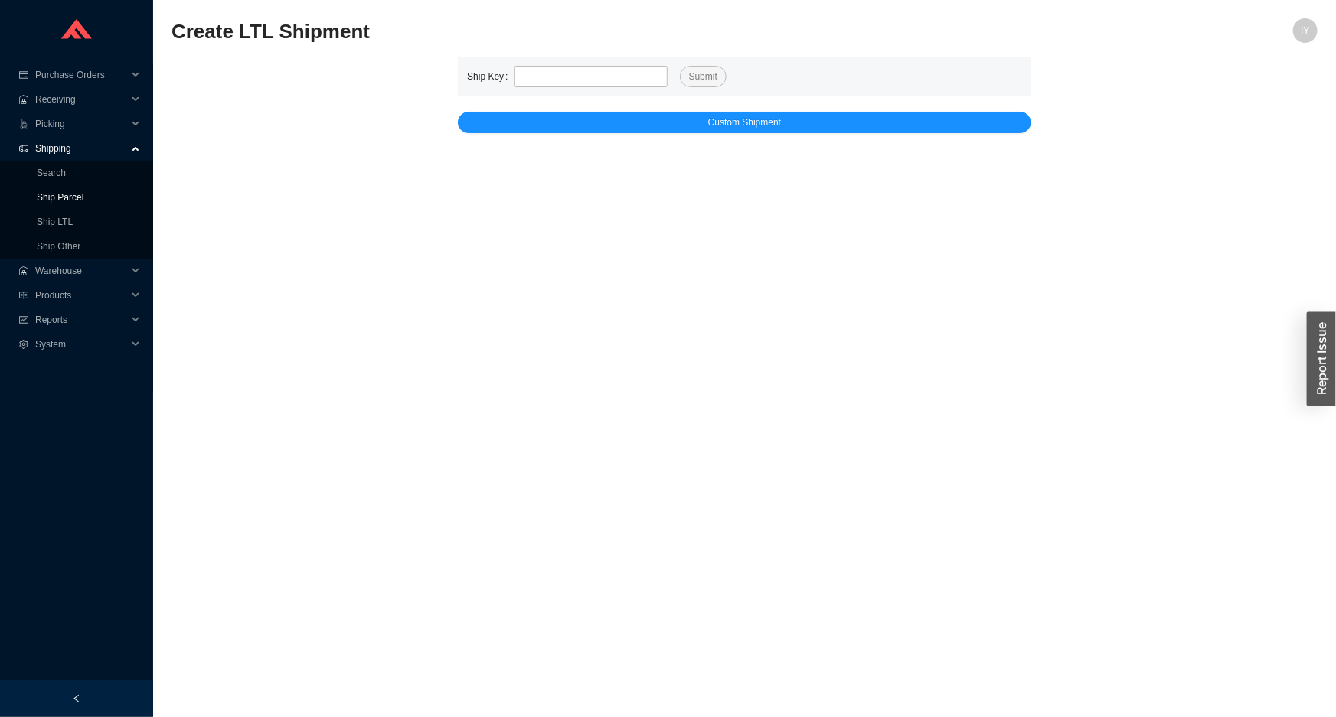
click at [75, 195] on link "Ship Parcel" at bounding box center [60, 197] width 47 height 11
type input "525477"
click at [697, 77] on form "Ship Key 525477 Submit" at bounding box center [744, 76] width 555 height 21
click at [699, 76] on span "Submit" at bounding box center [703, 76] width 28 height 15
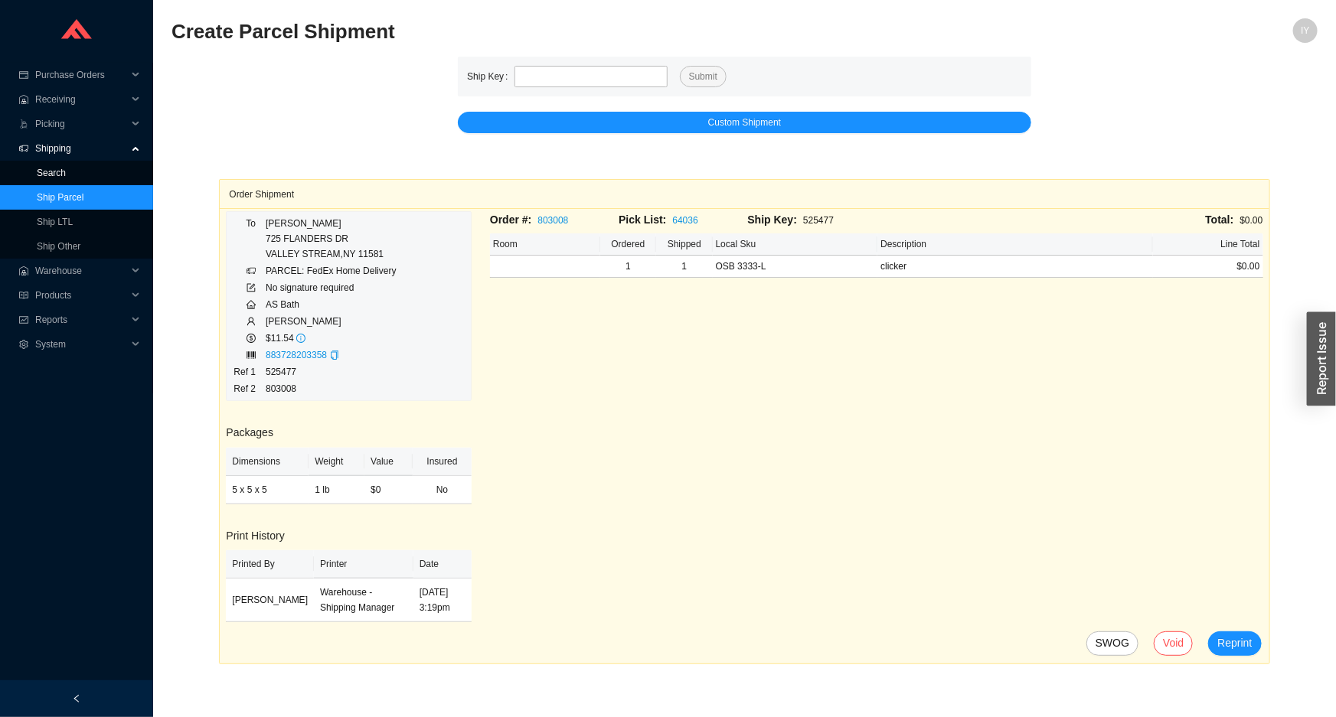
click at [66, 175] on link "Search" at bounding box center [51, 173] width 29 height 11
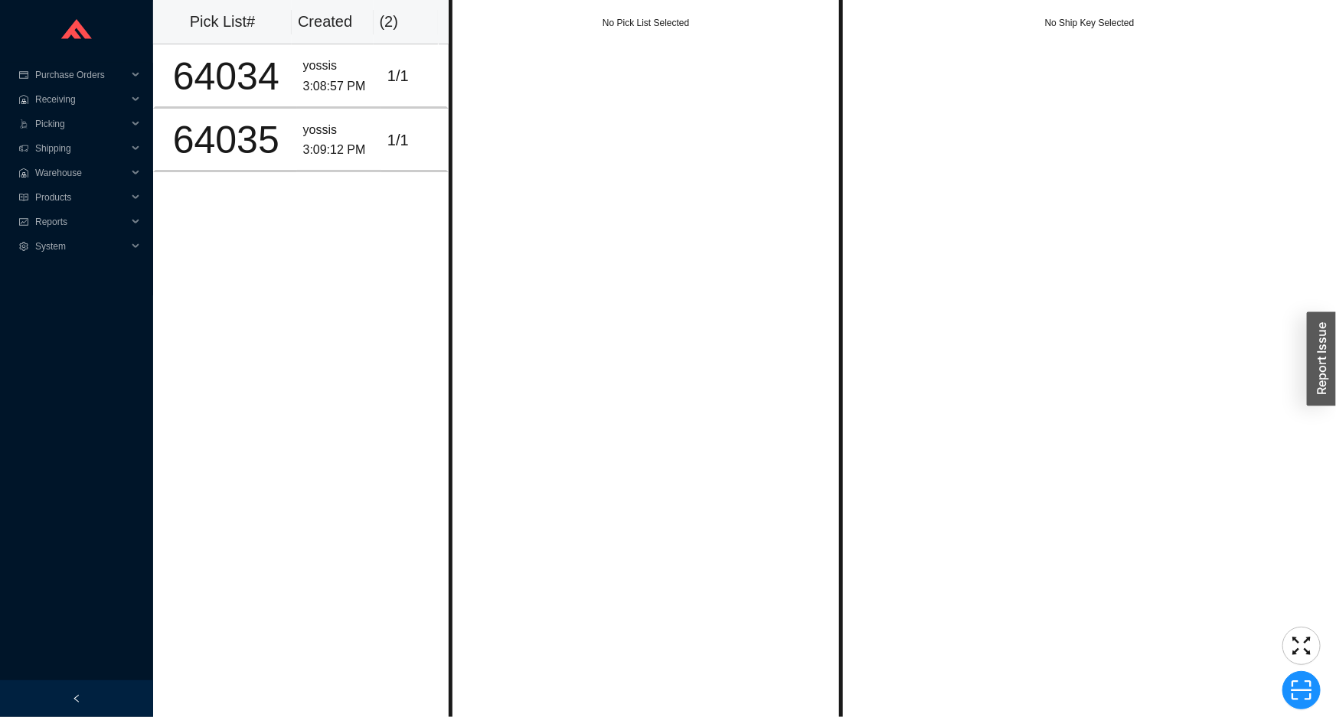
click at [559, 194] on div "No Pick List Selected" at bounding box center [646, 358] width 394 height 717
